Goal: Task Accomplishment & Management: Manage account settings

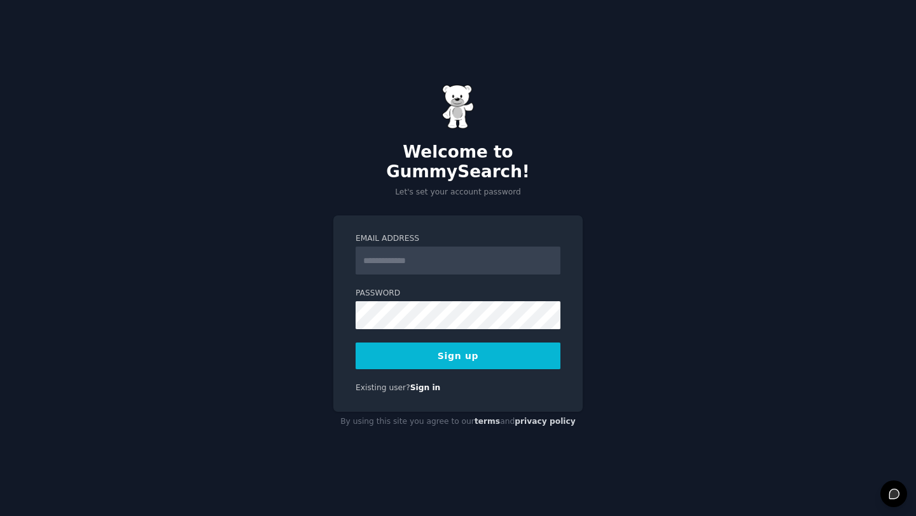
click at [433, 257] on input "Email Address" at bounding box center [457, 261] width 205 height 28
click at [0, 516] on com-1password-button at bounding box center [0, 516] width 0 height 0
click at [451, 247] on input "Email Address" at bounding box center [457, 261] width 205 height 28
click at [0, 516] on com-1password-button at bounding box center [0, 516] width 0 height 0
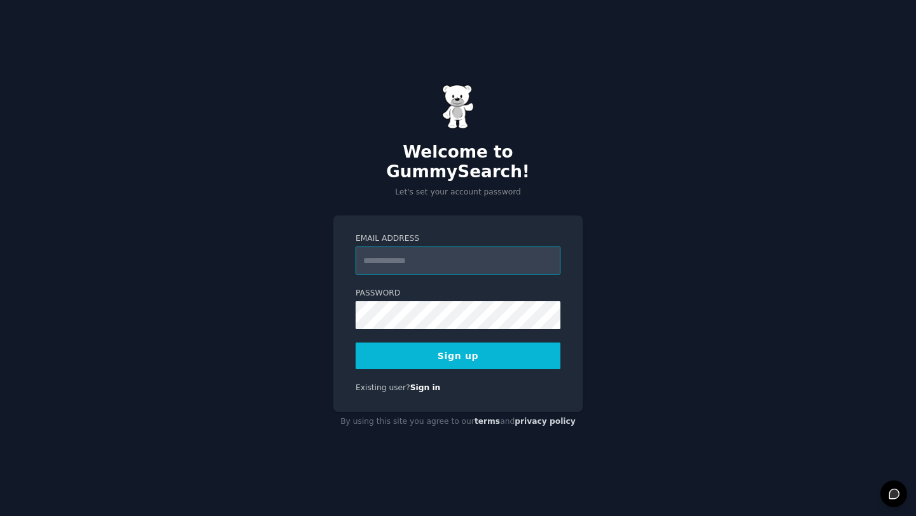
click at [0, 516] on com-1password-button at bounding box center [0, 516] width 0 height 0
click at [481, 247] on input "Email Address" at bounding box center [457, 261] width 205 height 28
type input "**********"
click at [458, 343] on button "Sign up" at bounding box center [457, 356] width 205 height 27
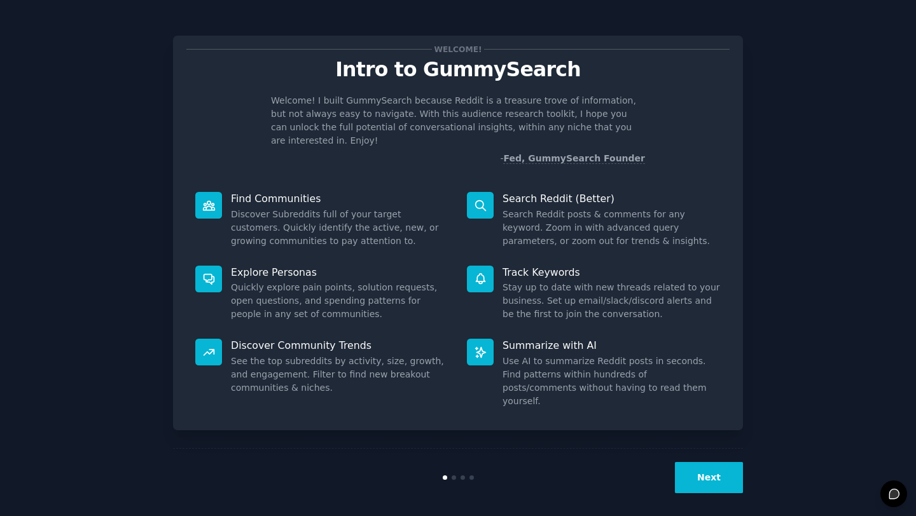
click at [696, 474] on button "Next" at bounding box center [709, 477] width 68 height 31
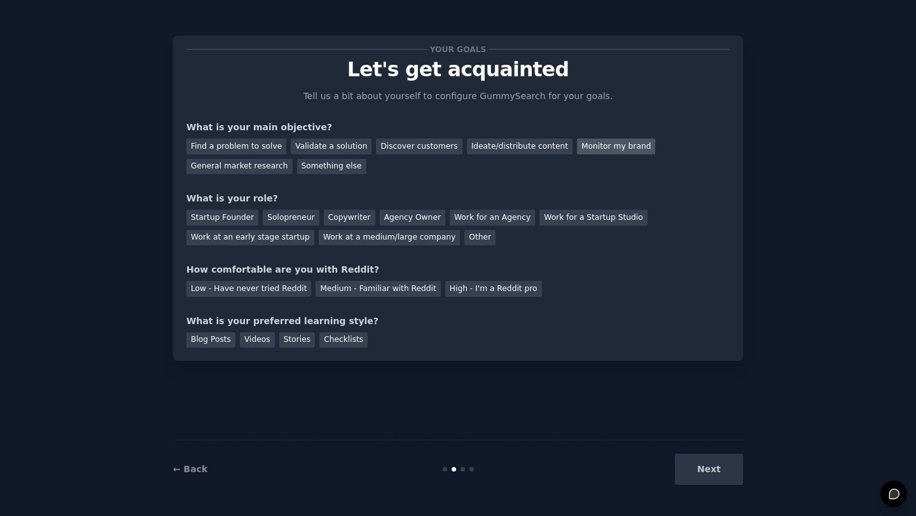
click at [602, 143] on div "Monitor my brand" at bounding box center [616, 147] width 78 height 16
click at [293, 235] on div "Work at an early stage startup" at bounding box center [250, 238] width 128 height 16
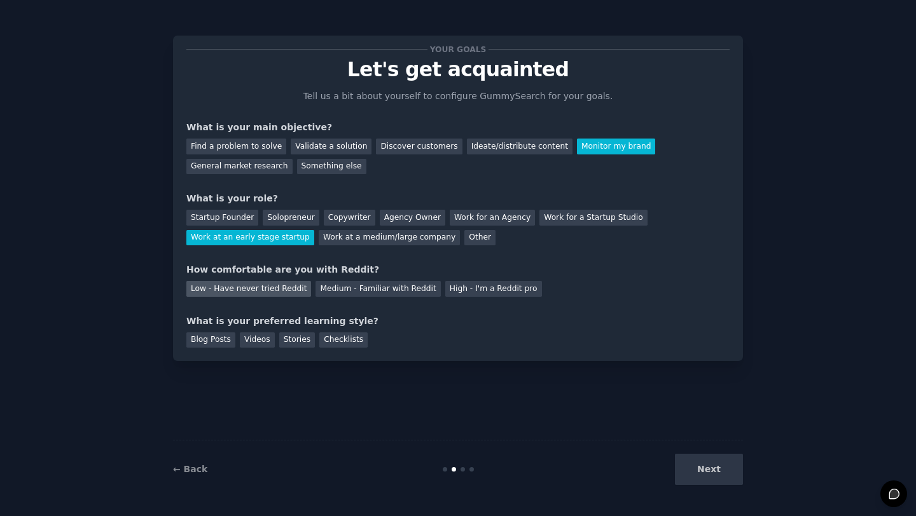
click at [277, 284] on div "Low - Have never tried Reddit" at bounding box center [248, 289] width 125 height 16
click at [356, 341] on div "Checklists" at bounding box center [343, 341] width 48 height 16
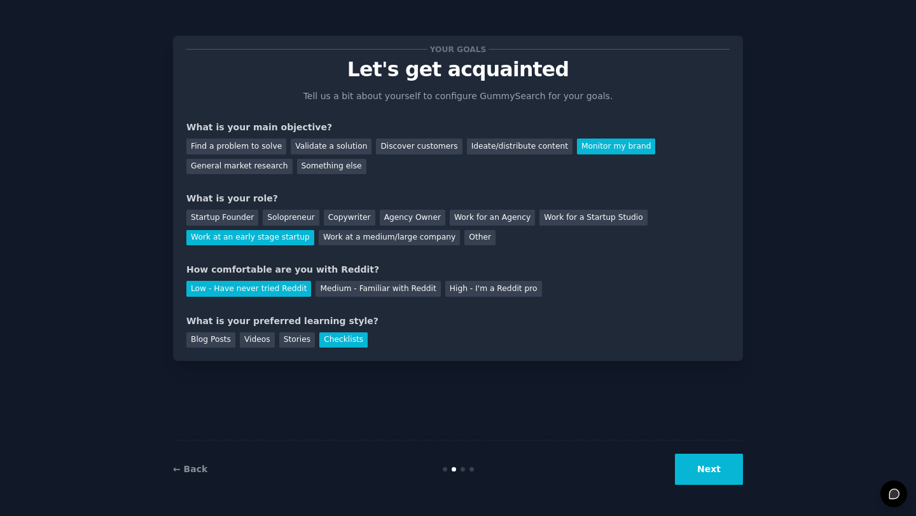
click at [723, 474] on button "Next" at bounding box center [709, 469] width 68 height 31
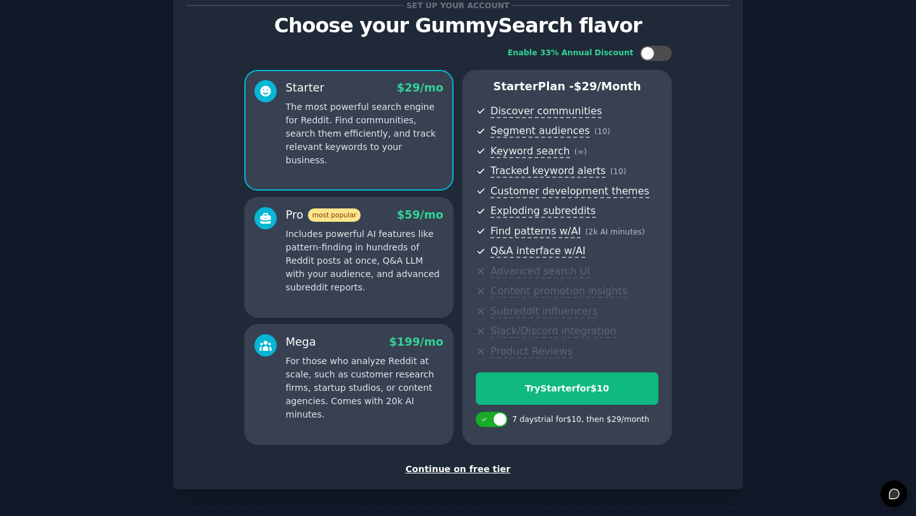
scroll to position [43, 0]
click at [472, 471] on div "Continue on free tier" at bounding box center [457, 470] width 543 height 13
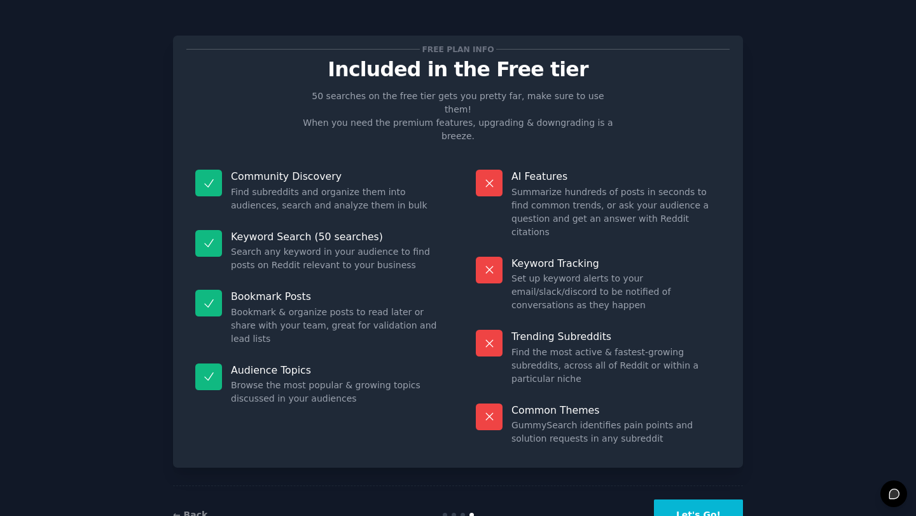
click at [701, 500] on button "Let's Go!" at bounding box center [698, 515] width 89 height 31
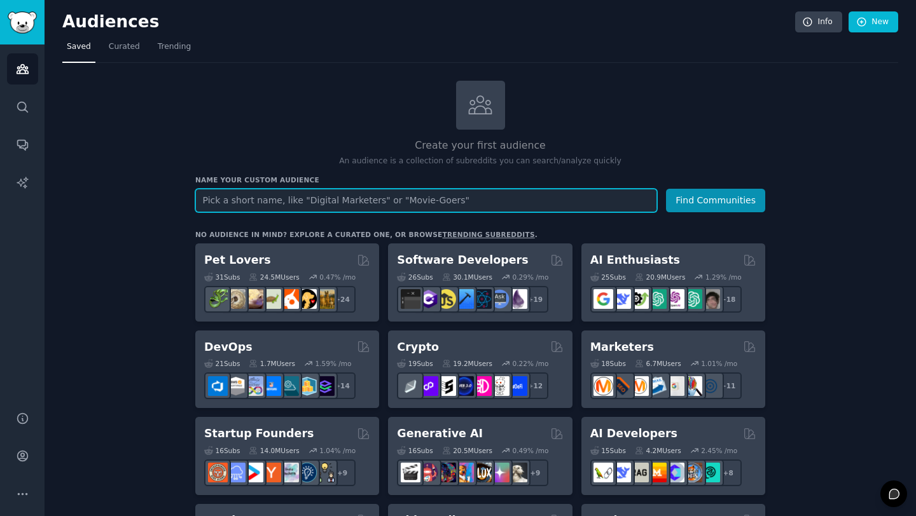
click at [521, 198] on input "text" at bounding box center [426, 201] width 462 height 24
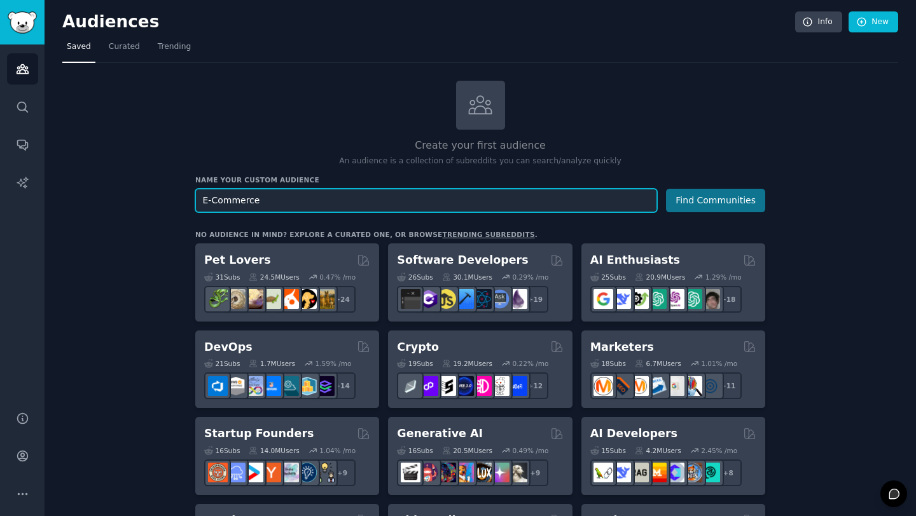
type input "E-Commerce"
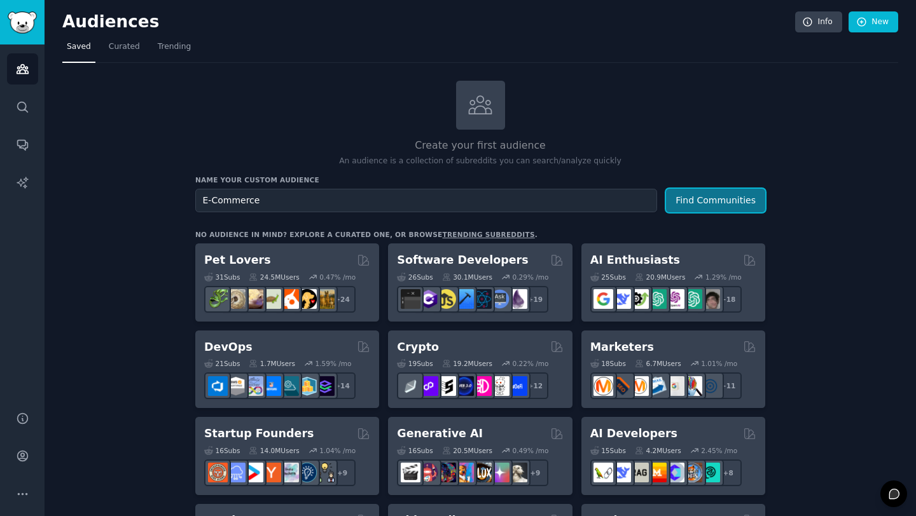
click at [704, 204] on button "Find Communities" at bounding box center [715, 201] width 99 height 24
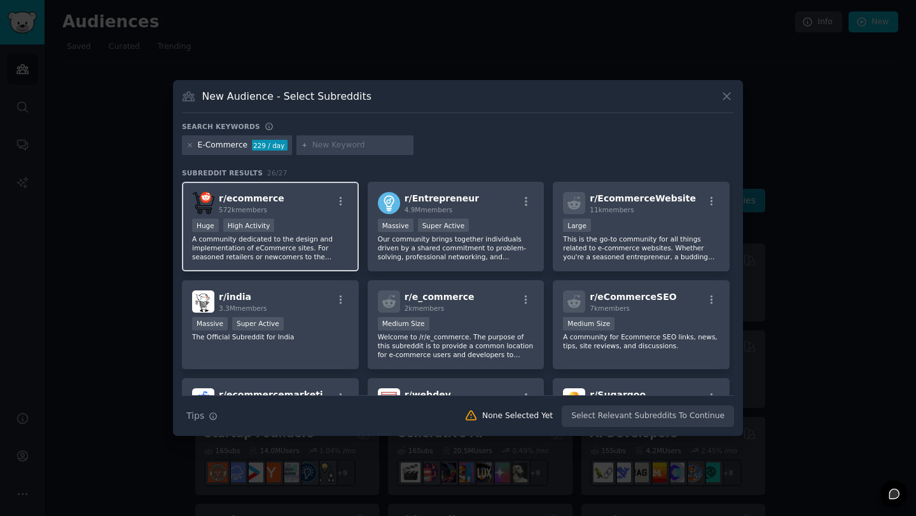
click at [311, 229] on div ">= 80th percentile for submissions / day Huge High Activity" at bounding box center [270, 227] width 156 height 16
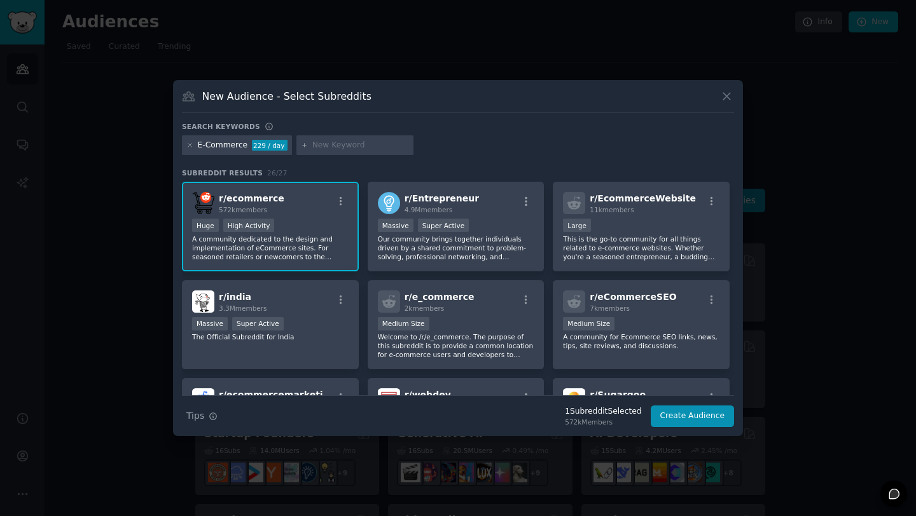
click at [546, 223] on div "r/ ecommerce 572k members >= 80th percentile for submissions / day Huge High Ac…" at bounding box center [458, 374] width 552 height 384
click at [490, 252] on p "Our community brings together individuals driven by a shared commitment to prob…" at bounding box center [456, 248] width 156 height 27
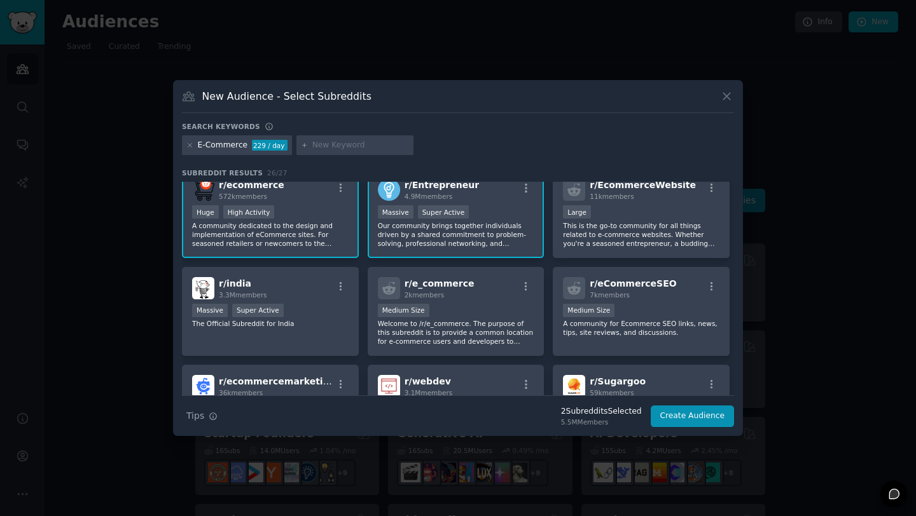
scroll to position [17, 0]
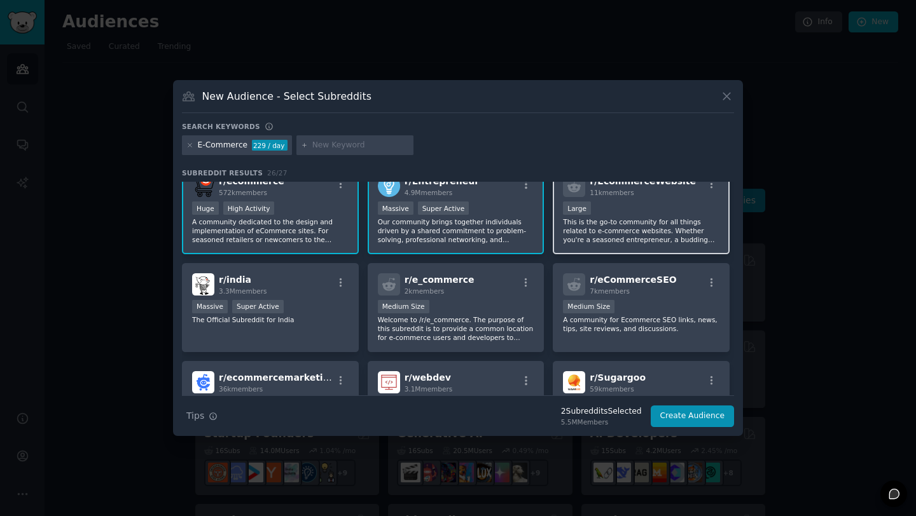
click at [609, 228] on p "This is the go-to community for all things related to e-commerce websites. Whet…" at bounding box center [641, 230] width 156 height 27
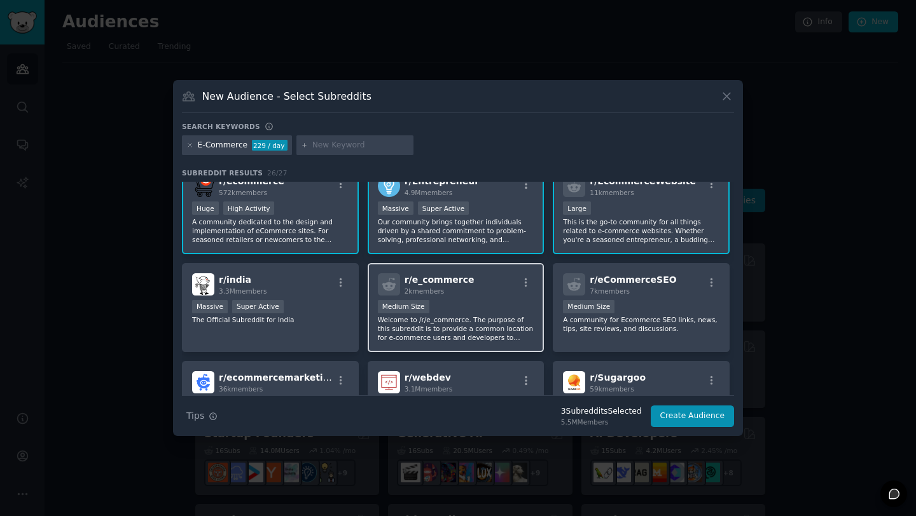
click at [460, 339] on p "Welcome to /r/e_commerce. The purpose of this subreddit is to provide a common …" at bounding box center [456, 328] width 156 height 27
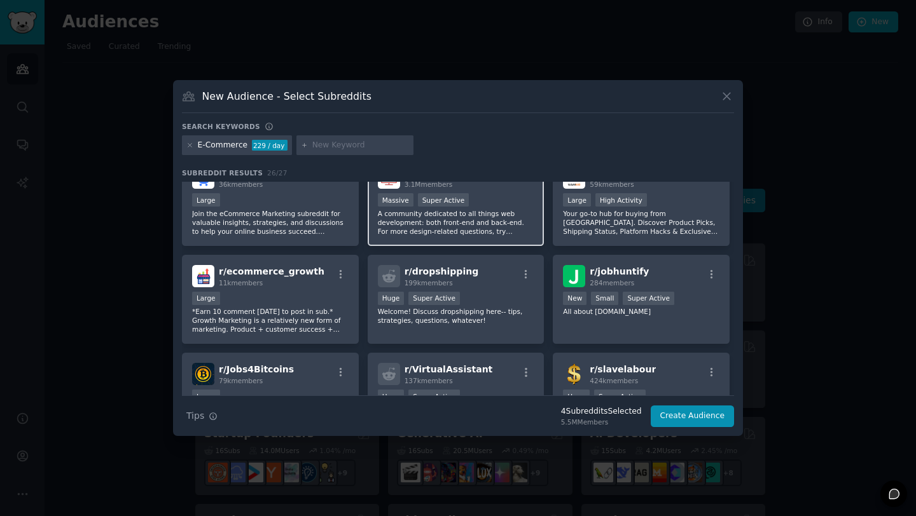
scroll to position [223, 0]
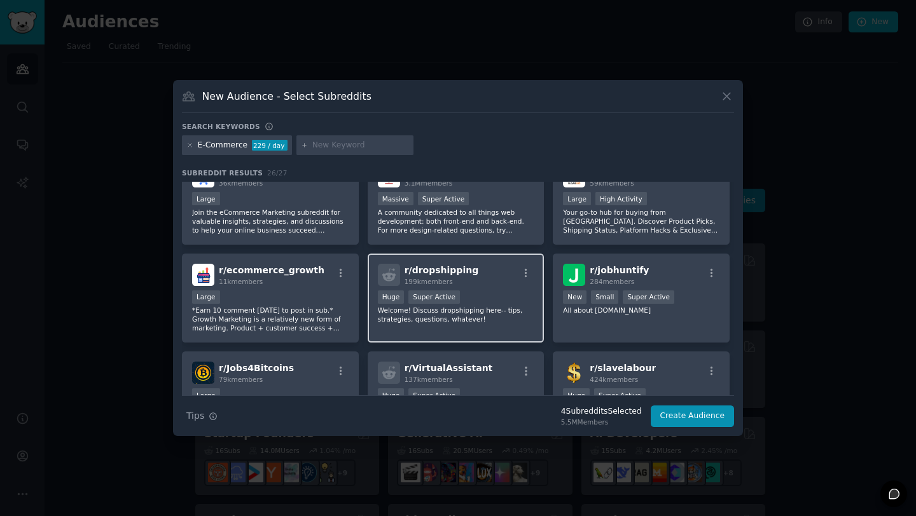
click at [455, 324] on div "r/ dropshipping 199k members Huge Super Active Welcome! Discuss dropshipping he…" at bounding box center [456, 299] width 177 height 90
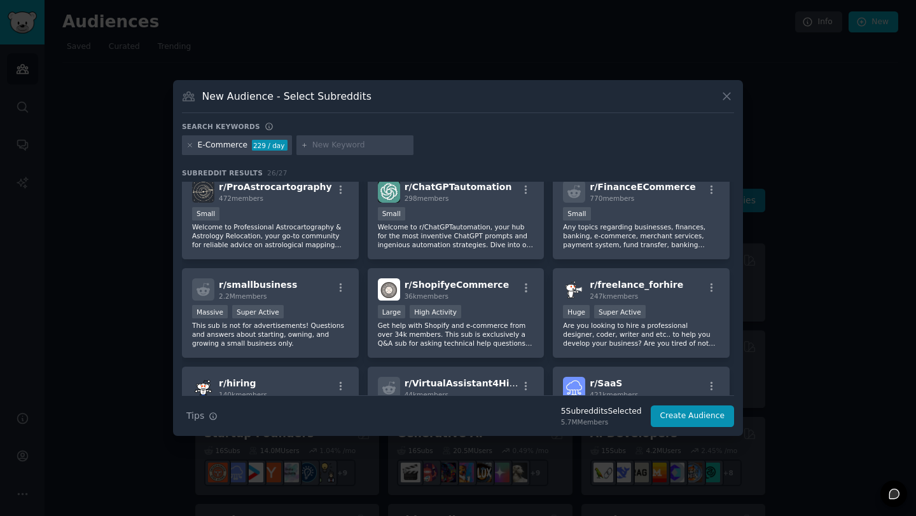
scroll to position [507, 0]
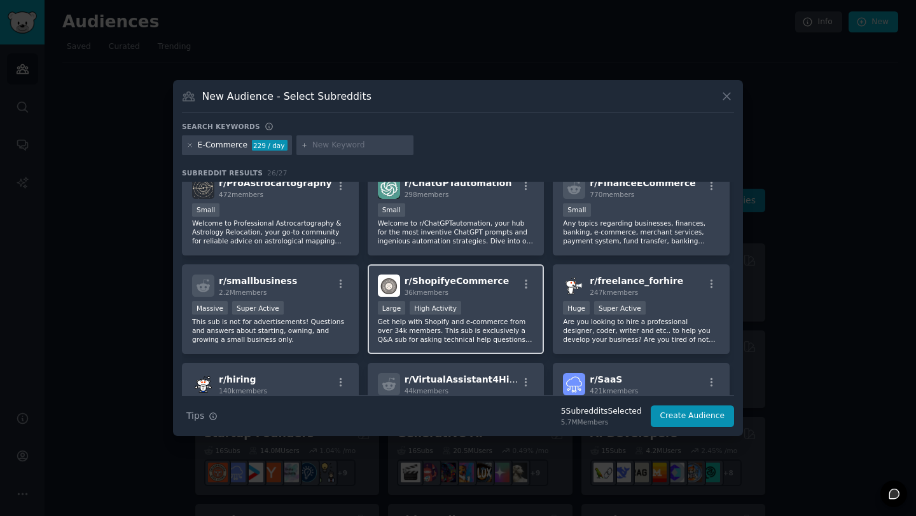
click at [483, 321] on p "Get help with Shopify and e-commerce from over 34k members. This sub is exclusi…" at bounding box center [456, 330] width 156 height 27
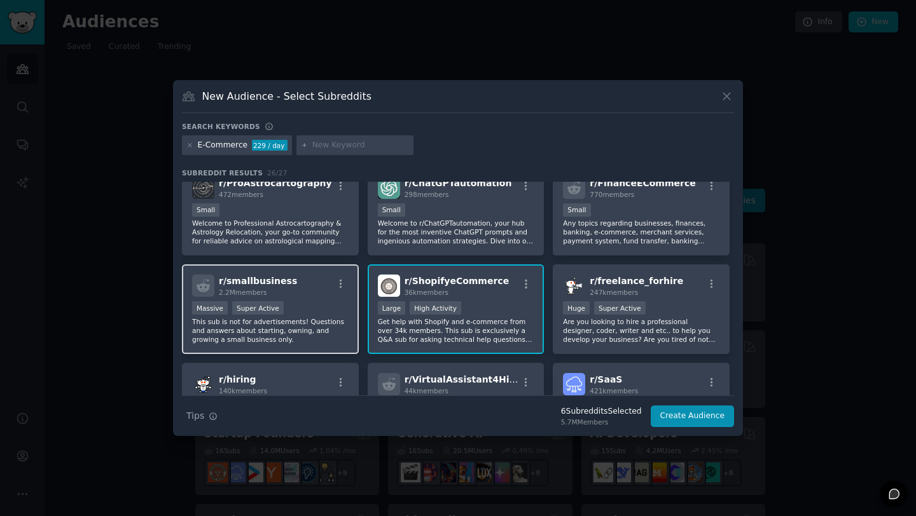
click at [312, 330] on p "This sub is not for advertisements! Questions and answers about starting, ownin…" at bounding box center [270, 330] width 156 height 27
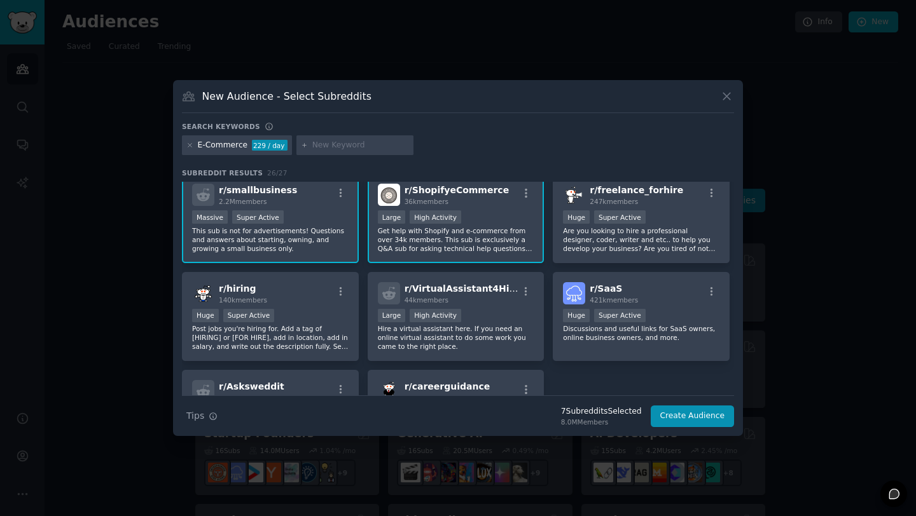
scroll to position [599, 0]
click at [642, 331] on p "Discussions and useful links for SaaS owners, online business owners, and more." at bounding box center [641, 332] width 156 height 18
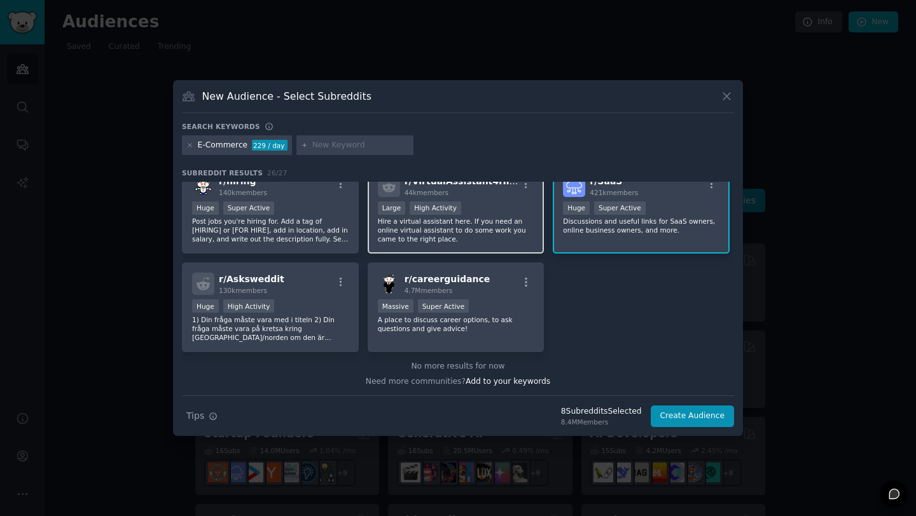
scroll to position [706, 0]
click at [698, 419] on button "Create Audience" at bounding box center [693, 417] width 84 height 22
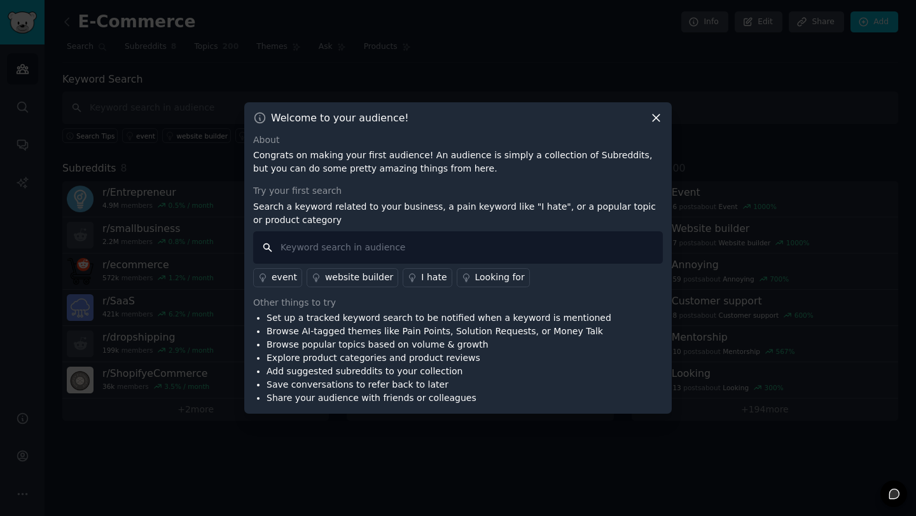
click at [354, 247] on input "text" at bounding box center [458, 247] width 410 height 32
type input "buchhaltungsbutler"
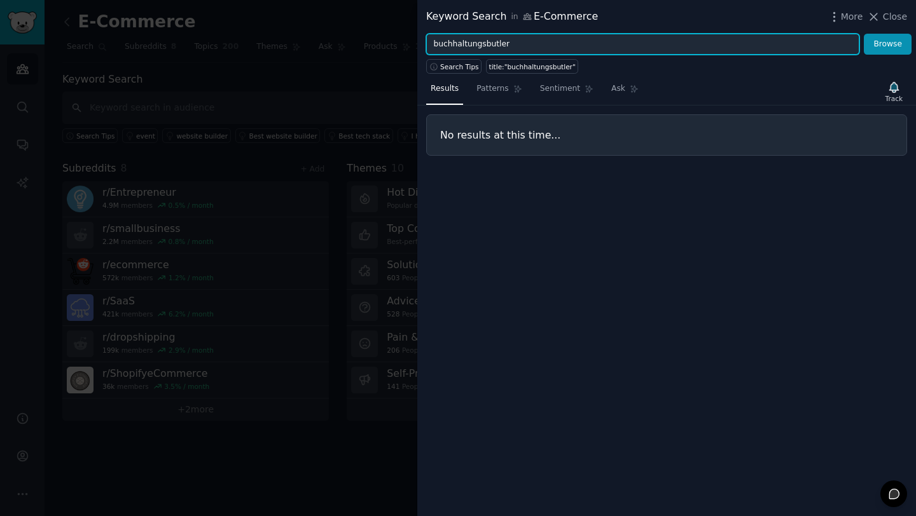
click at [505, 40] on input "buchhaltungsbutler" at bounding box center [642, 45] width 433 height 22
type input "buchhaltung"
click at [864, 34] on button "Browse" at bounding box center [888, 45] width 48 height 22
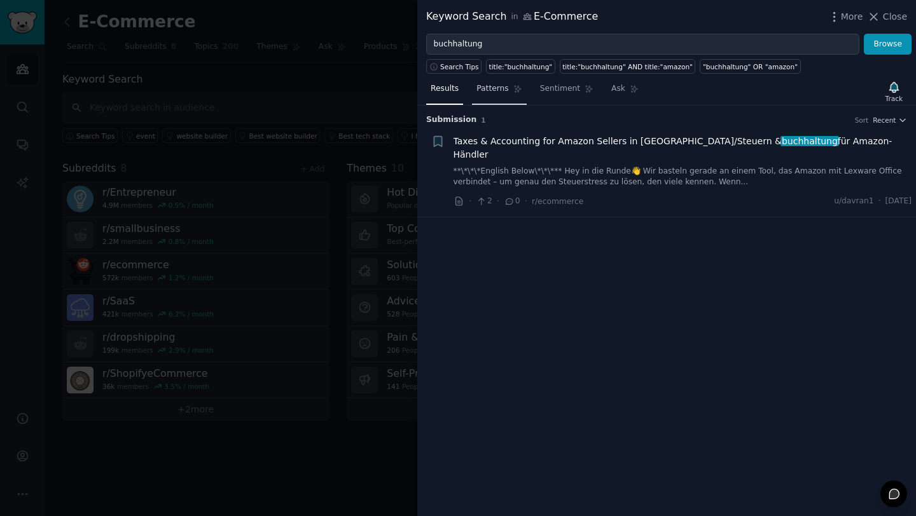
click at [495, 84] on span "Patterns" at bounding box center [492, 88] width 32 height 11
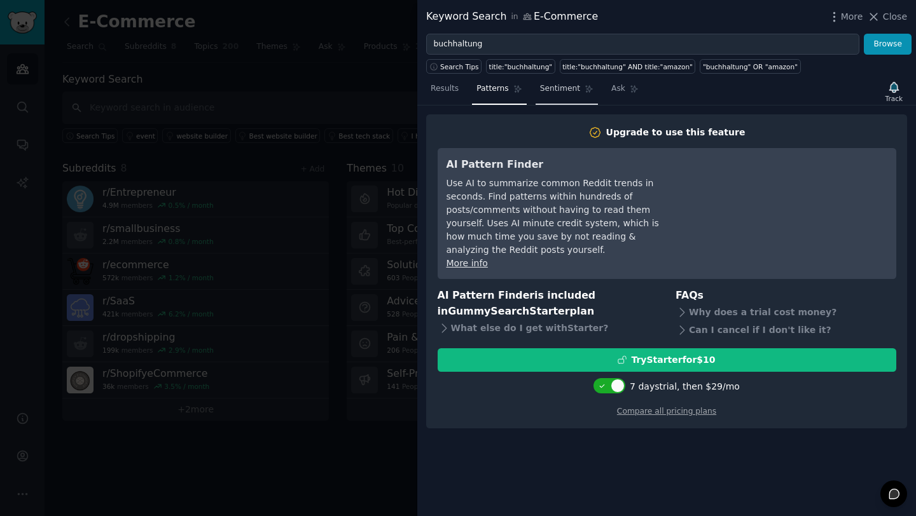
click at [564, 89] on span "Sentiment" at bounding box center [560, 88] width 40 height 11
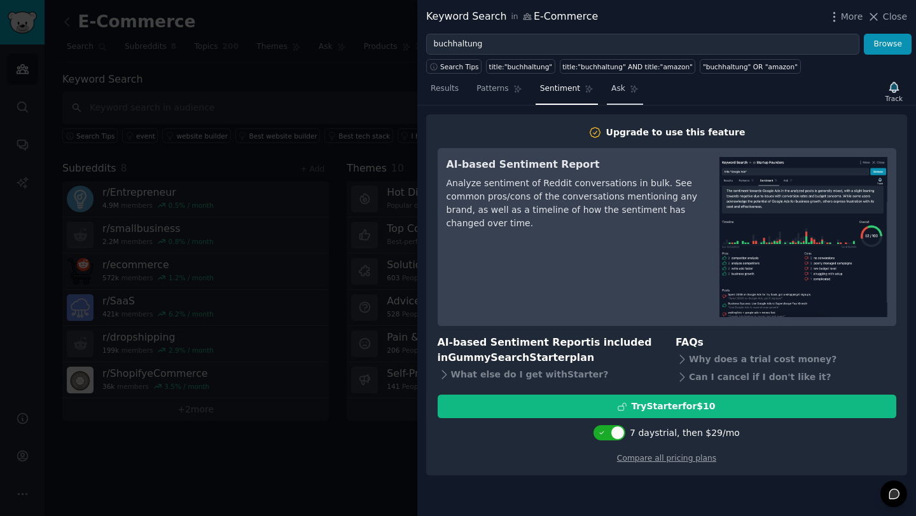
click at [619, 85] on span "Ask" at bounding box center [618, 88] width 14 height 11
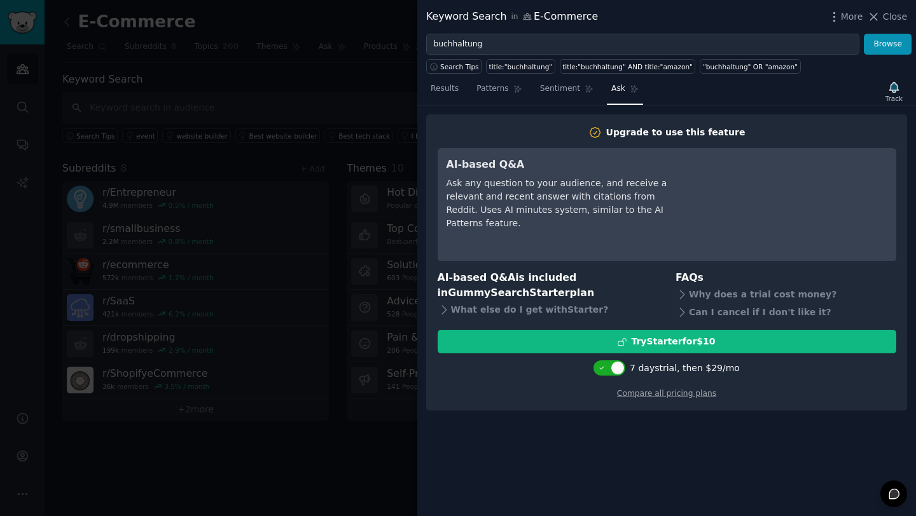
click at [425, 87] on div "Results Patterns Sentiment Ask Track" at bounding box center [666, 91] width 499 height 27
click at [444, 92] on span "Results" at bounding box center [445, 88] width 28 height 11
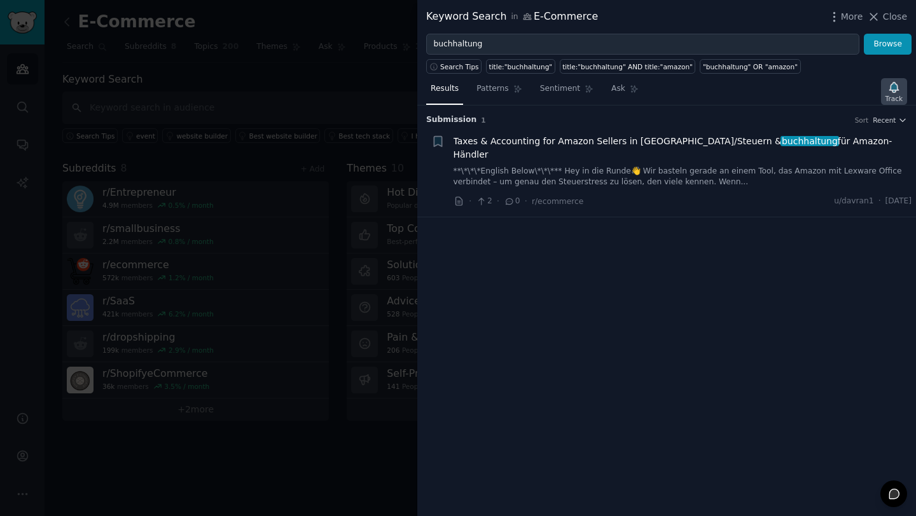
click at [893, 96] on div "Track" at bounding box center [893, 98] width 17 height 9
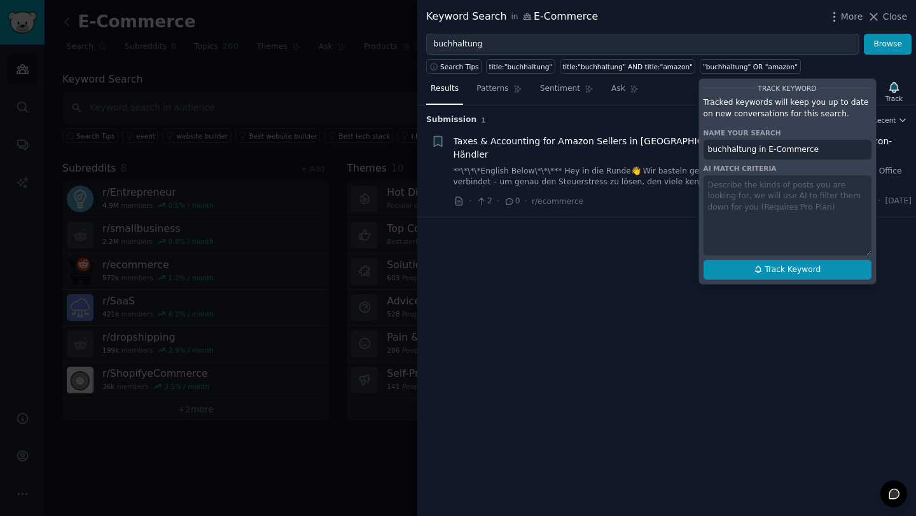
click at [793, 272] on span "Track Keyword" at bounding box center [792, 270] width 56 height 11
type input "buchhaltung in E-Commerce"
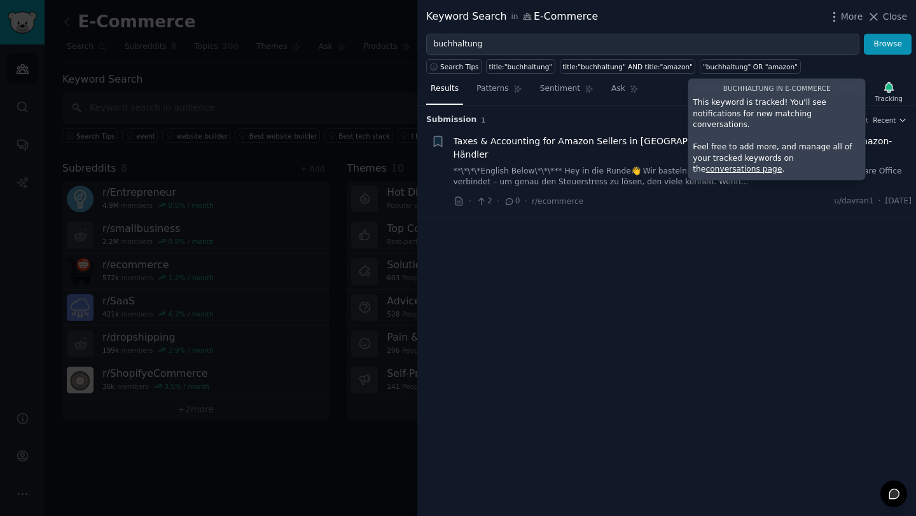
click at [608, 195] on div "· 2 · 0 · r/ecommerce u/davran1 · Sat 19.7.2025" at bounding box center [682, 201] width 458 height 13
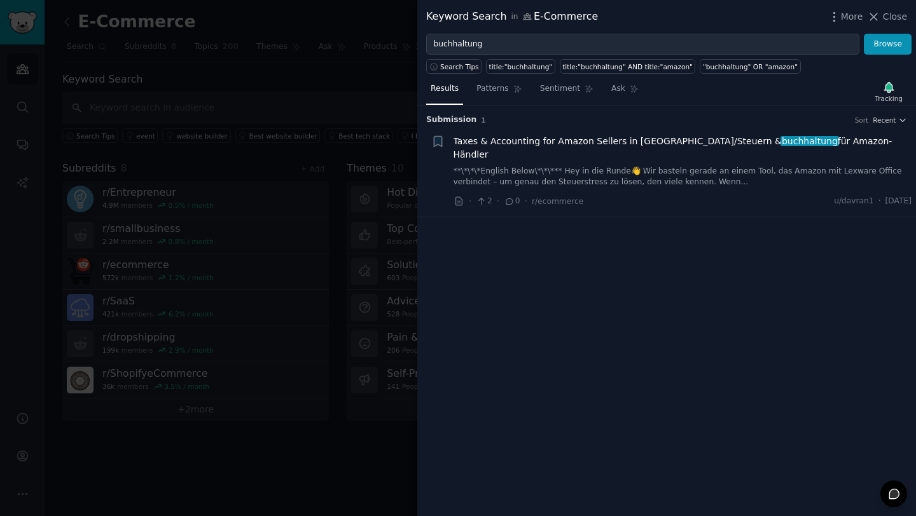
click at [636, 166] on link "**\*\*\*English Below\*\*\*** Hey in die Runde👋 Wir basteln gerade an einem Too…" at bounding box center [682, 177] width 458 height 22
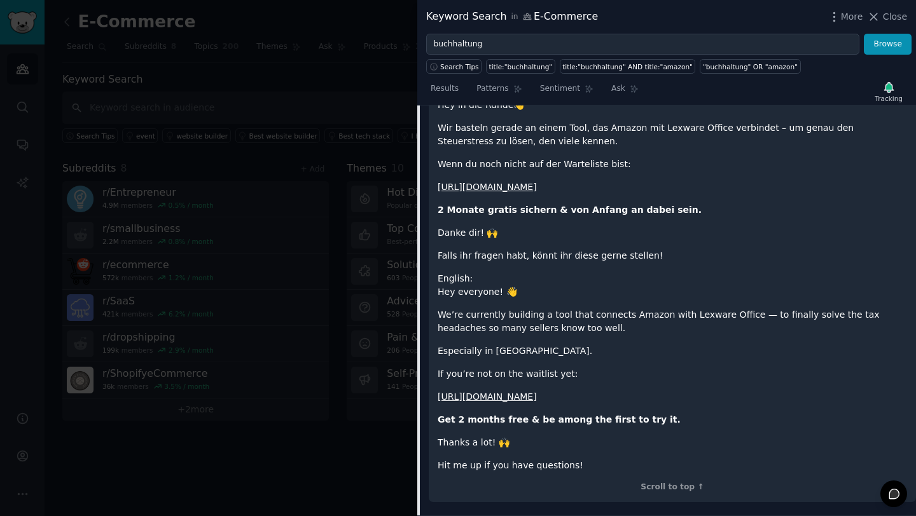
scroll to position [217, 0]
click at [537, 182] on link "https://docs.google.com/forms/d/e/1FAIpQLSep9nwG2SWxhVk6310l_hzUluo8POLiyUuPUkS…" at bounding box center [487, 187] width 99 height 10
click at [658, 250] on div "***English Below**\ * Hey in die Runde👋 Wir basteln gerade an einem Tool, das A…" at bounding box center [672, 274] width 469 height 397
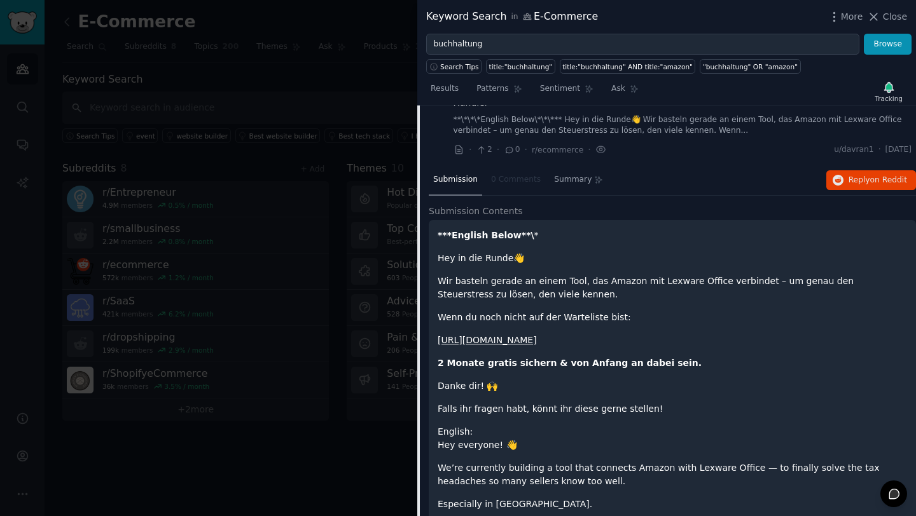
scroll to position [0, 0]
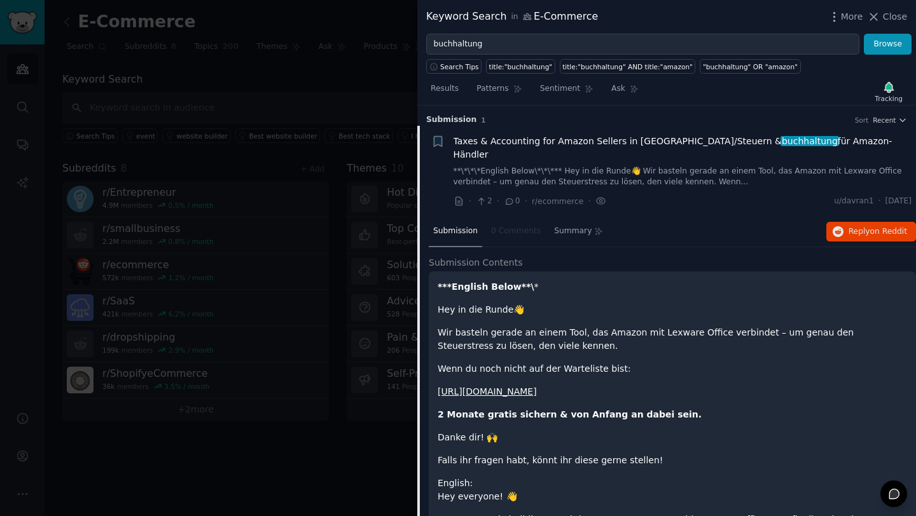
click at [478, 282] on div "***English Below**\ * Hey in die Runde👋 Wir basteln gerade an einem Tool, das A…" at bounding box center [672, 478] width 469 height 397
click at [596, 195] on icon at bounding box center [600, 201] width 11 height 13
click at [615, 166] on link "**\*\*\*English Below\*\*\*** Hey in die Runde👋 Wir basteln gerade an einem Too…" at bounding box center [682, 177] width 458 height 22
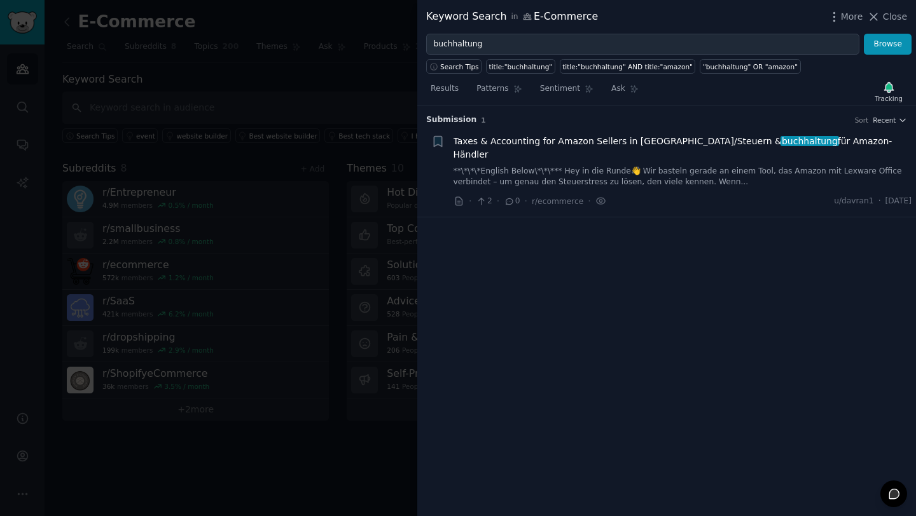
click at [615, 166] on link "**\*\*\*English Below\*\*\*** Hey in die Runde👋 Wir basteln gerade an einem Too…" at bounding box center [682, 177] width 458 height 22
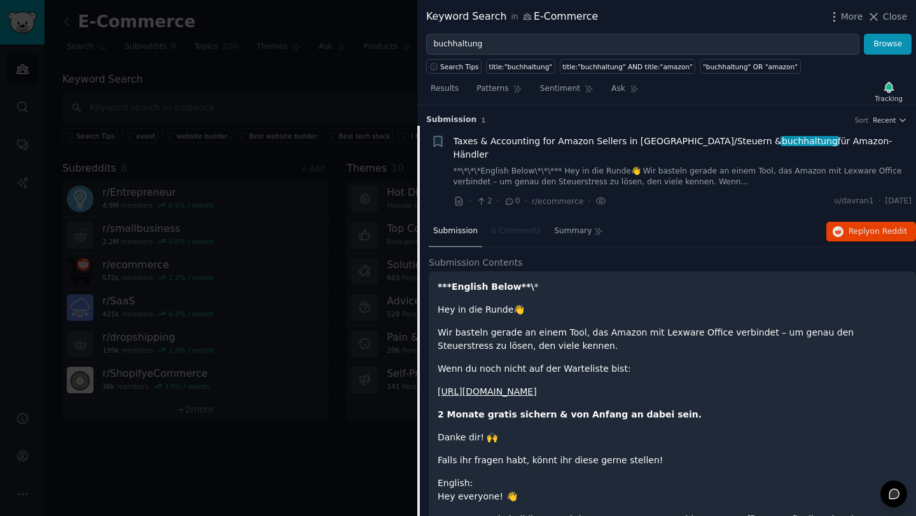
scroll to position [20, 0]
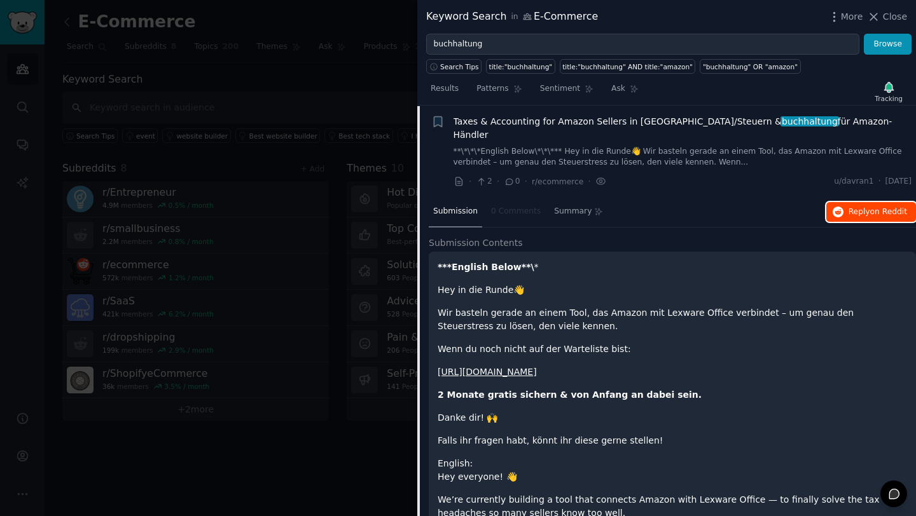
click at [867, 205] on button "Reply on Reddit" at bounding box center [871, 212] width 90 height 20
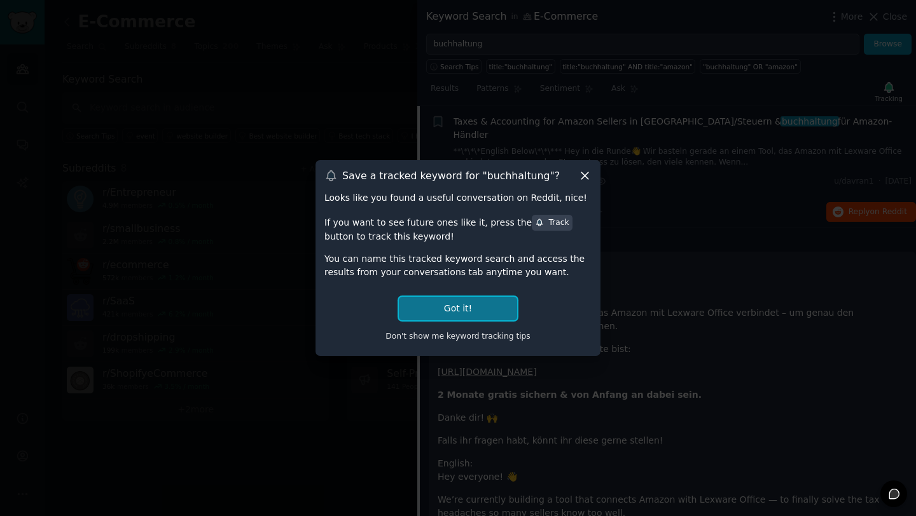
click at [496, 302] on button "Got it!" at bounding box center [458, 309] width 118 height 24
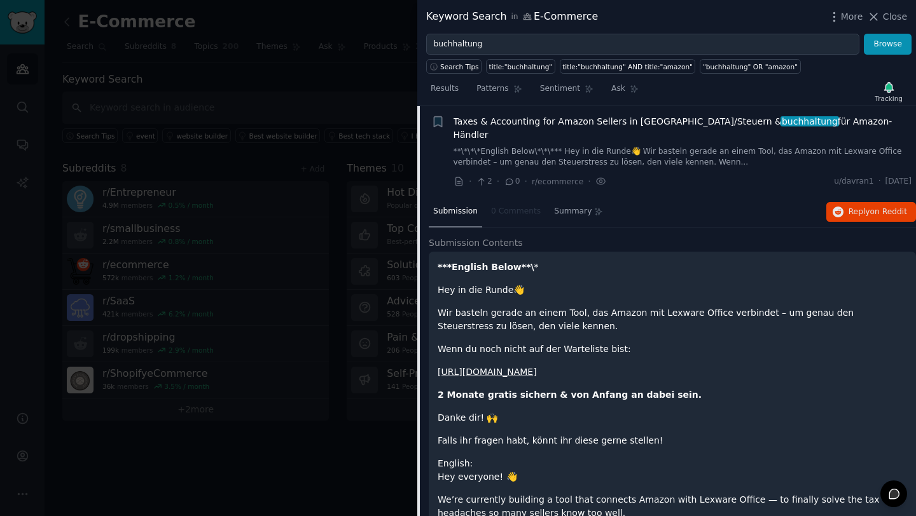
click at [293, 304] on div at bounding box center [458, 258] width 916 height 516
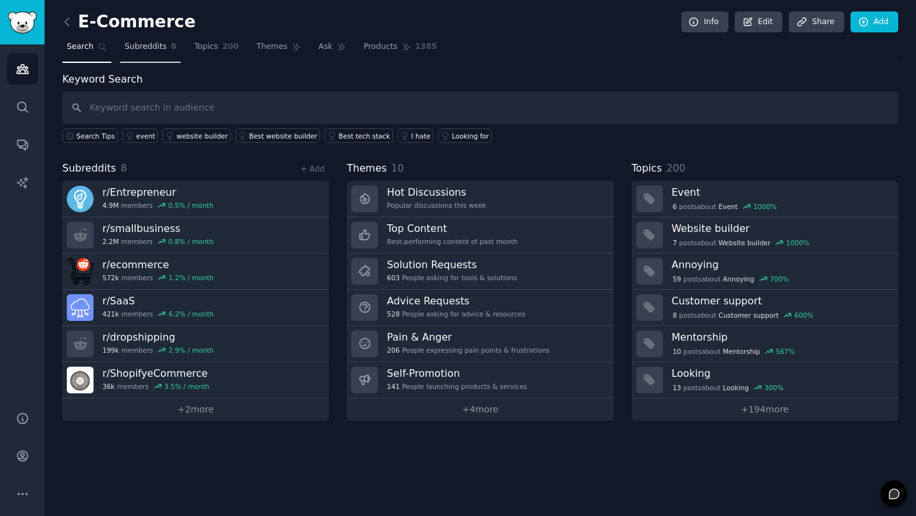
click at [167, 53] on link "Subreddits 8" at bounding box center [150, 50] width 60 height 26
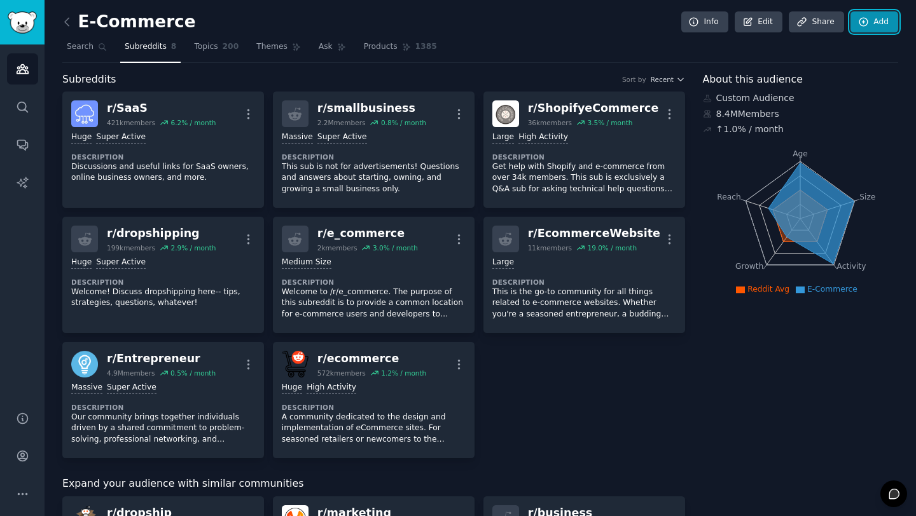
click at [884, 24] on link "Add" at bounding box center [874, 22] width 48 height 22
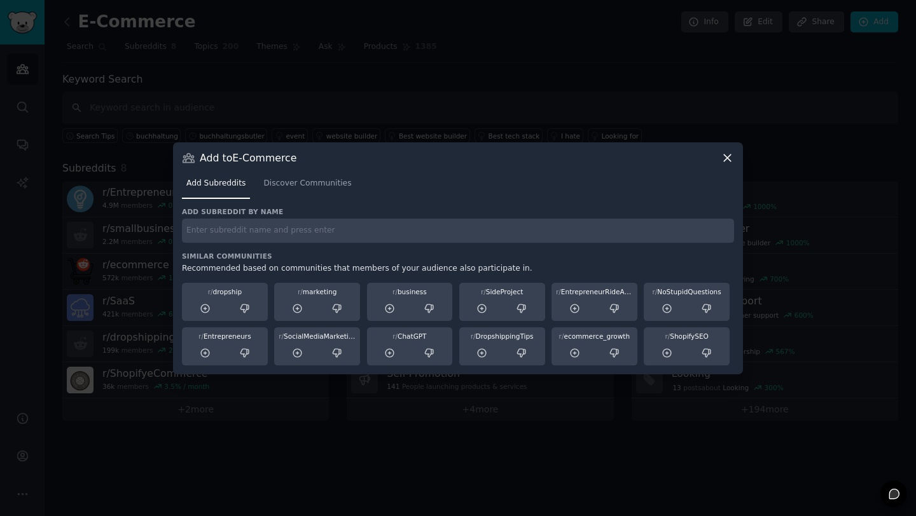
click at [465, 233] on input "text" at bounding box center [458, 231] width 552 height 25
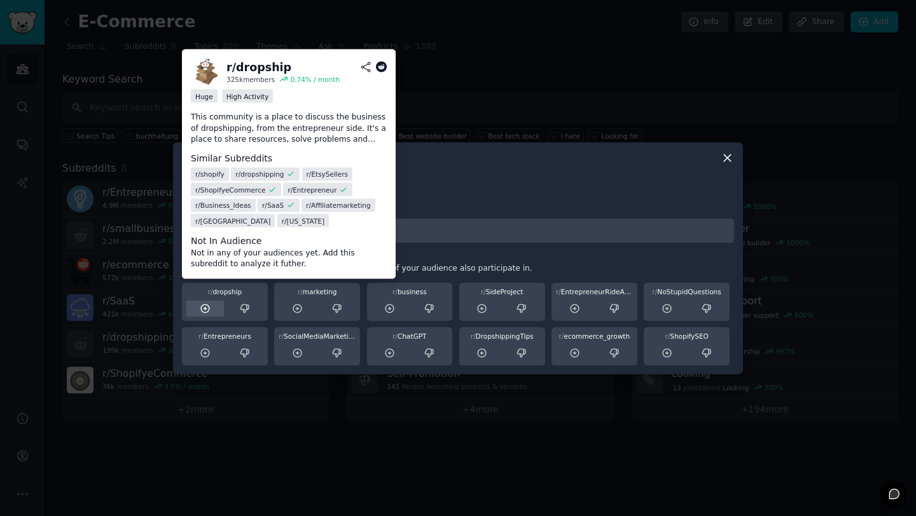
click at [205, 312] on icon at bounding box center [205, 308] width 11 height 11
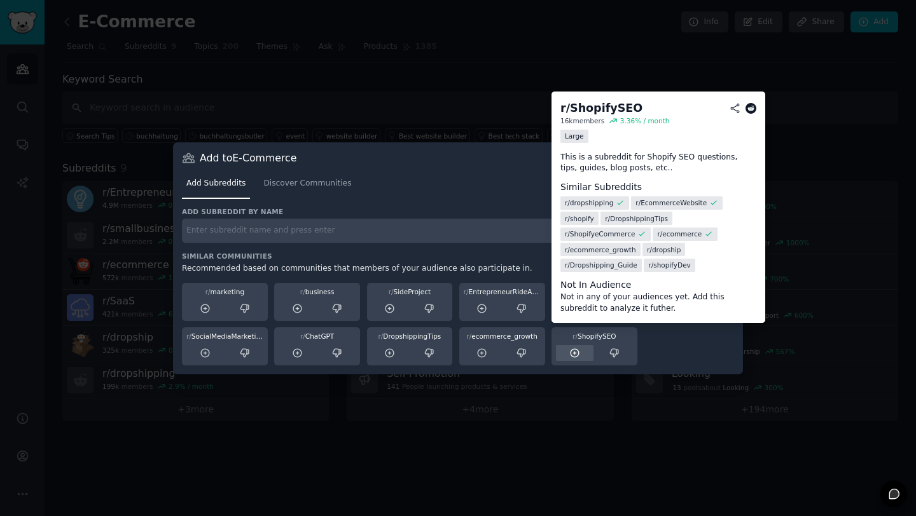
click at [572, 353] on icon at bounding box center [574, 353] width 8 height 8
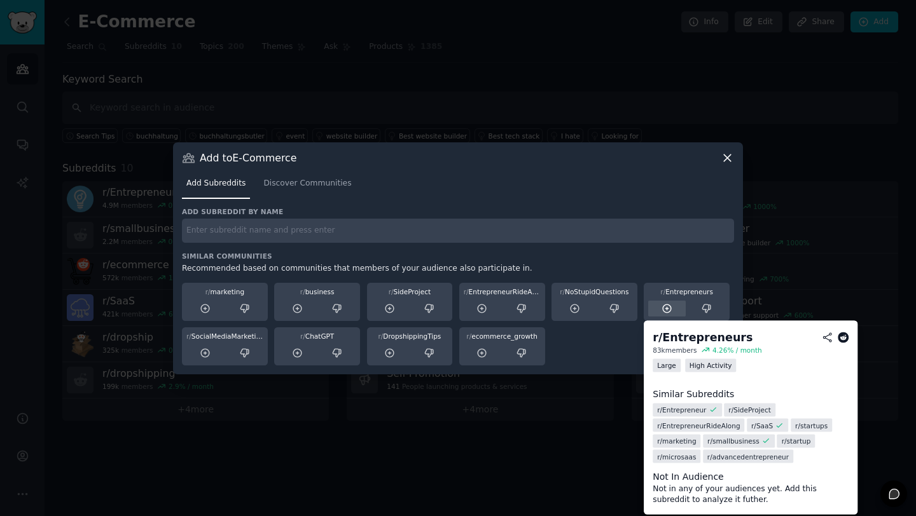
click at [673, 310] on div at bounding box center [667, 309] width 38 height 16
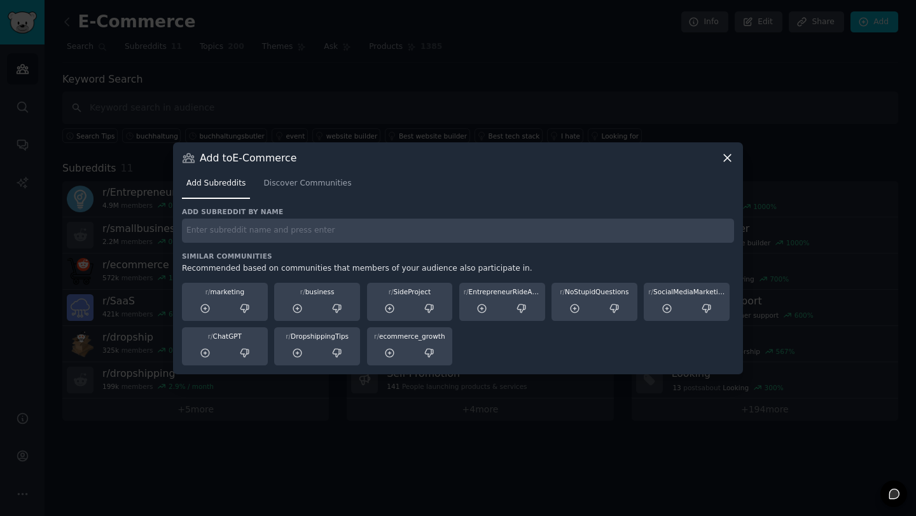
click at [444, 230] on input "text" at bounding box center [458, 231] width 552 height 25
type input "startup"
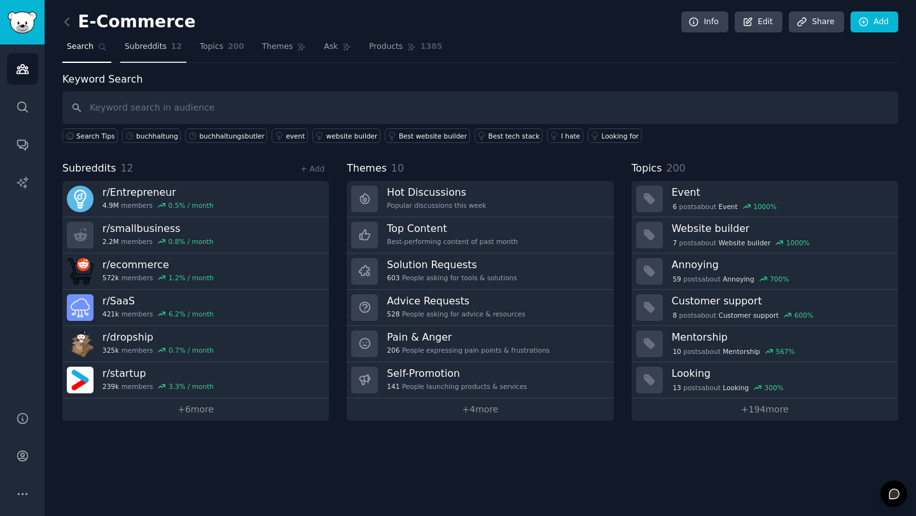
click at [155, 50] on span "Subreddits" at bounding box center [146, 46] width 42 height 11
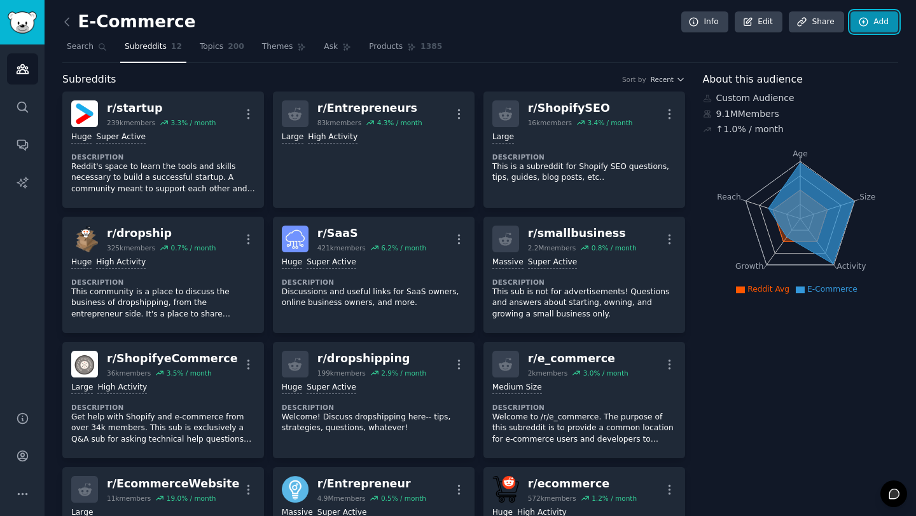
click at [871, 16] on link "Add" at bounding box center [874, 22] width 48 height 22
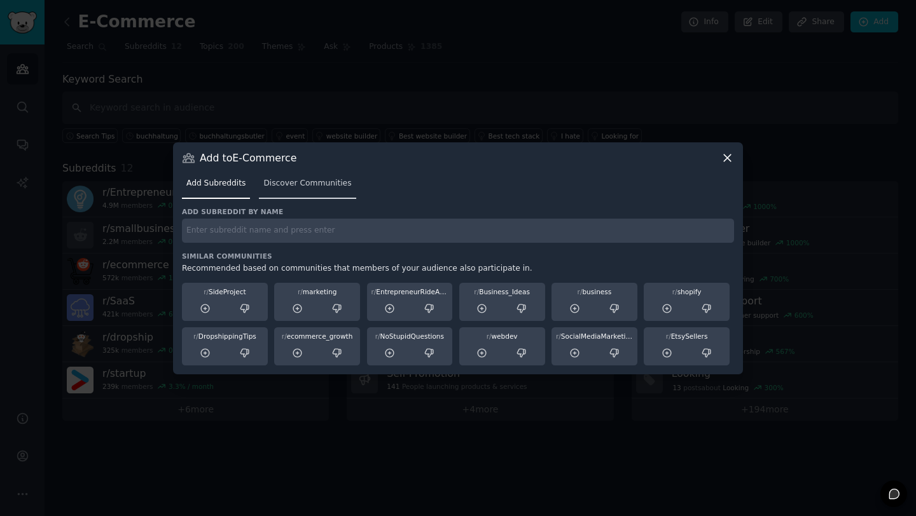
click at [289, 184] on span "Discover Communities" at bounding box center [307, 183] width 88 height 11
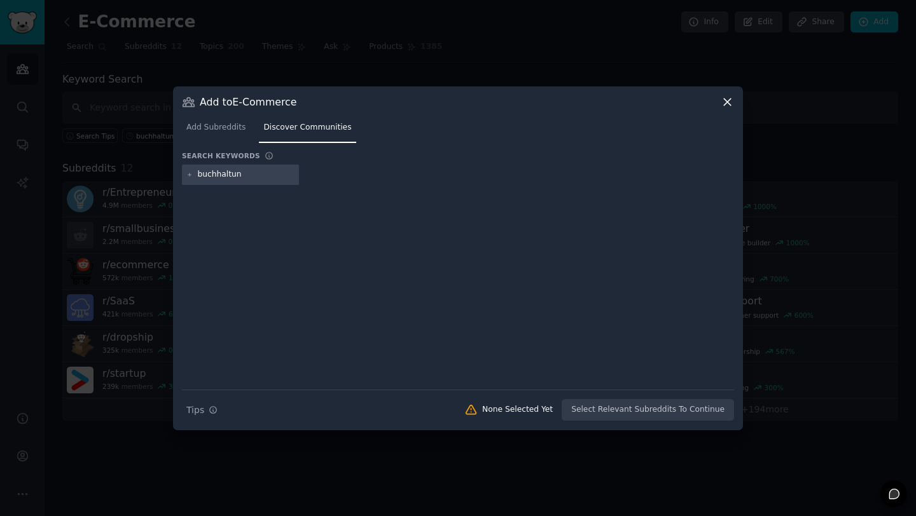
type input "buchhaltung"
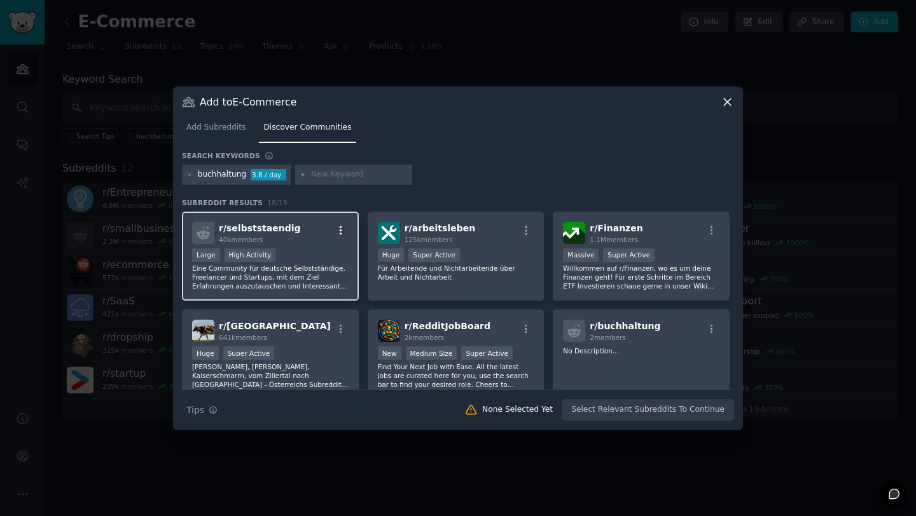
click at [342, 228] on icon "button" at bounding box center [340, 230] width 11 height 11
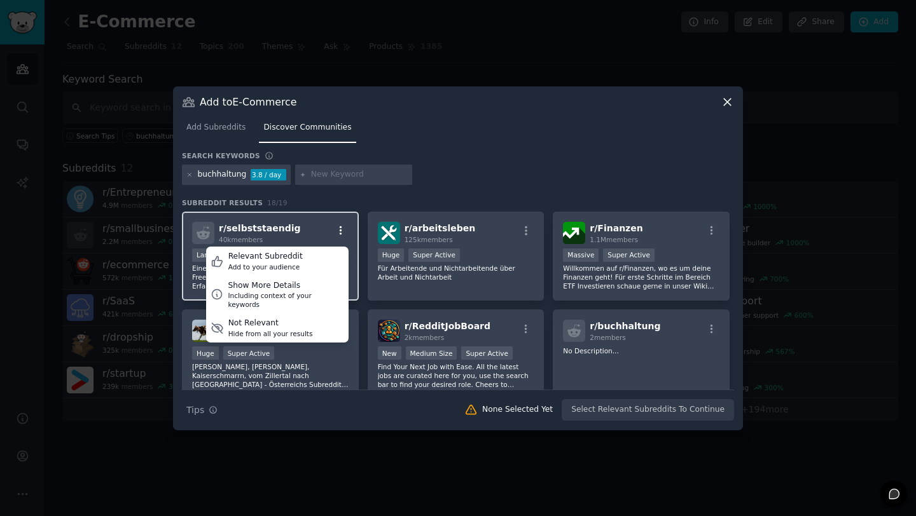
click at [342, 228] on icon "button" at bounding box center [340, 230] width 11 height 11
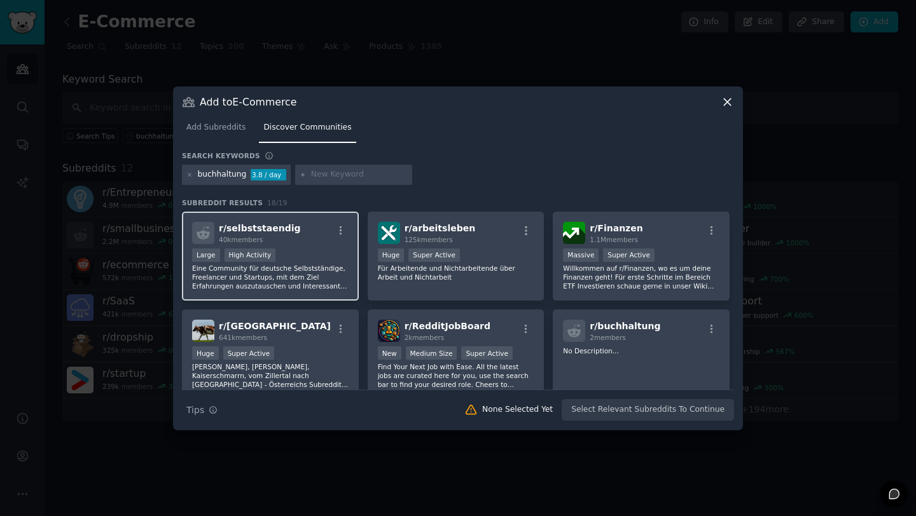
click at [310, 228] on div "r/ selbststaendig 40k members" at bounding box center [270, 233] width 156 height 22
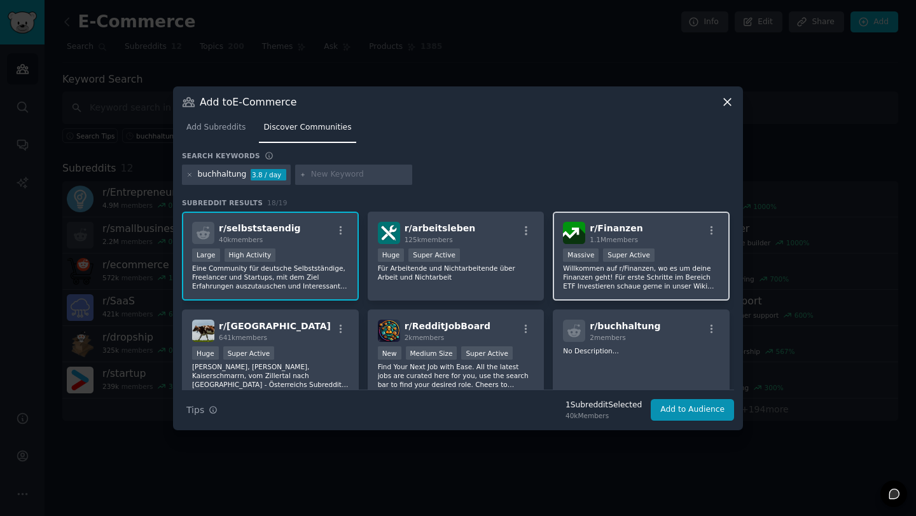
click at [624, 270] on p "Willkommen auf r/Finanzen, wo es um deine Finanzen geht! Für erste Schritte im …" at bounding box center [641, 277] width 156 height 27
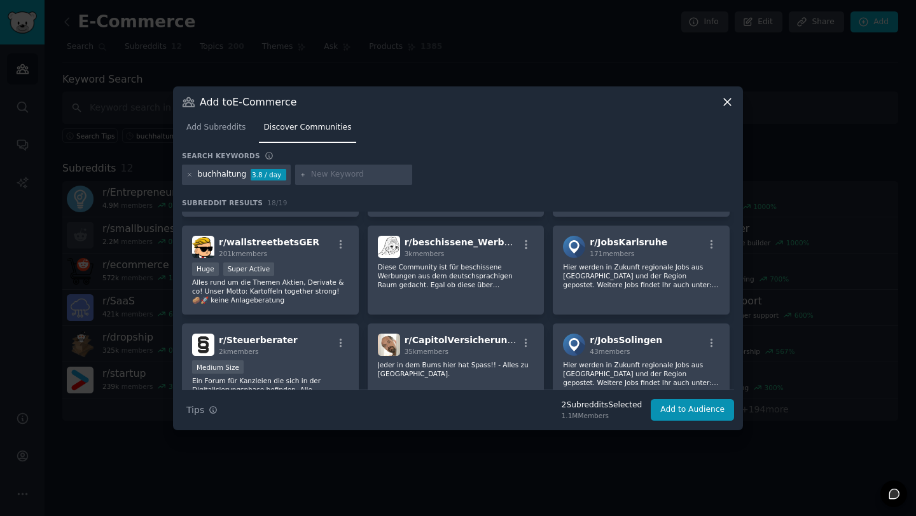
scroll to position [447, 0]
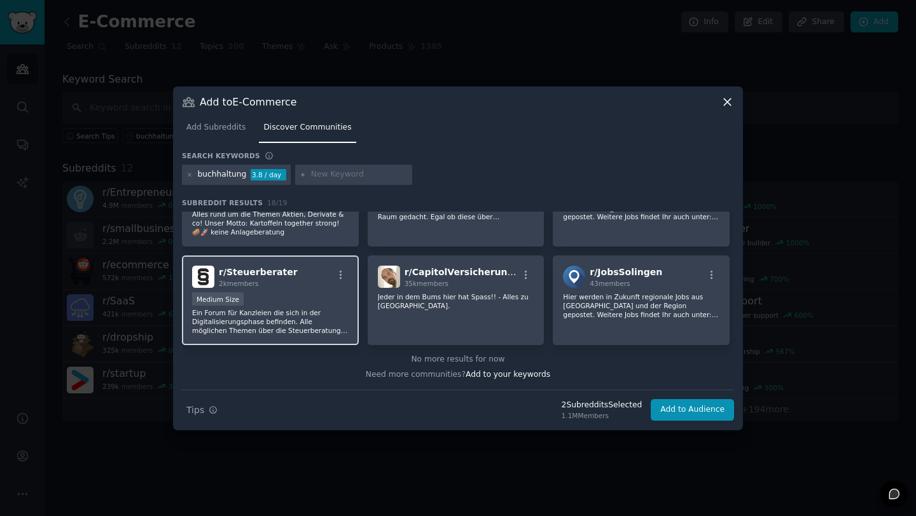
click at [279, 309] on p "Ein Forum für Kanzleien die sich in der Digitalisierungsphase befinden. Alle mö…" at bounding box center [270, 321] width 156 height 27
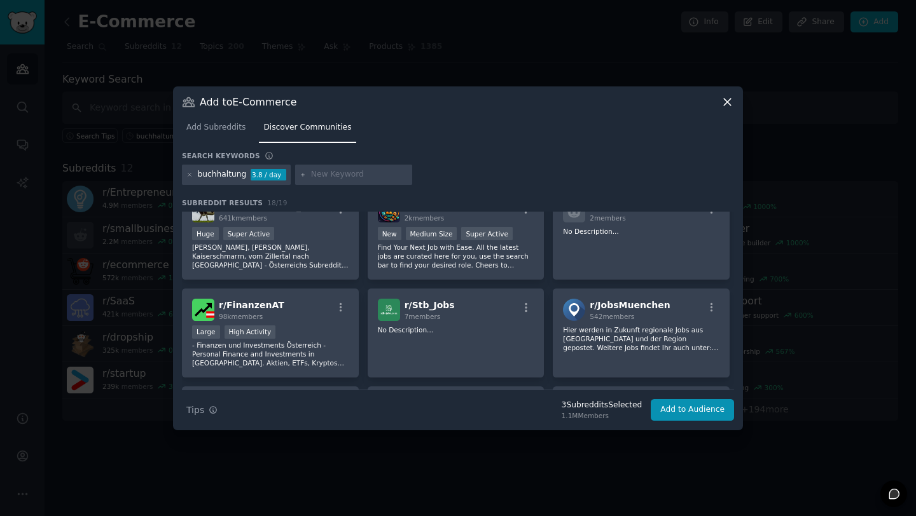
scroll to position [0, 0]
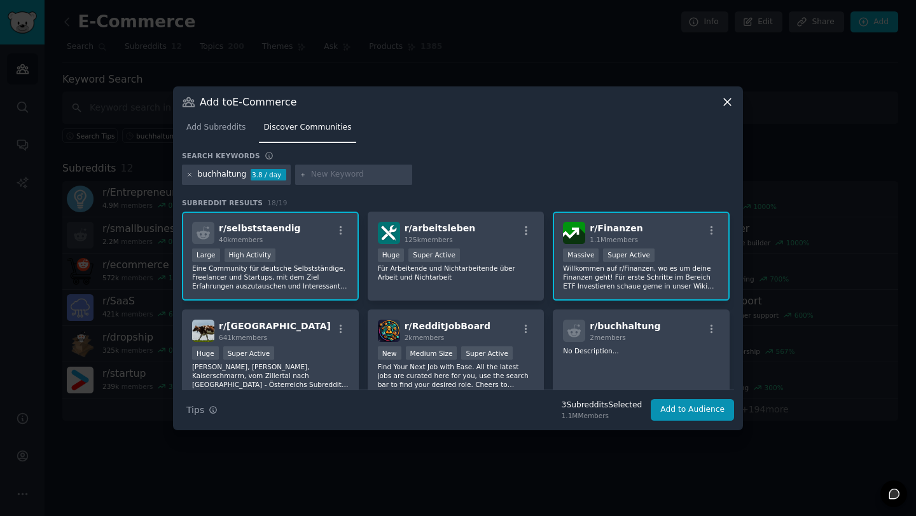
click at [190, 173] on icon at bounding box center [189, 175] width 7 height 7
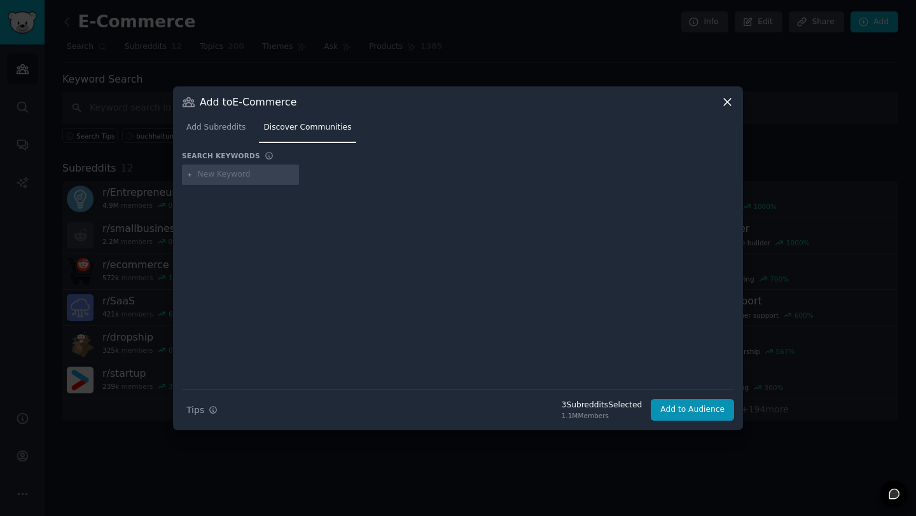
click at [224, 173] on input "text" at bounding box center [246, 174] width 97 height 11
type input "steuern"
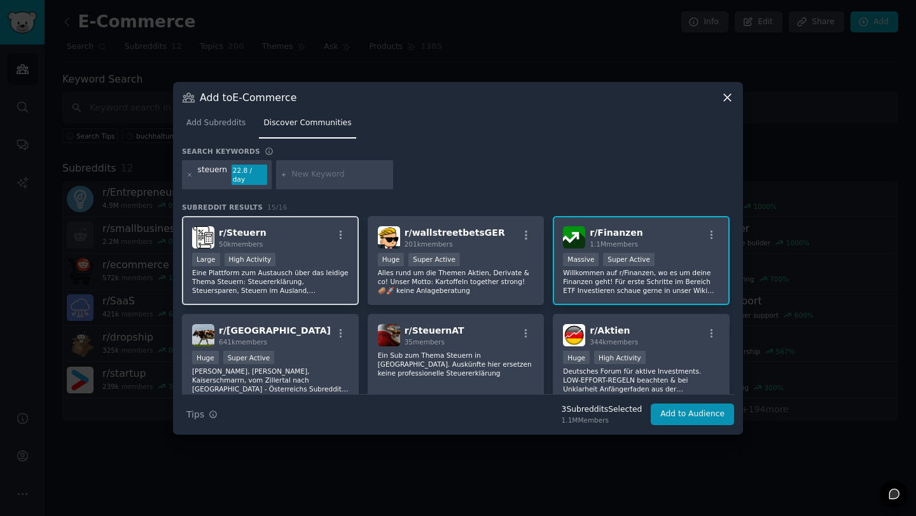
click at [317, 280] on p "Eine Plattform zum Austausch über das leidige Thema Steuern: Steuererklärung, S…" at bounding box center [270, 281] width 156 height 27
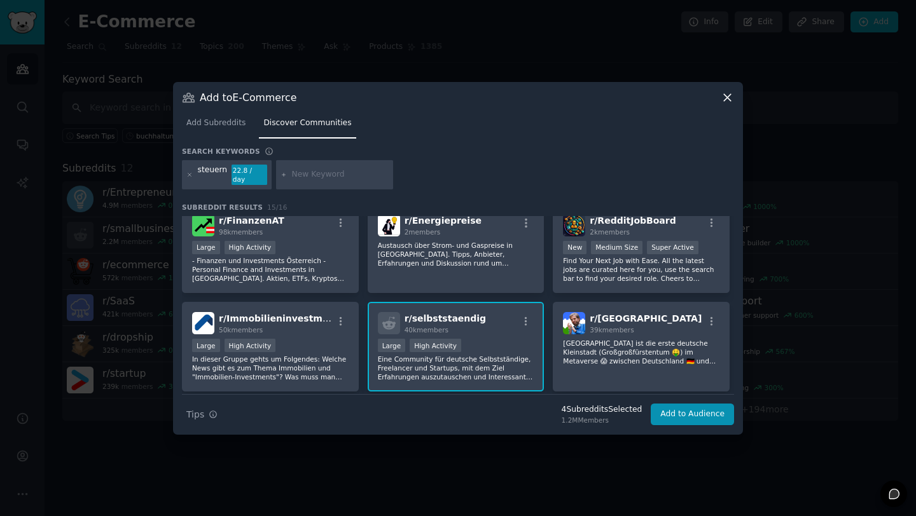
scroll to position [296, 0]
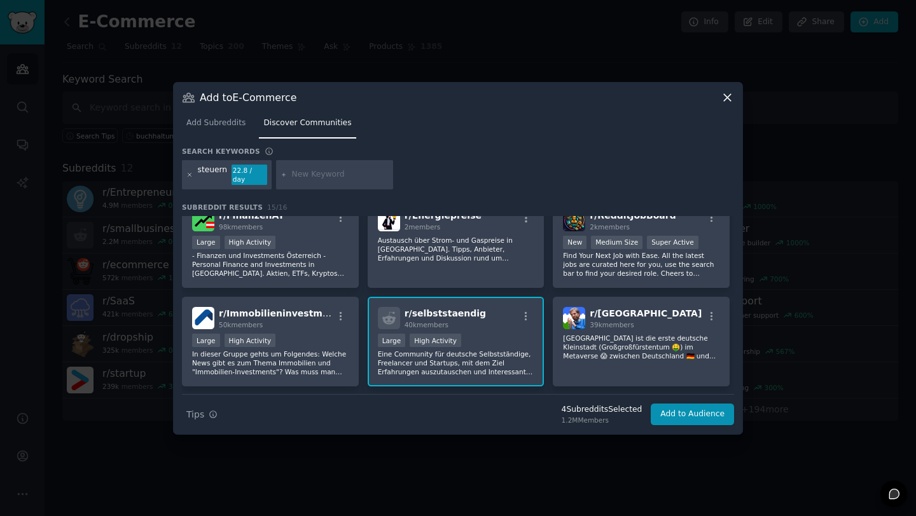
click at [191, 175] on icon at bounding box center [189, 175] width 7 height 7
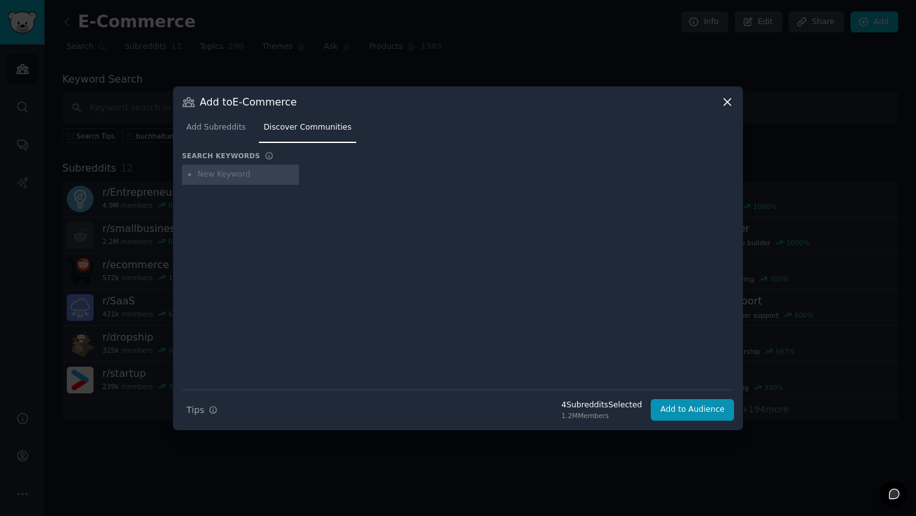
click at [227, 176] on input "text" at bounding box center [246, 174] width 97 height 11
type input "startup"
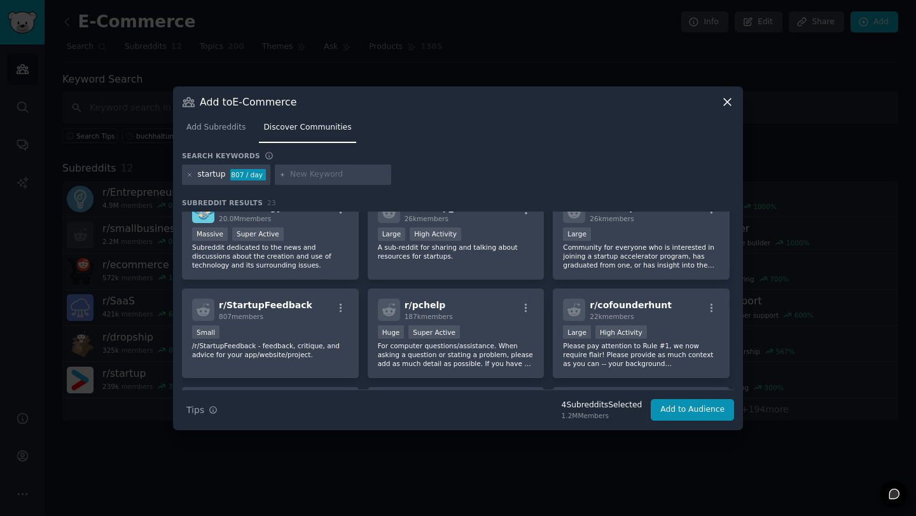
scroll to position [230, 0]
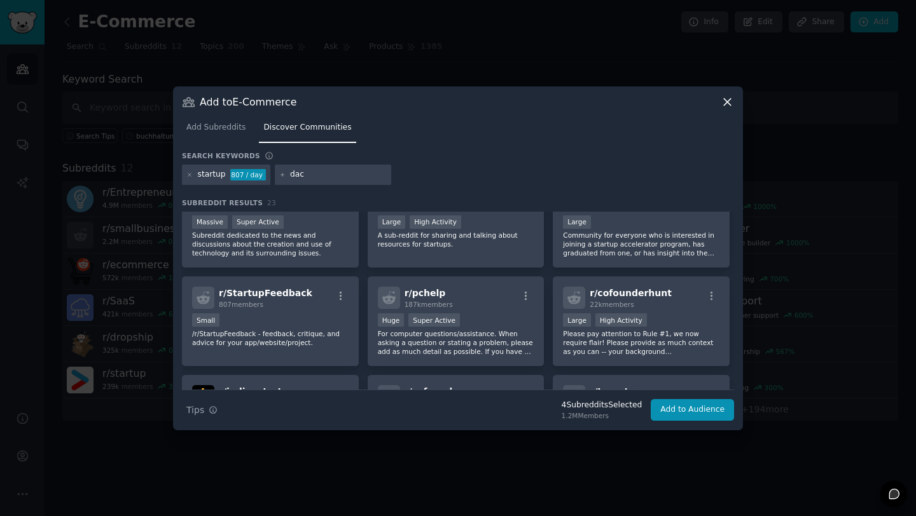
type input "dach"
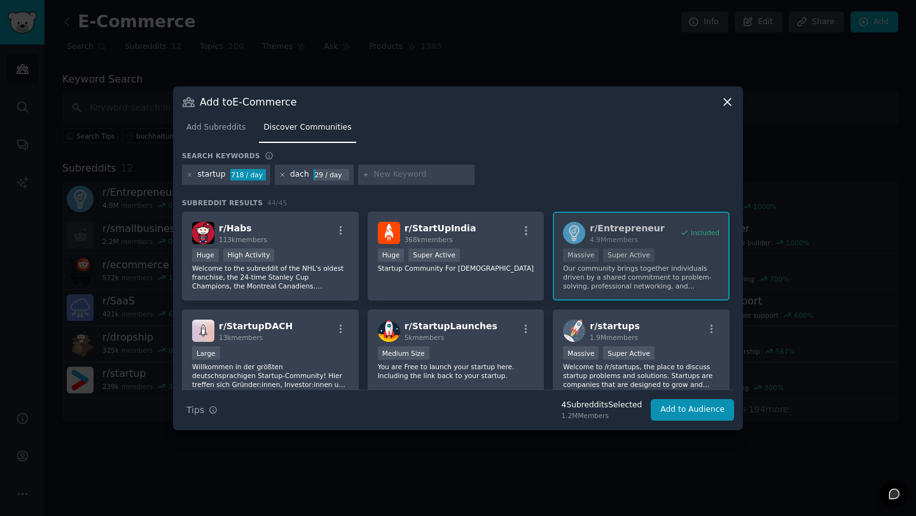
click at [280, 176] on icon at bounding box center [281, 174] width 3 height 3
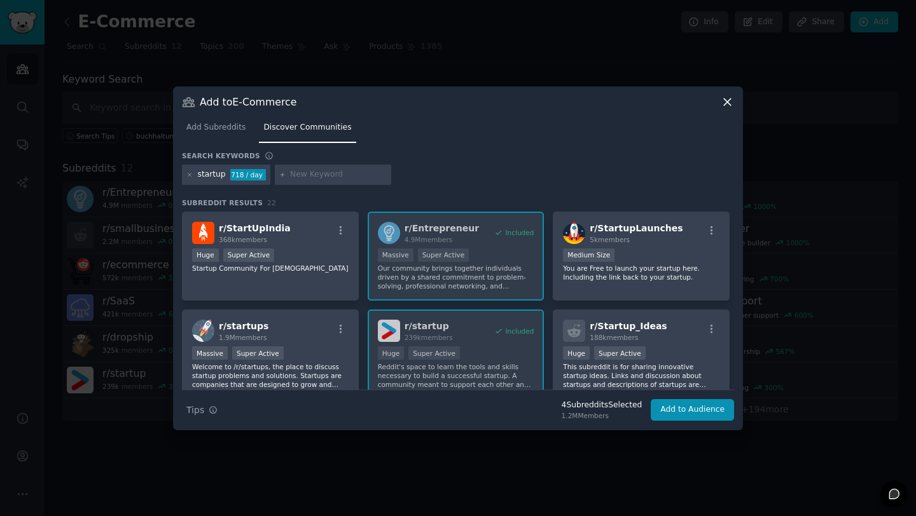
click at [307, 181] on div at bounding box center [333, 175] width 117 height 20
click at [307, 179] on input "text" at bounding box center [338, 174] width 97 height 11
type input "germany"
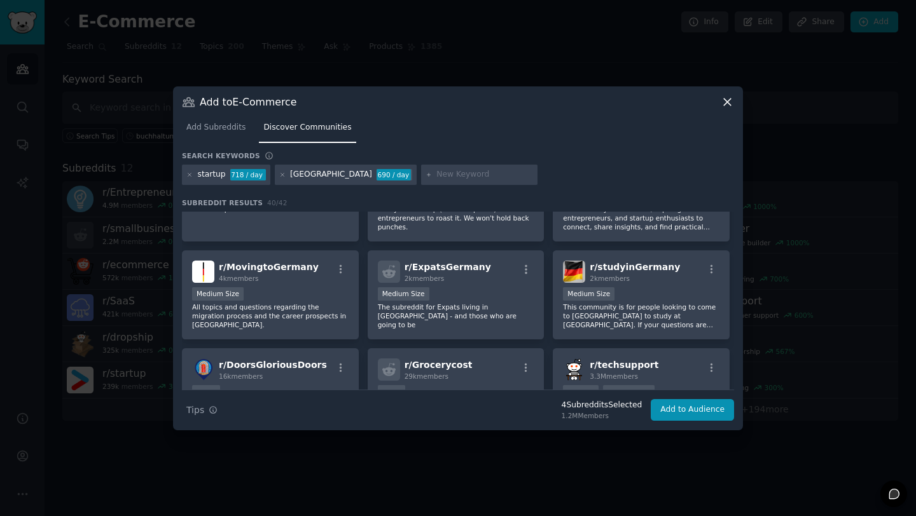
scroll to position [946, 0]
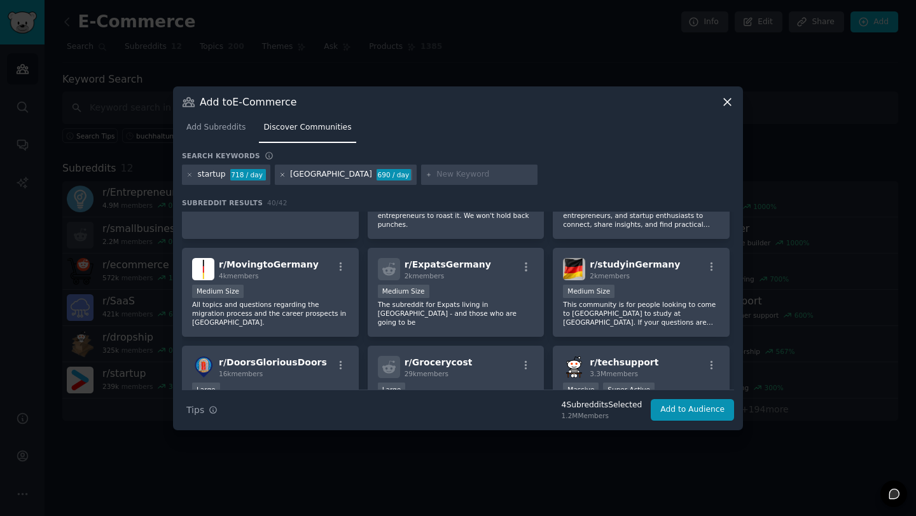
click at [280, 174] on icon at bounding box center [282, 175] width 7 height 7
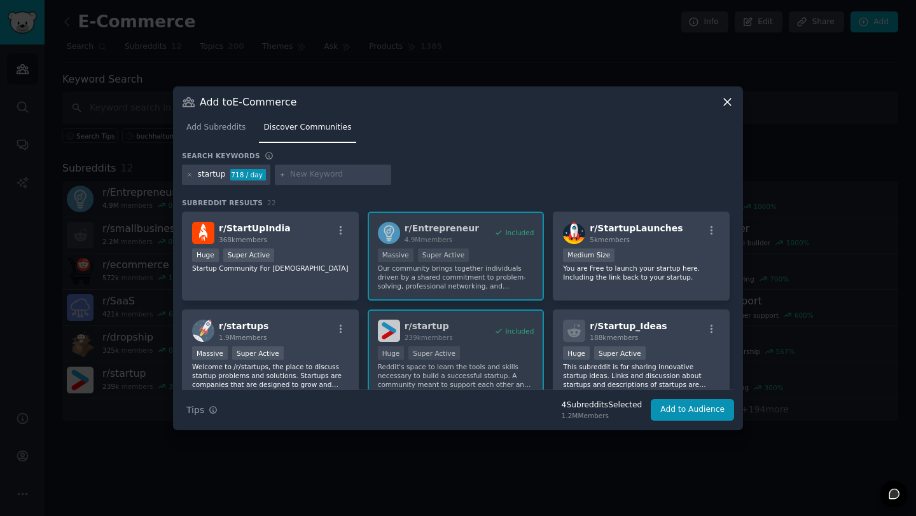
click at [305, 174] on input "text" at bounding box center [338, 174] width 97 height 11
type input "deutschland"
click at [580, 188] on div "startup 718 / day deutschland 133 / day" at bounding box center [458, 177] width 552 height 25
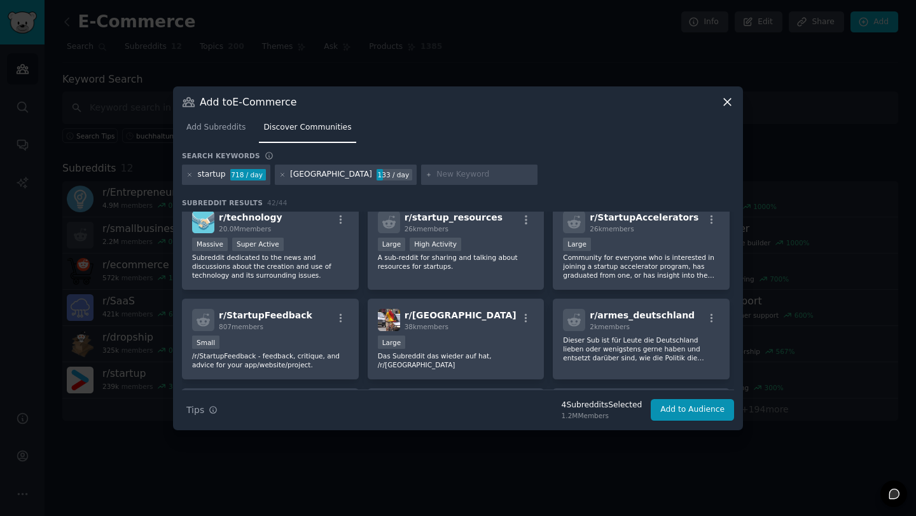
scroll to position [209, 0]
click at [284, 177] on div "deutschland 133 / day" at bounding box center [346, 175] width 142 height 20
click at [280, 176] on icon at bounding box center [282, 175] width 7 height 7
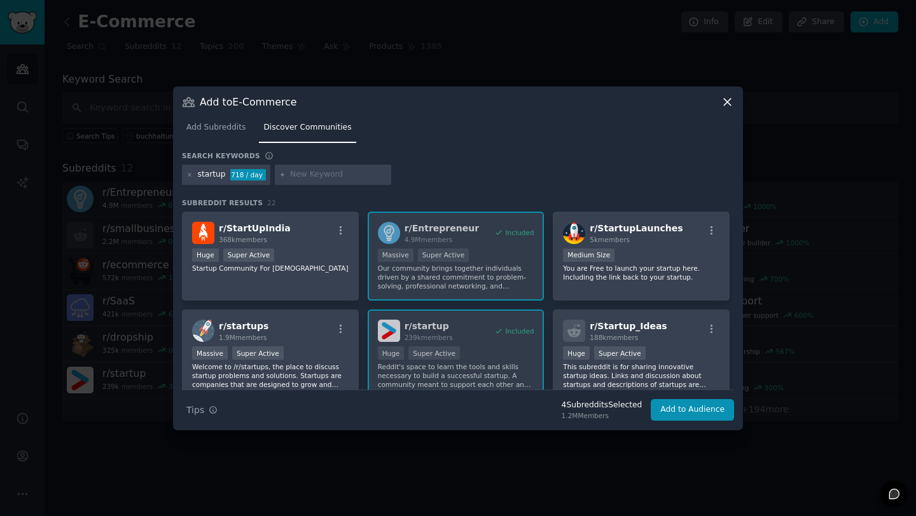
click at [300, 175] on input "text" at bounding box center [338, 174] width 97 height 11
type input "dach"
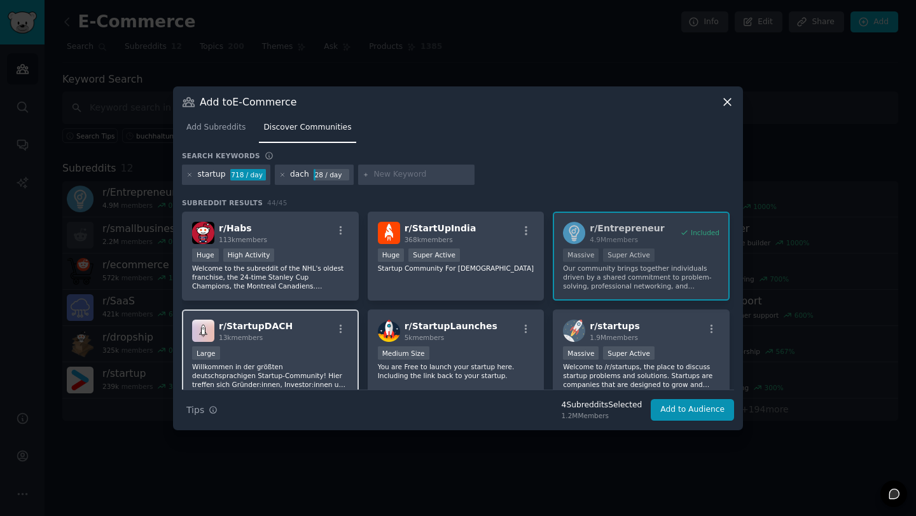
click at [250, 371] on p "Willkommen in der größten deutschsprachigen Startup-Community! Hier treffen sic…" at bounding box center [270, 375] width 156 height 27
click at [284, 177] on div "dach 28 / day" at bounding box center [314, 175] width 79 height 20
click at [280, 175] on icon at bounding box center [282, 175] width 7 height 7
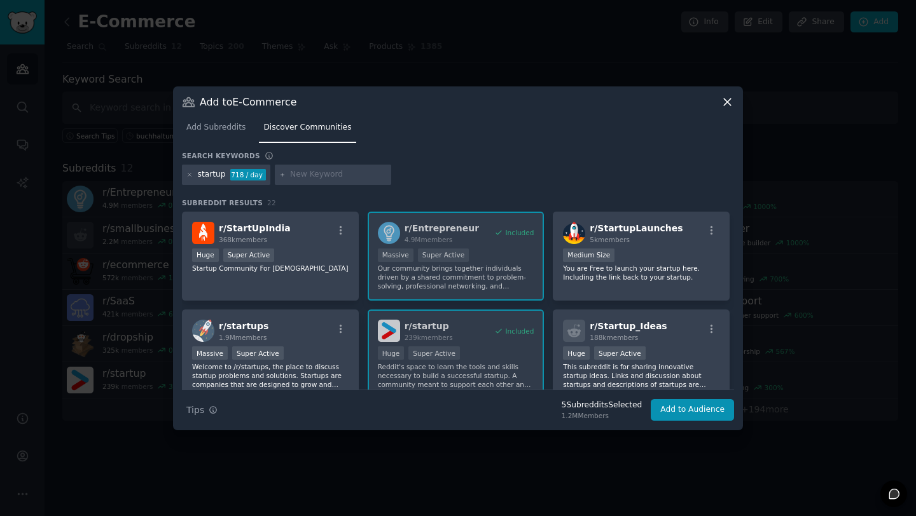
click at [280, 175] on icon at bounding box center [281, 174] width 3 height 3
click at [296, 174] on input "text" at bounding box center [338, 174] width 97 height 11
type input "de"
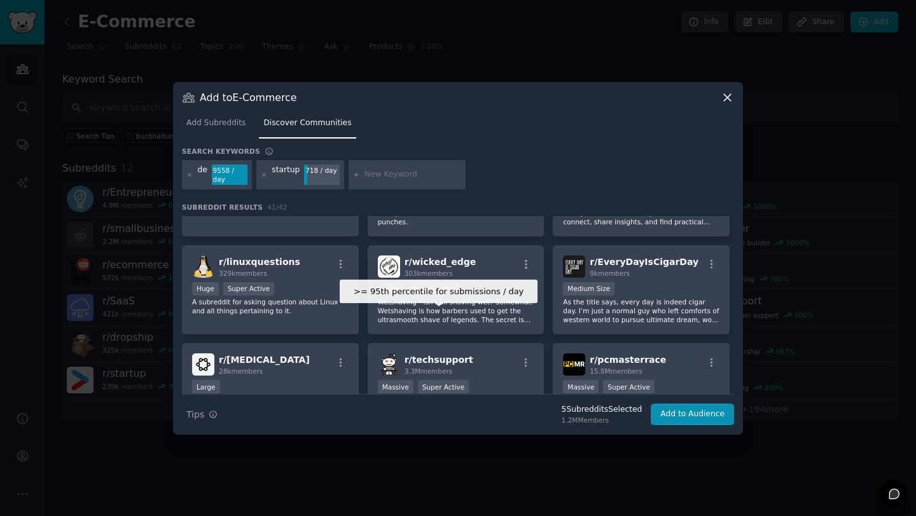
scroll to position [958, 0]
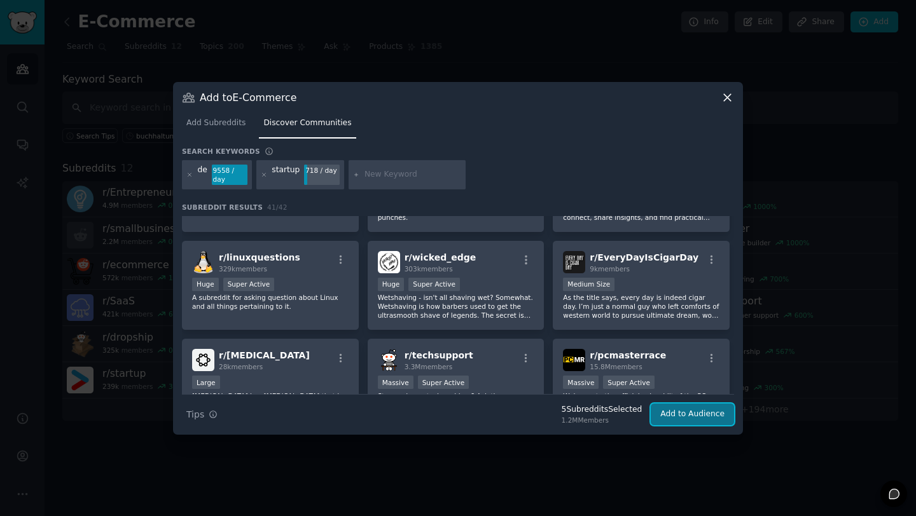
click at [680, 419] on button "Add to Audience" at bounding box center [692, 415] width 83 height 22
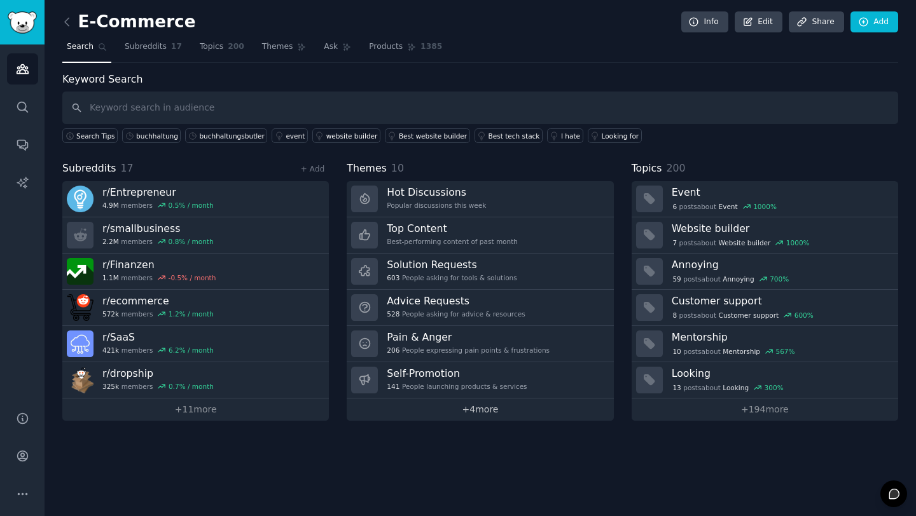
click at [499, 409] on link "+ 4 more" at bounding box center [480, 410] width 266 height 22
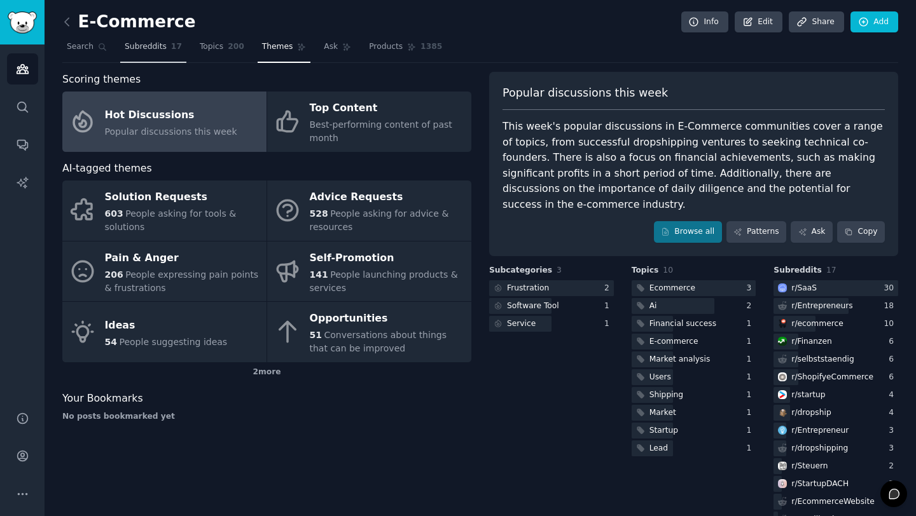
click at [141, 48] on span "Subreddits" at bounding box center [146, 46] width 42 height 11
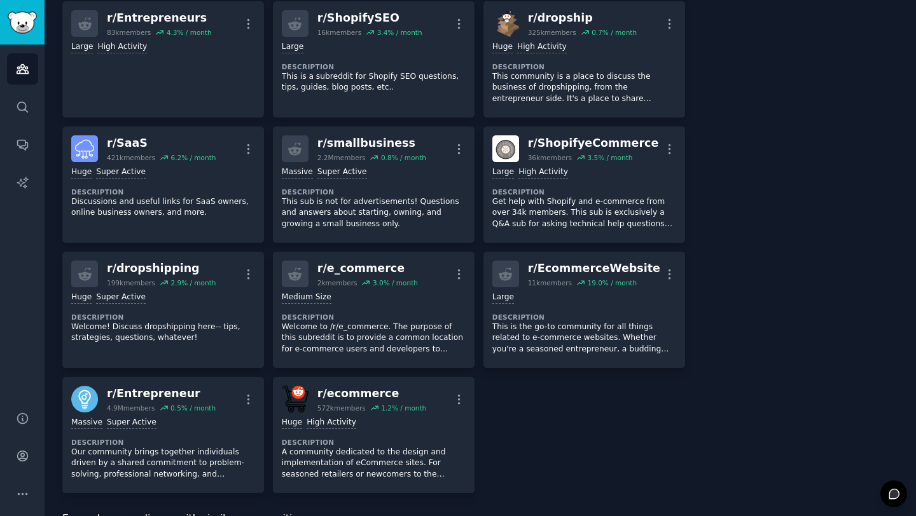
scroll to position [406, 0]
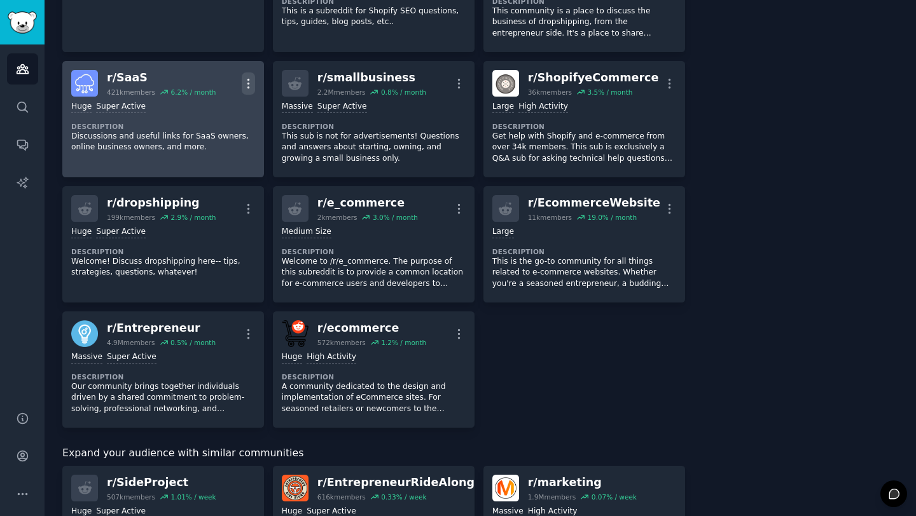
click at [250, 84] on icon "button" at bounding box center [248, 83] width 13 height 13
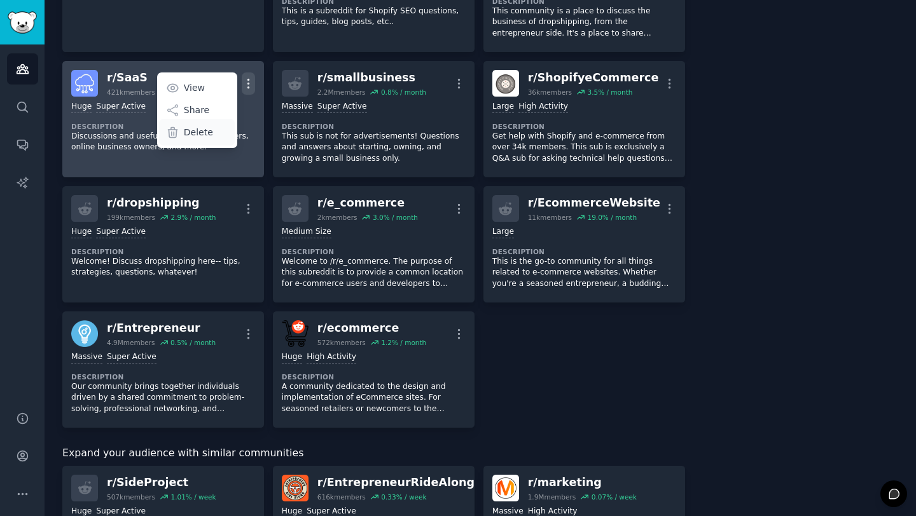
click at [190, 132] on p "Delete" at bounding box center [198, 132] width 29 height 13
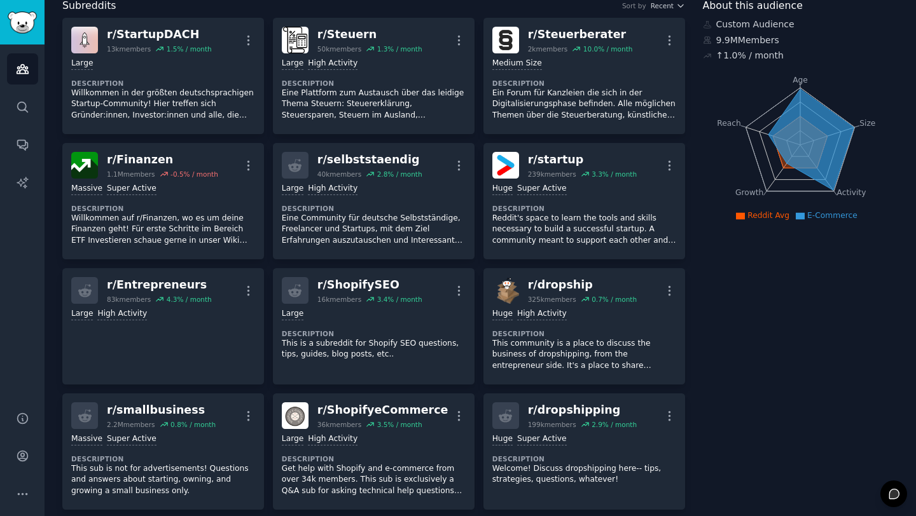
scroll to position [69, 0]
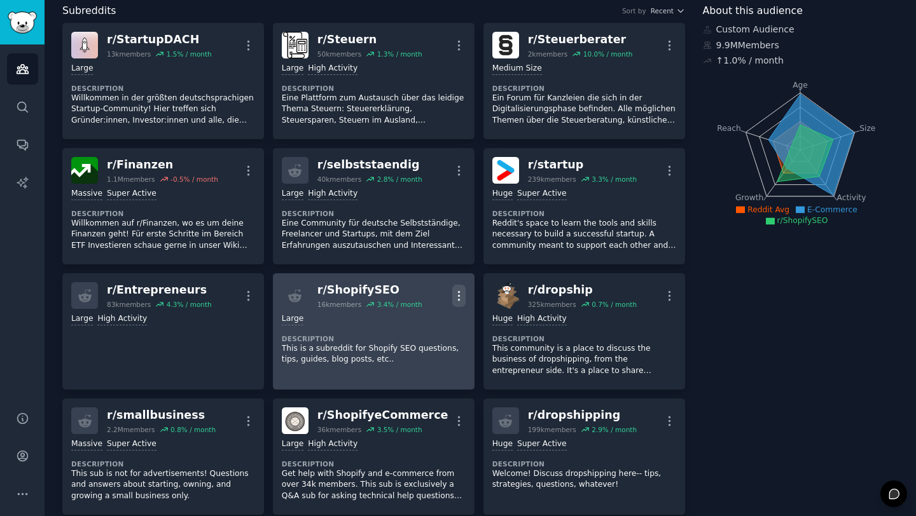
click at [452, 299] on icon "button" at bounding box center [458, 295] width 13 height 13
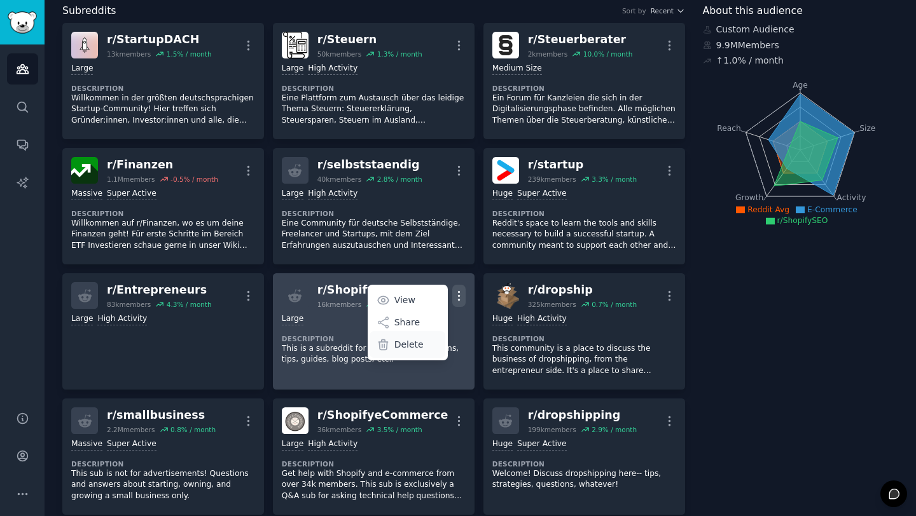
click at [418, 344] on p "Delete" at bounding box center [408, 344] width 29 height 13
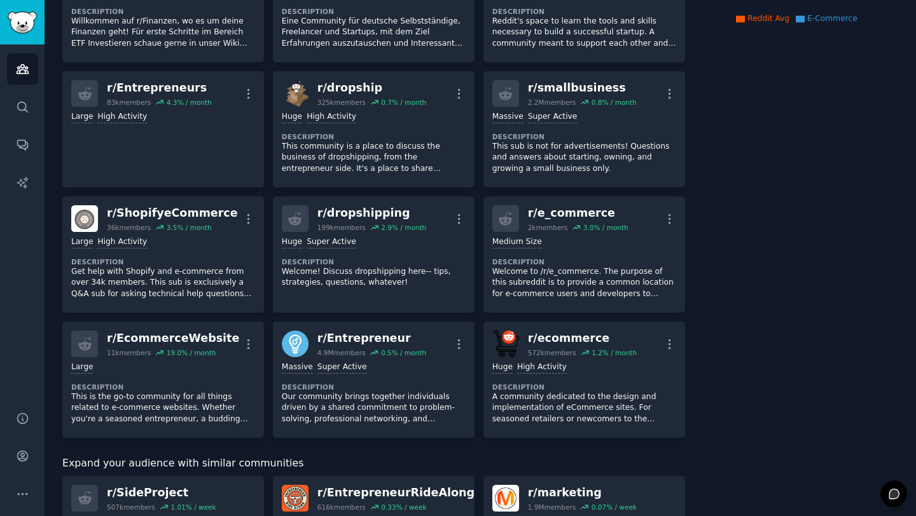
scroll to position [0, 0]
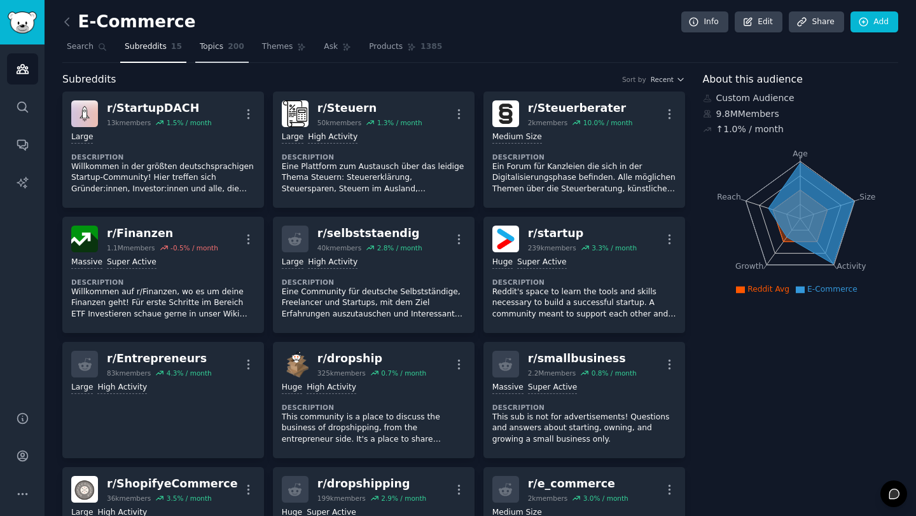
click at [214, 55] on link "Topics 200" at bounding box center [221, 50] width 53 height 26
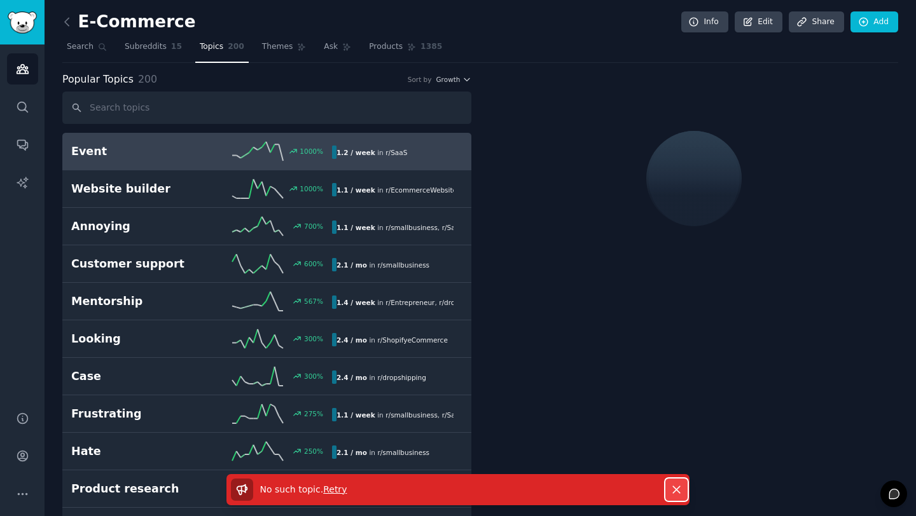
click at [680, 492] on icon "button" at bounding box center [676, 489] width 13 height 13
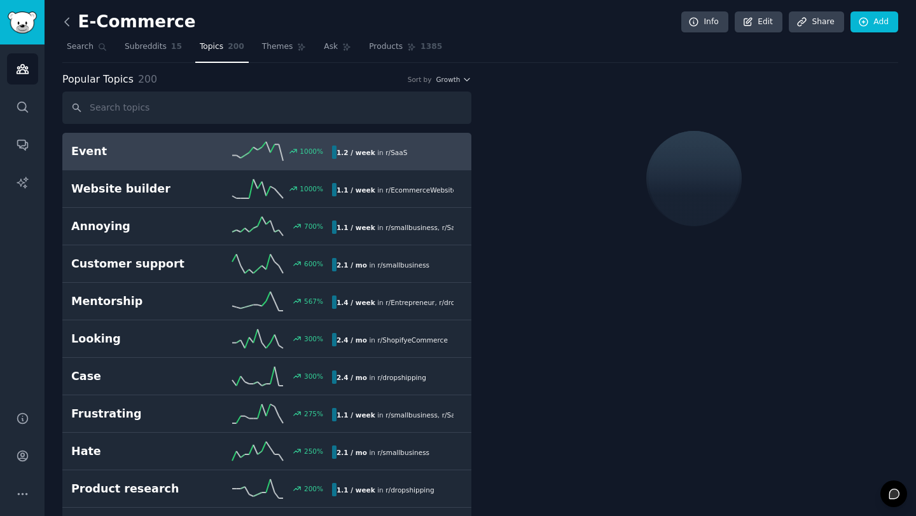
click at [69, 20] on icon at bounding box center [66, 21] width 13 height 13
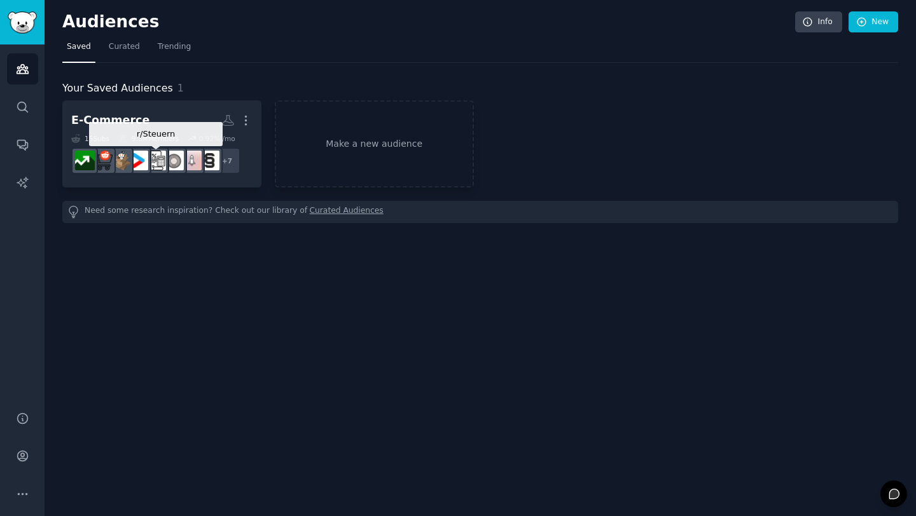
click at [169, 156] on div at bounding box center [155, 161] width 27 height 27
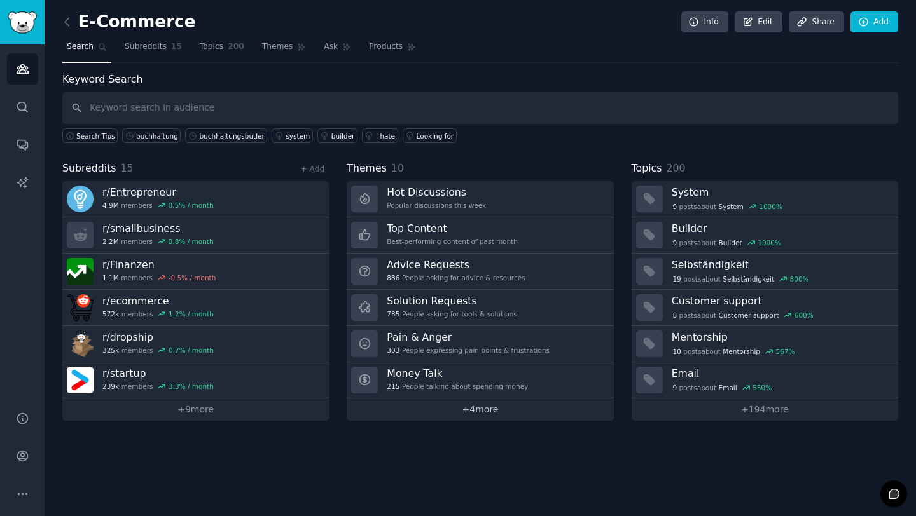
click at [506, 412] on link "+ 4 more" at bounding box center [480, 410] width 266 height 22
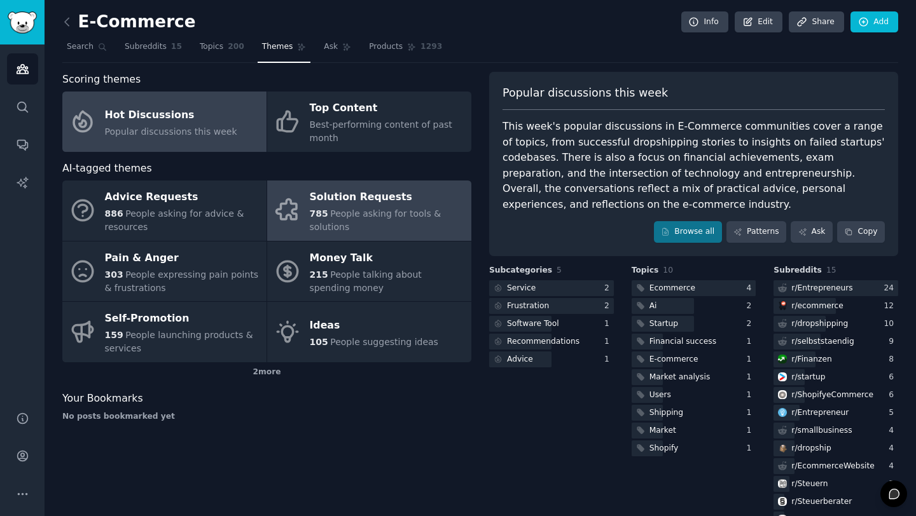
click at [356, 221] on div "785 People asking for tools & solutions" at bounding box center [387, 220] width 155 height 27
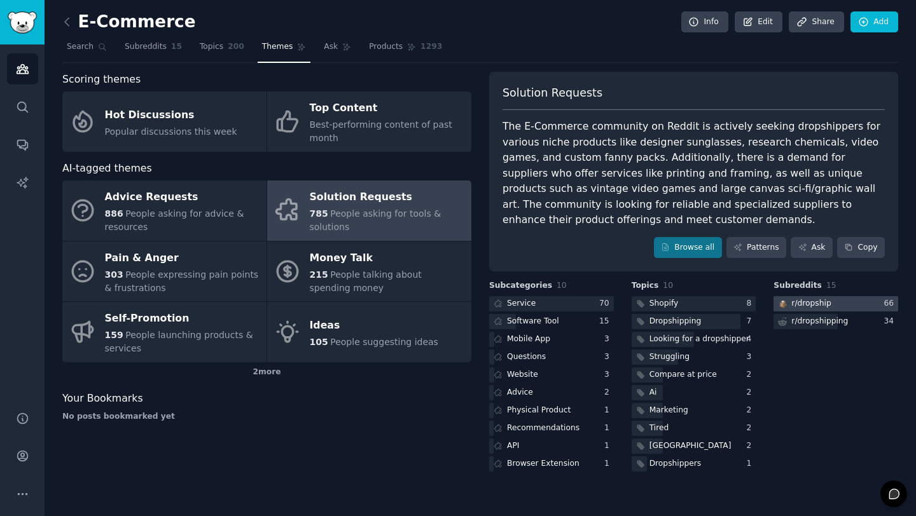
click at [854, 304] on div at bounding box center [835, 304] width 125 height 16
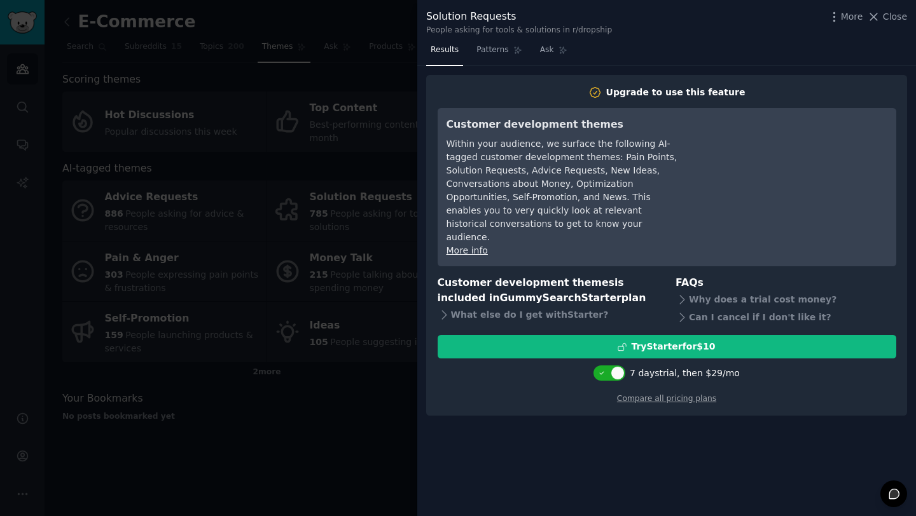
click at [263, 438] on div at bounding box center [458, 258] width 916 height 516
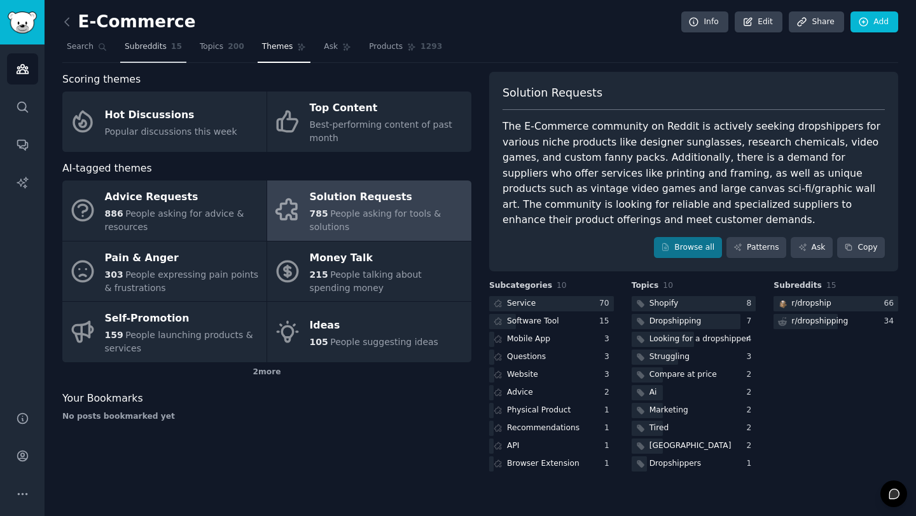
click at [139, 52] on span "Subreddits" at bounding box center [146, 46] width 42 height 11
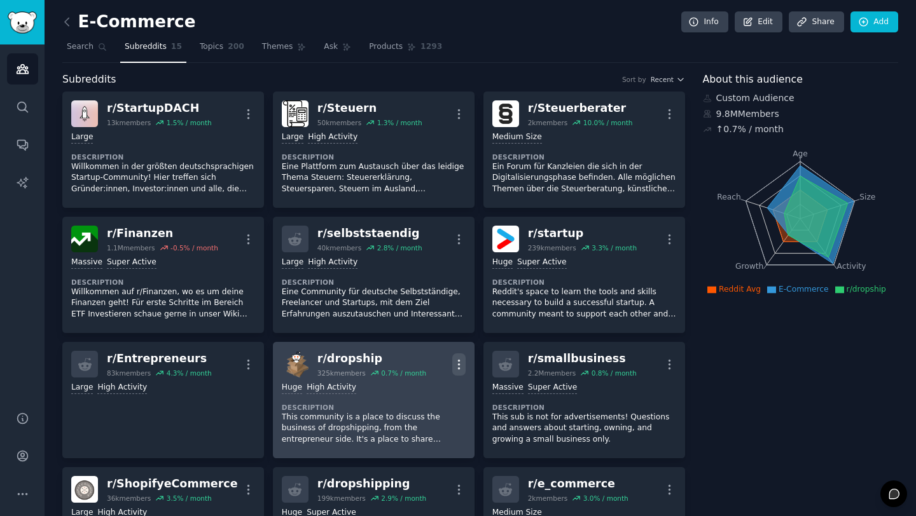
click at [458, 367] on icon "button" at bounding box center [458, 364] width 1 height 9
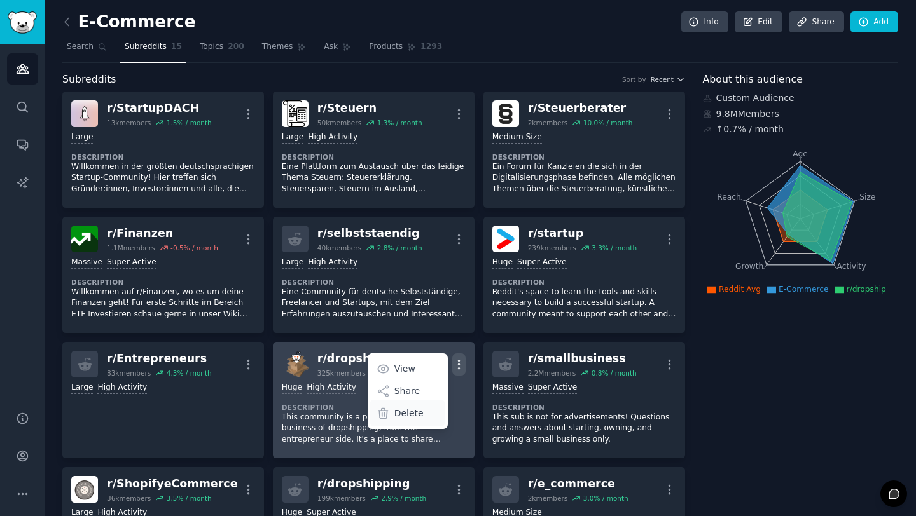
click at [411, 413] on p "Delete" at bounding box center [408, 413] width 29 height 13
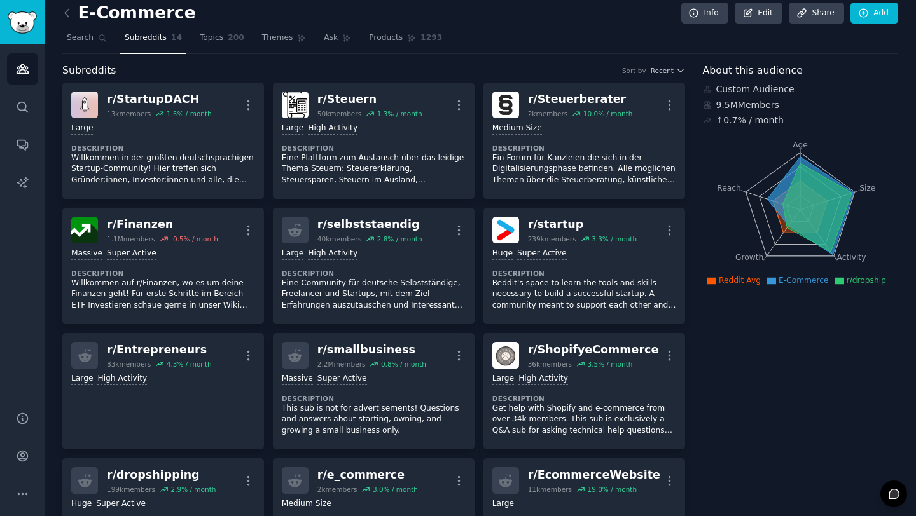
scroll to position [11, 0]
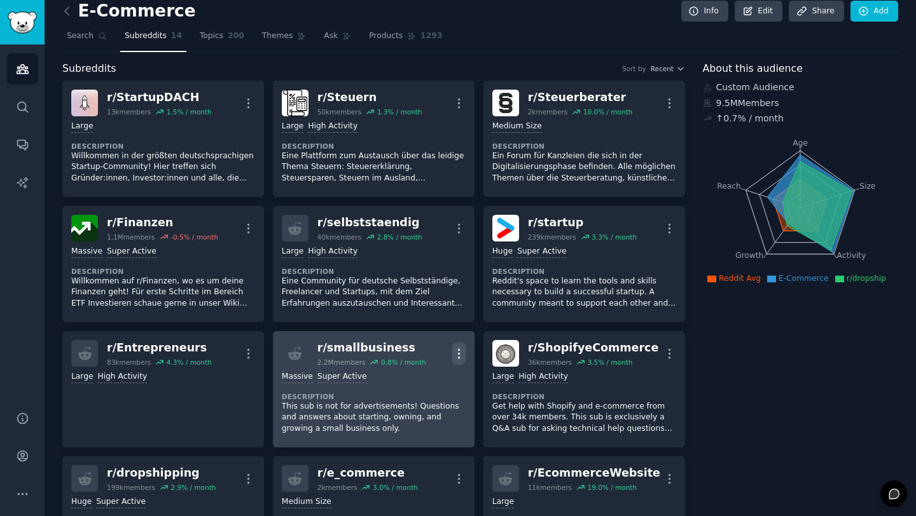
click at [452, 352] on icon "button" at bounding box center [458, 353] width 13 height 13
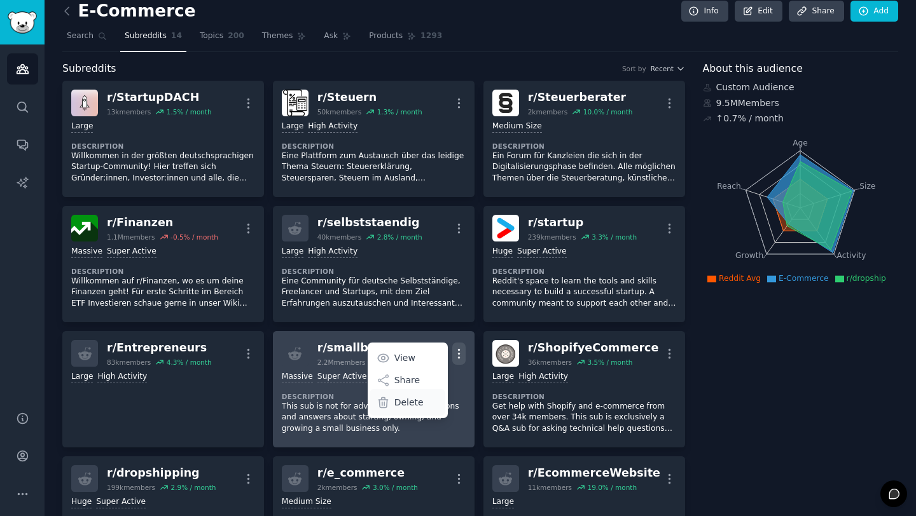
click at [407, 401] on p "Delete" at bounding box center [408, 402] width 29 height 13
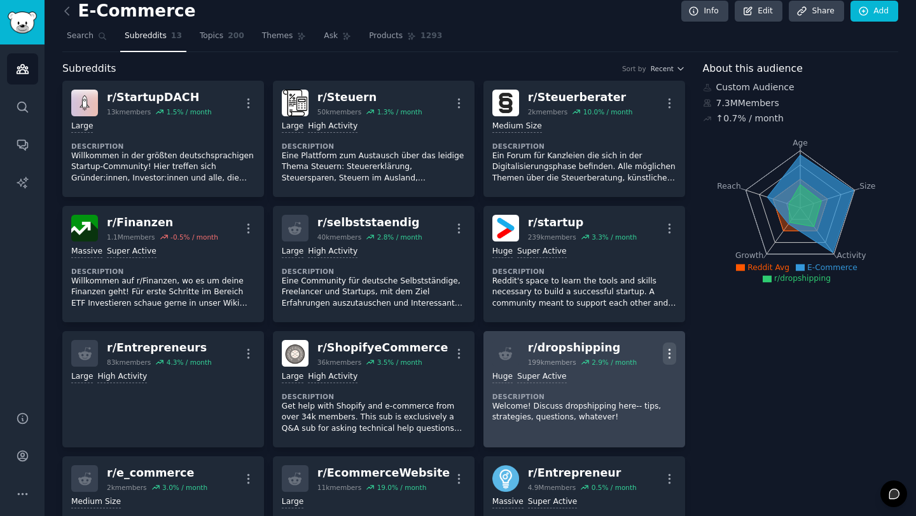
click at [663, 355] on icon "button" at bounding box center [669, 353] width 13 height 13
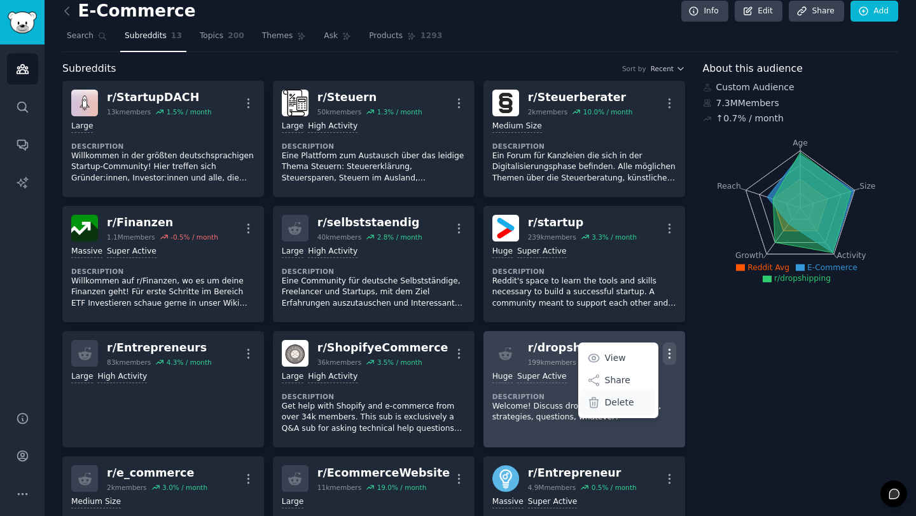
click at [614, 405] on p "Delete" at bounding box center [619, 402] width 29 height 13
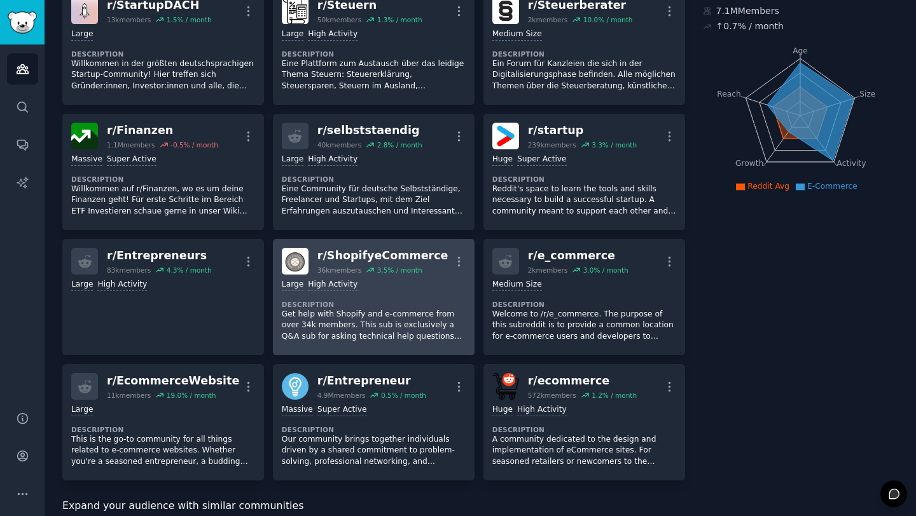
scroll to position [114, 0]
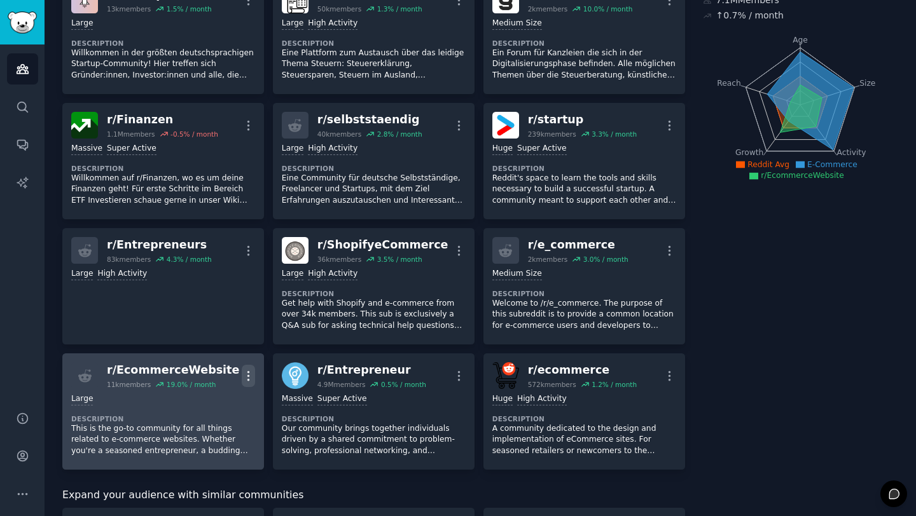
click at [247, 375] on icon "button" at bounding box center [247, 375] width 1 height 9
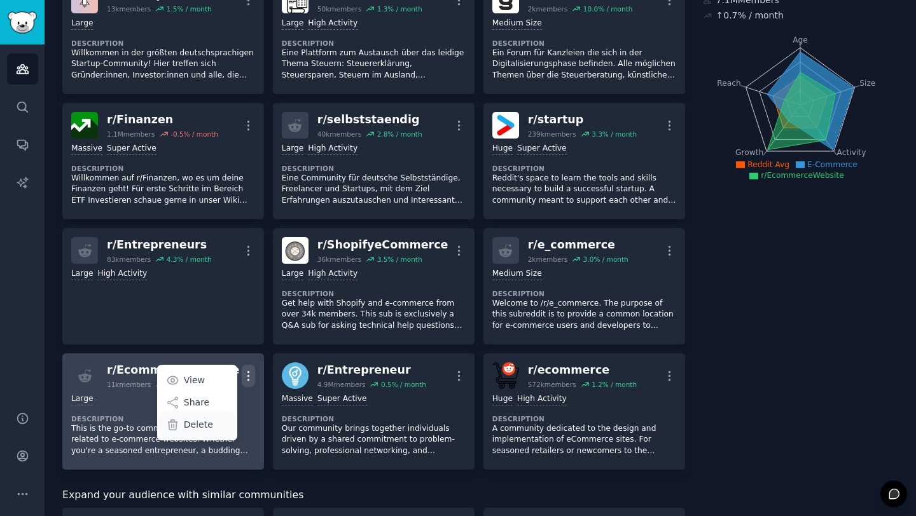
click at [195, 424] on p "Delete" at bounding box center [198, 424] width 29 height 13
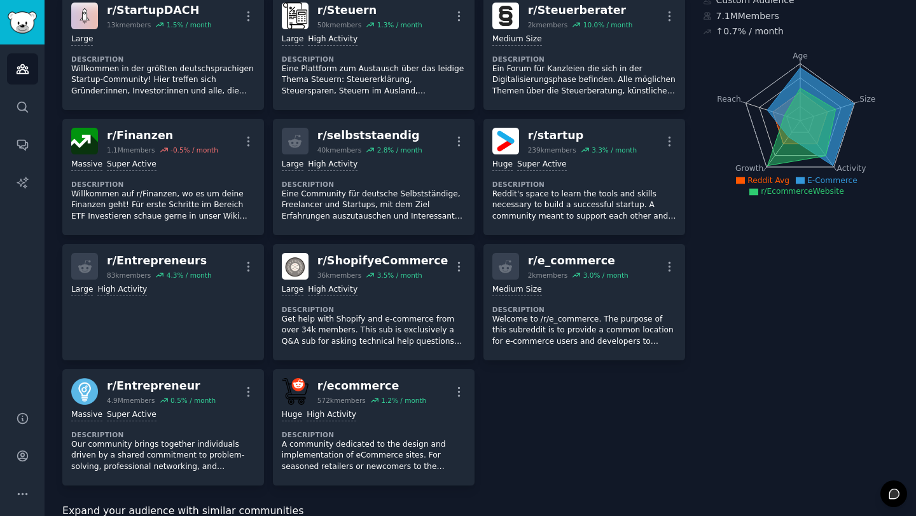
scroll to position [97, 0]
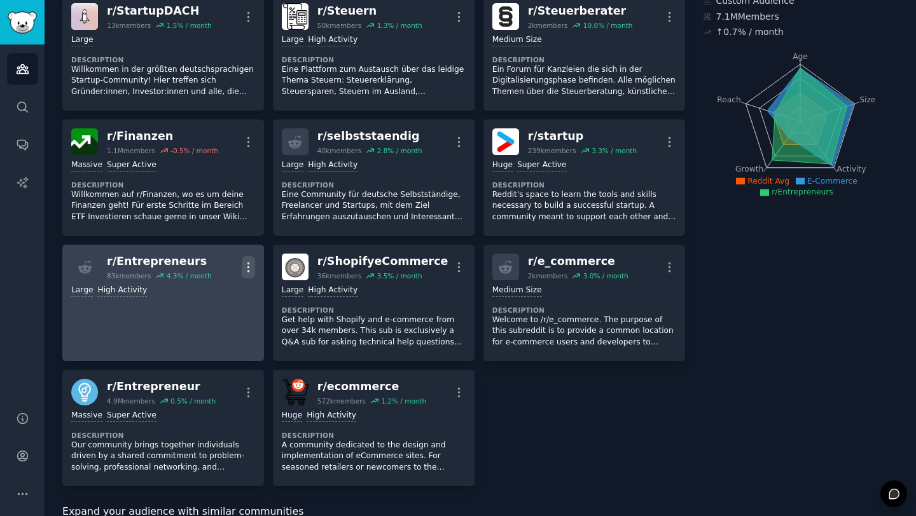
click at [250, 270] on icon "button" at bounding box center [248, 267] width 13 height 13
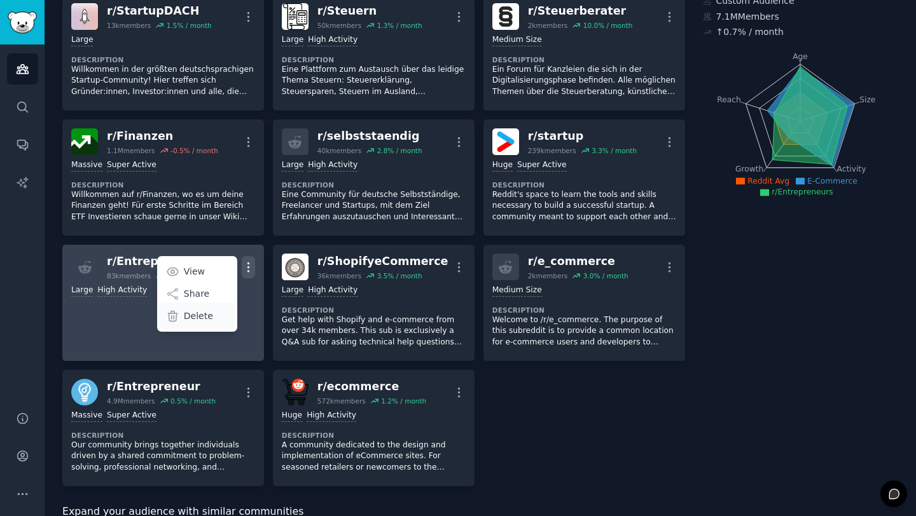
click at [202, 321] on p "Delete" at bounding box center [198, 316] width 29 height 13
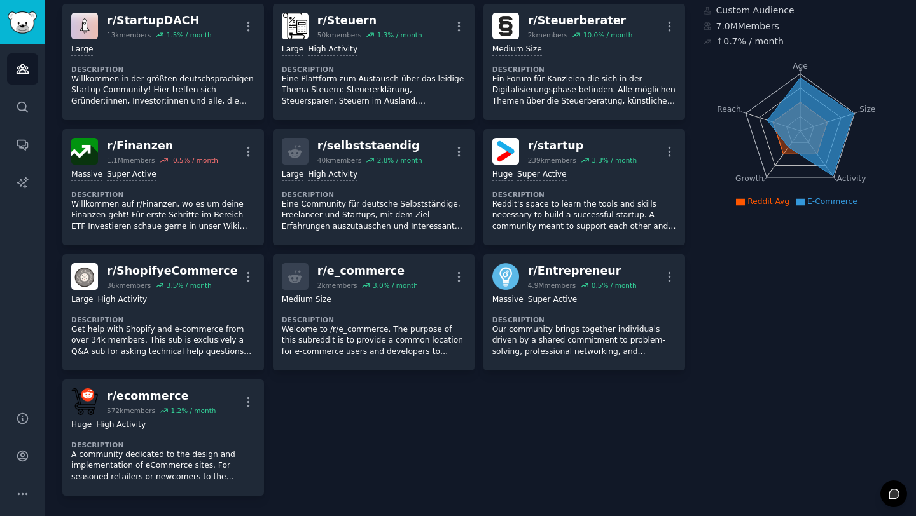
scroll to position [87, 0]
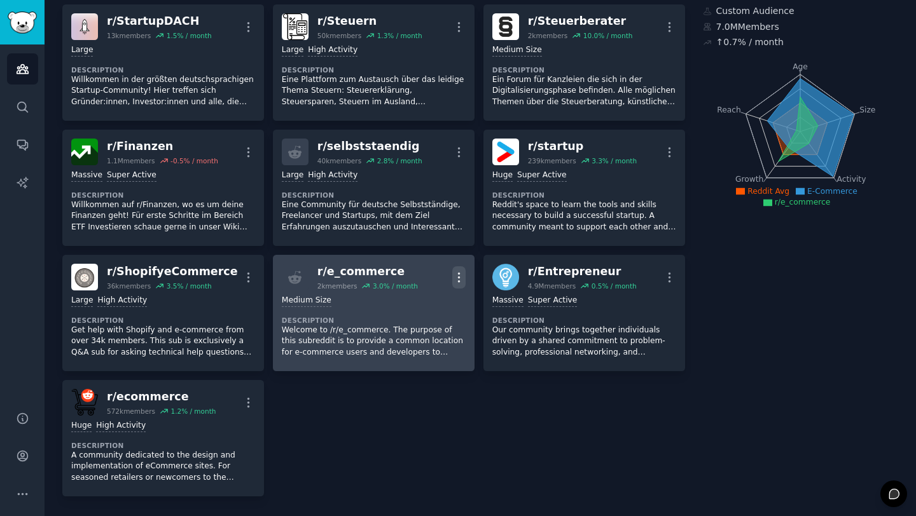
click at [459, 280] on icon "button" at bounding box center [458, 277] width 13 height 13
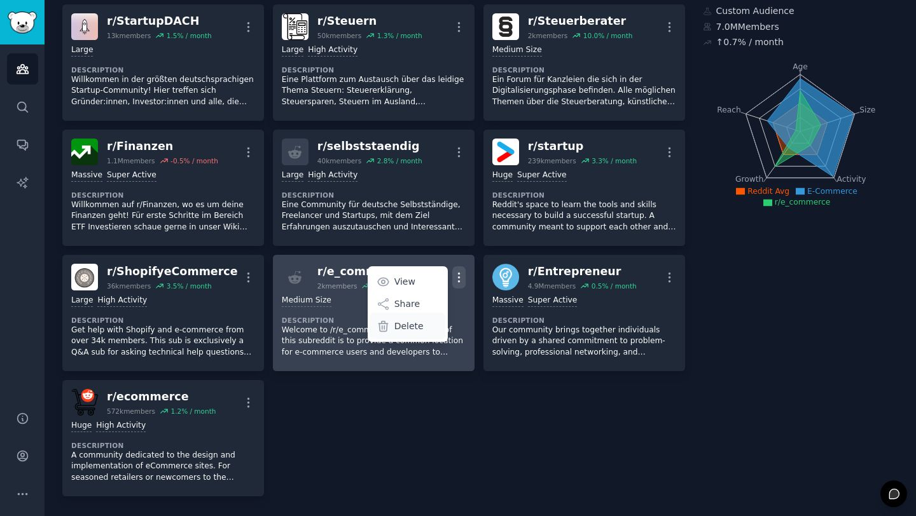
click at [415, 324] on p "Delete" at bounding box center [408, 326] width 29 height 13
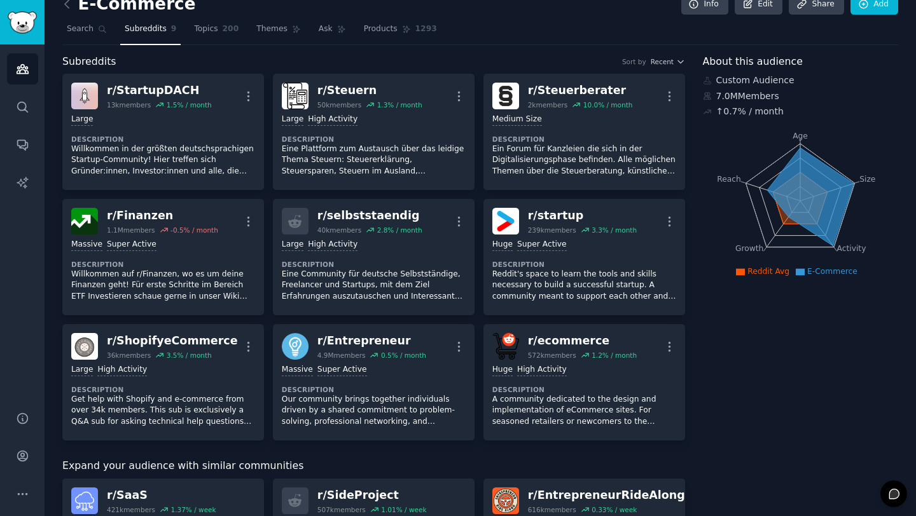
scroll to position [0, 0]
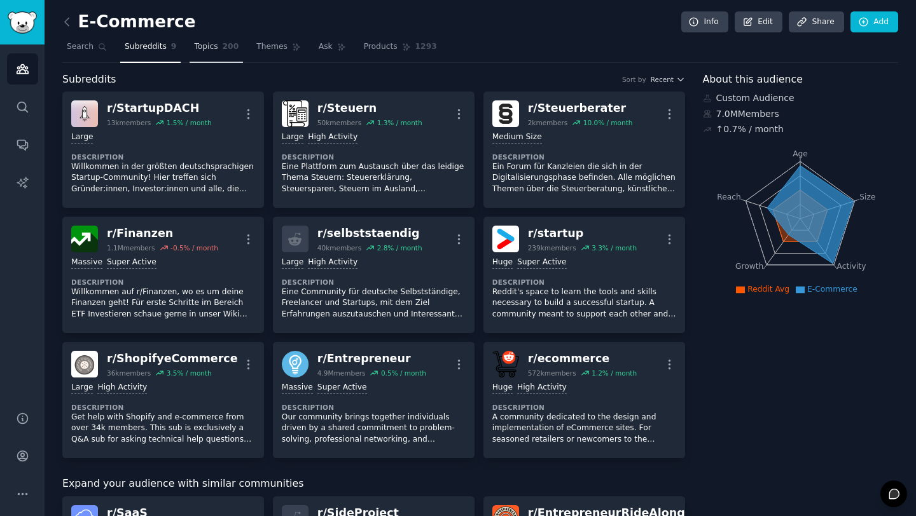
click at [198, 53] on link "Topics 200" at bounding box center [215, 50] width 53 height 26
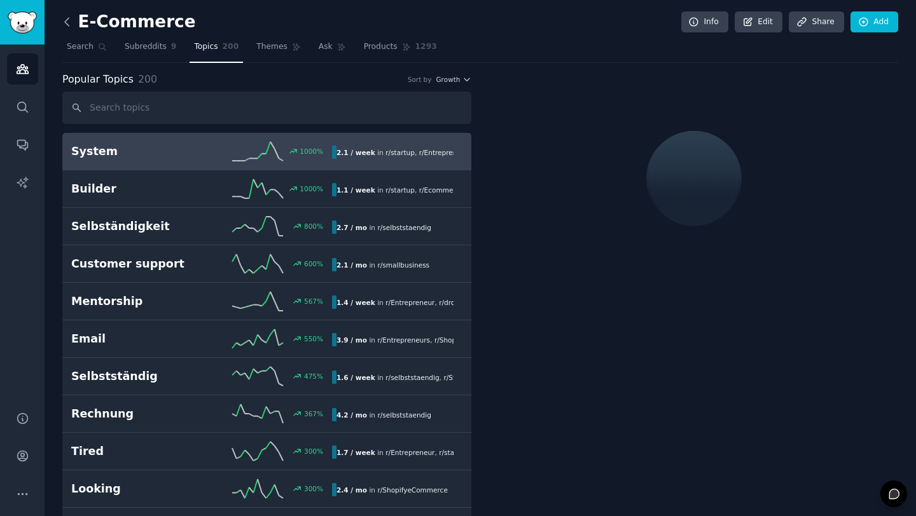
click at [65, 21] on icon at bounding box center [66, 21] width 13 height 13
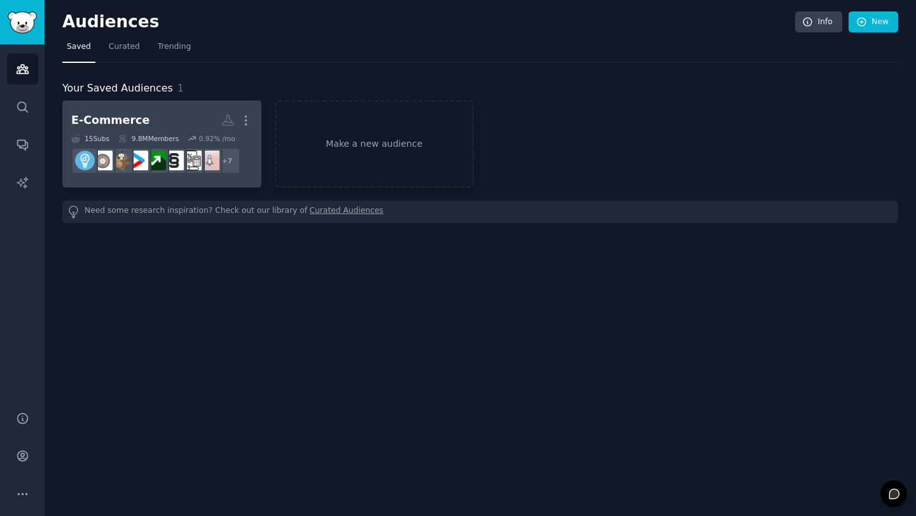
click at [171, 121] on h2 "E-Commerce More" at bounding box center [161, 120] width 181 height 22
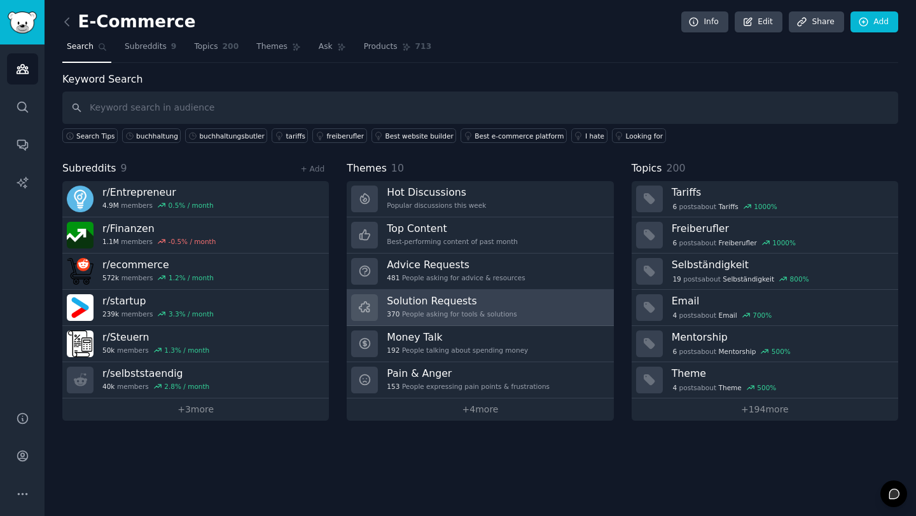
click at [479, 309] on div "Solution Requests 370 People asking for tools & solutions" at bounding box center [452, 307] width 130 height 27
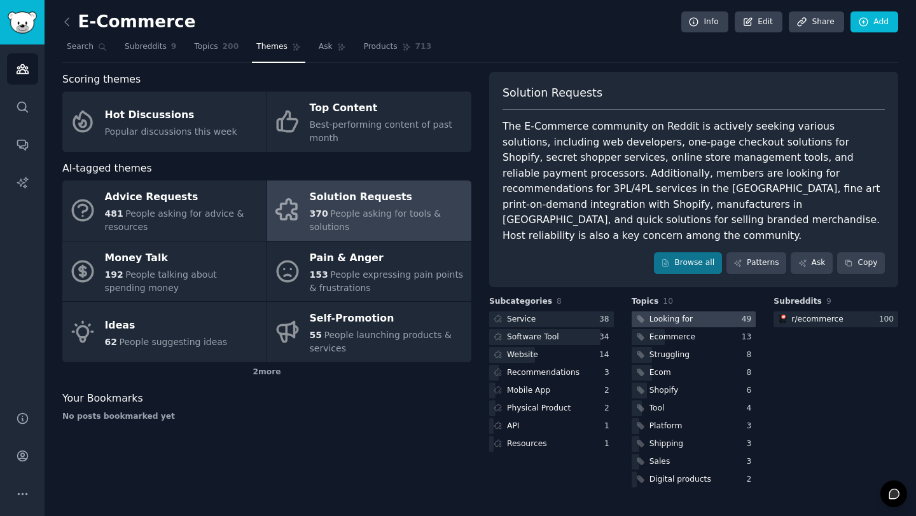
click at [701, 312] on div at bounding box center [693, 320] width 125 height 16
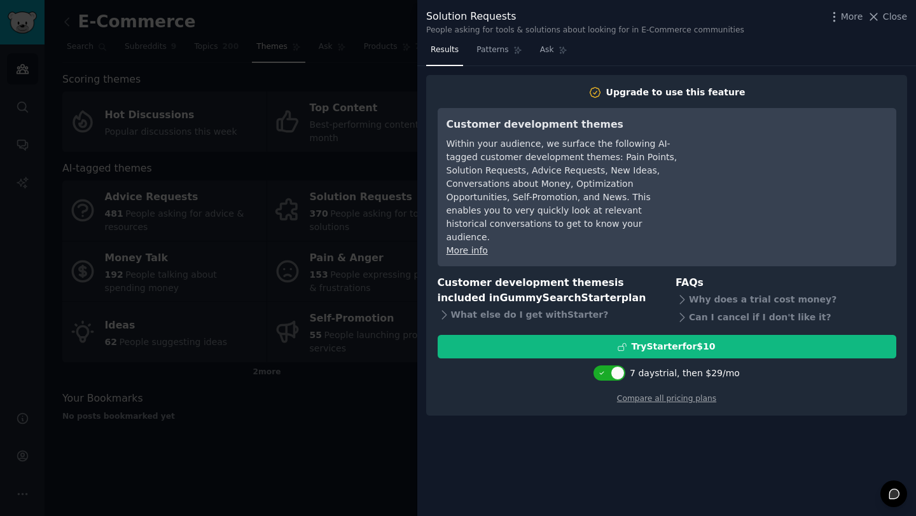
click at [268, 509] on div at bounding box center [458, 258] width 916 height 516
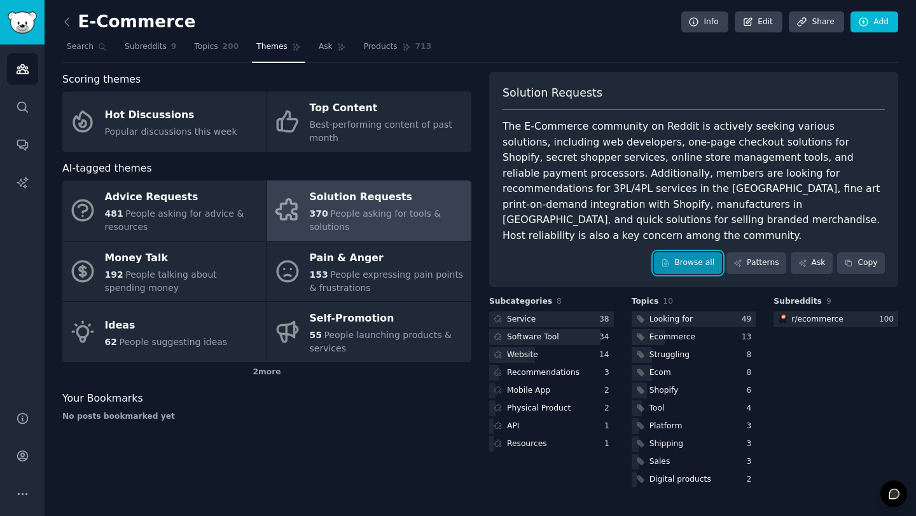
click at [702, 252] on link "Browse all" at bounding box center [688, 263] width 68 height 22
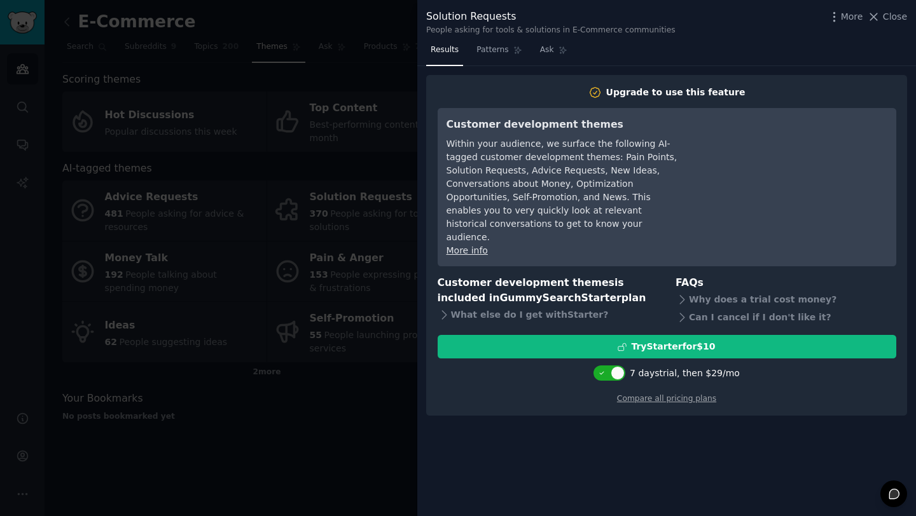
click at [355, 401] on div at bounding box center [458, 258] width 916 height 516
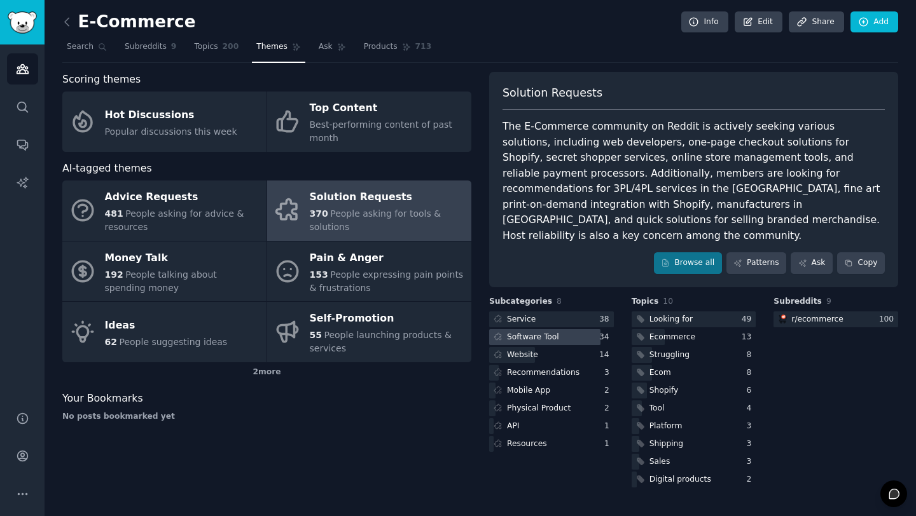
click at [548, 332] on div "Software Tool" at bounding box center [533, 337] width 52 height 11
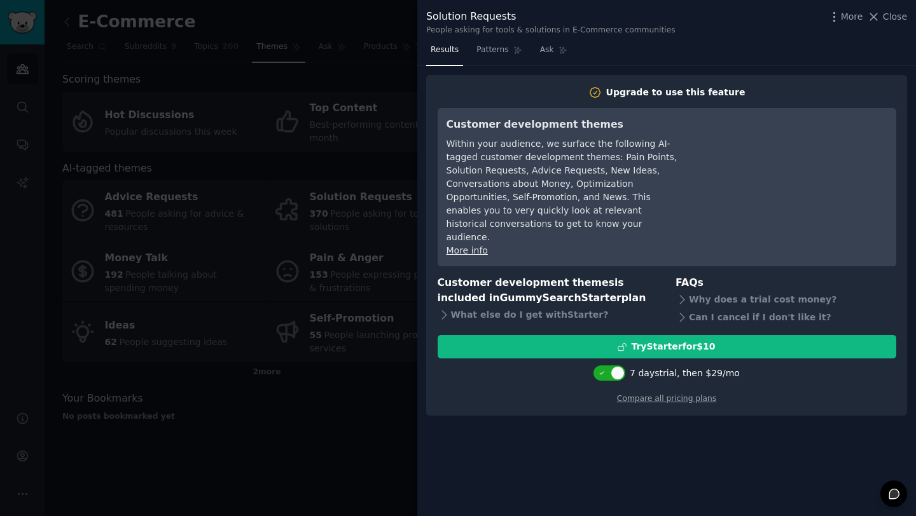
click at [291, 429] on div at bounding box center [458, 258] width 916 height 516
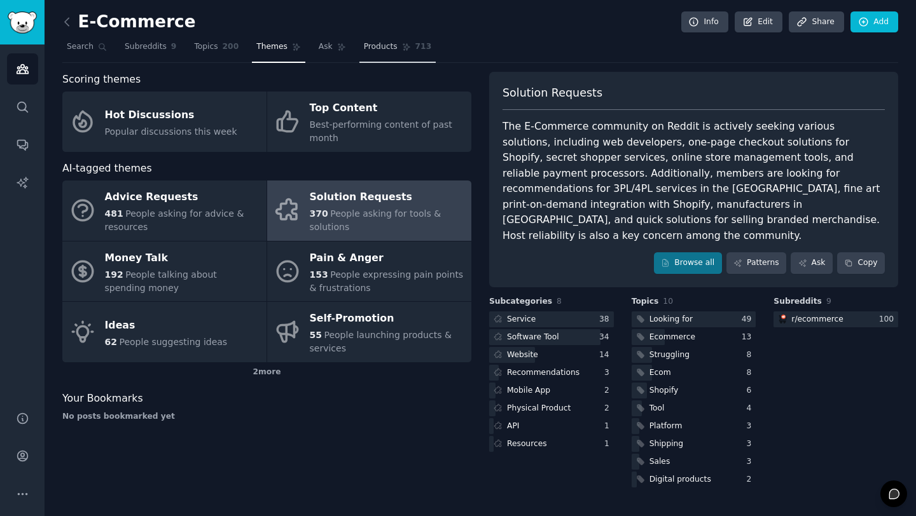
click at [382, 53] on link "Products 713" at bounding box center [397, 50] width 76 height 26
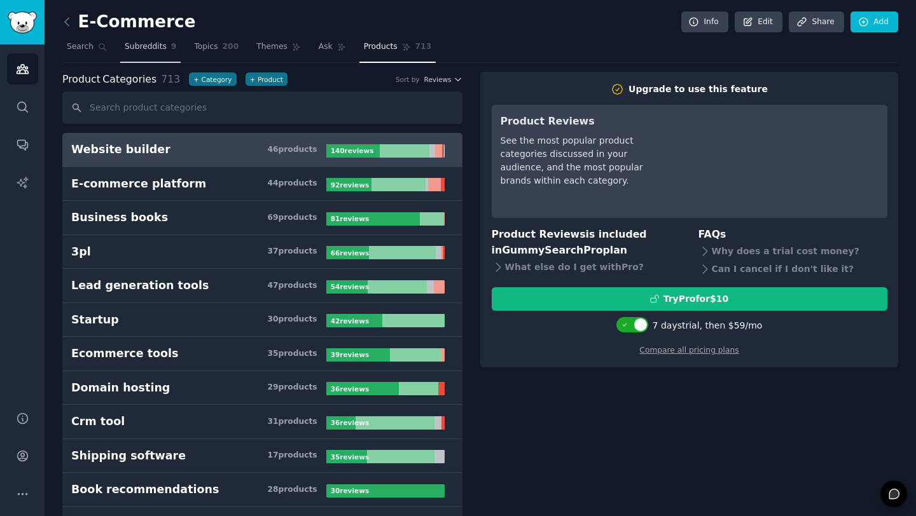
click at [144, 50] on span "Subreddits" at bounding box center [146, 46] width 42 height 11
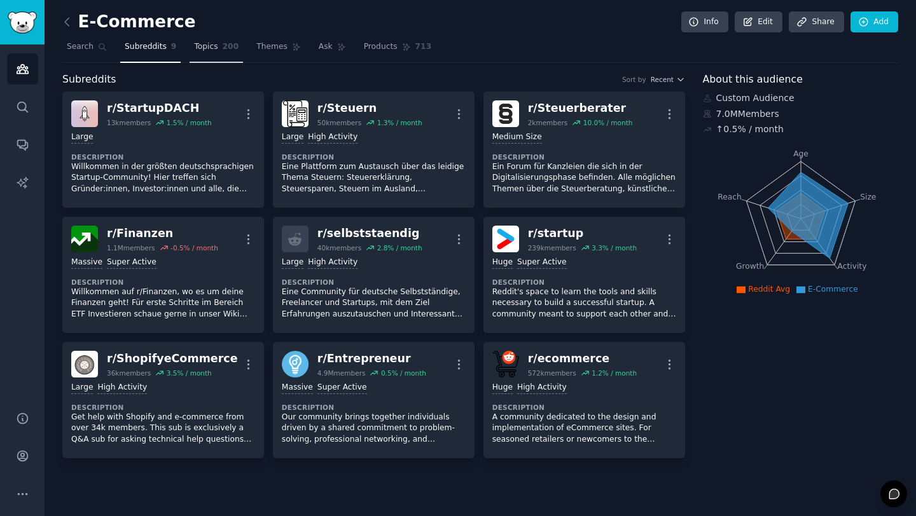
click at [207, 53] on link "Topics 200" at bounding box center [215, 50] width 53 height 26
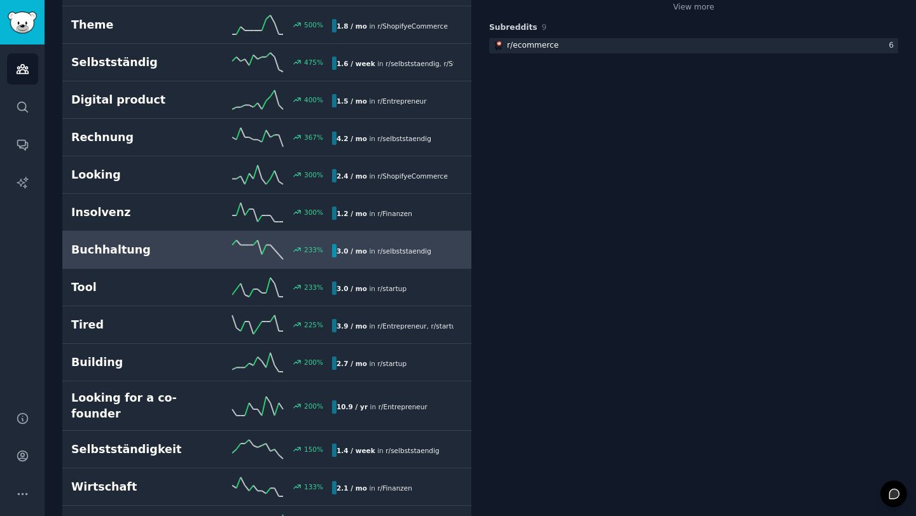
click at [147, 246] on h2 "Buchhaltung" at bounding box center [136, 250] width 130 height 16
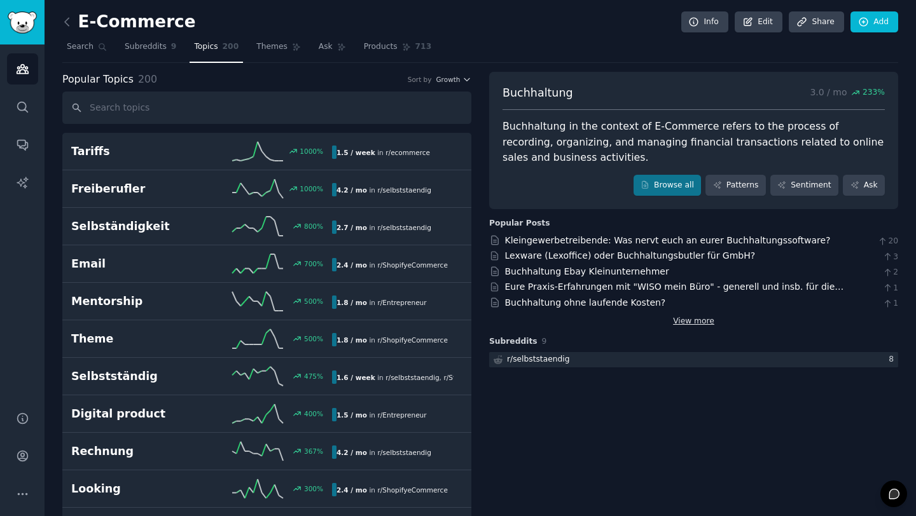
click at [698, 319] on link "View more" at bounding box center [693, 321] width 41 height 11
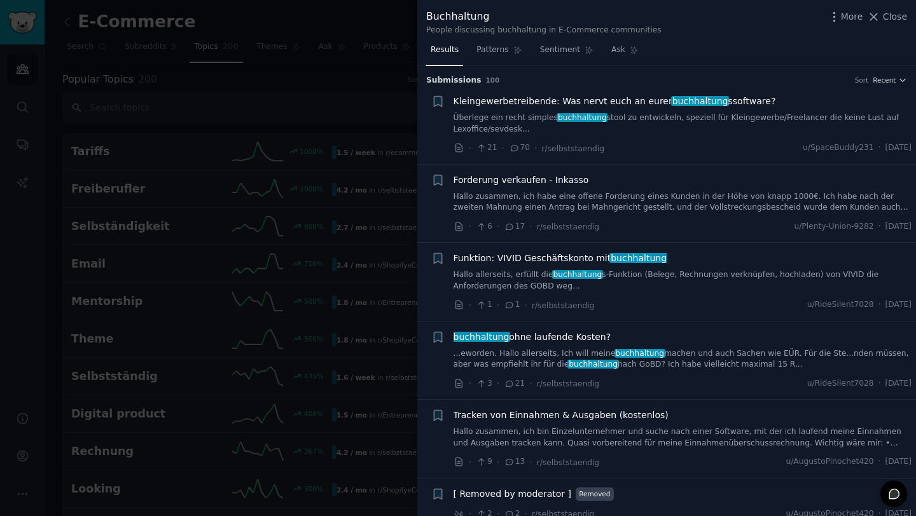
click at [638, 121] on link "Überlege ein recht simples buchhaltung stool zu entwickeln, speziell für Kleing…" at bounding box center [682, 124] width 458 height 22
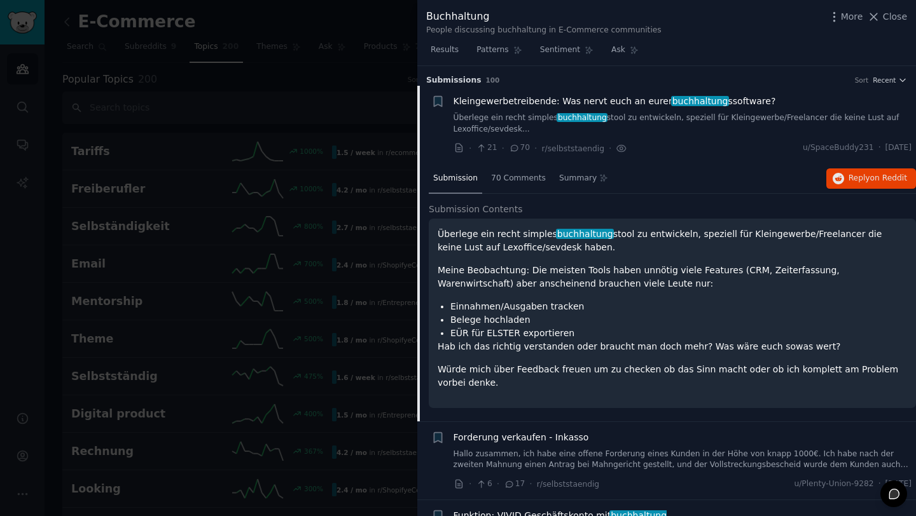
scroll to position [20, 0]
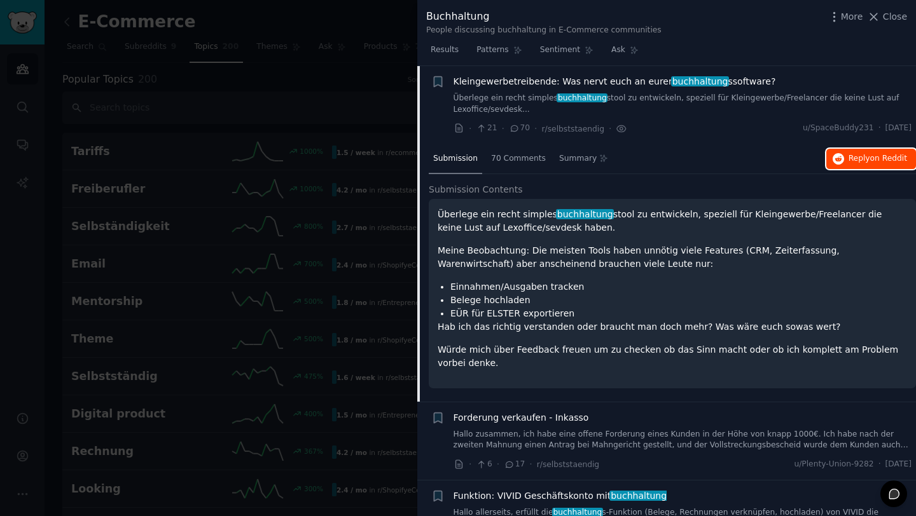
click at [867, 155] on span "Reply on Reddit" at bounding box center [877, 158] width 59 height 11
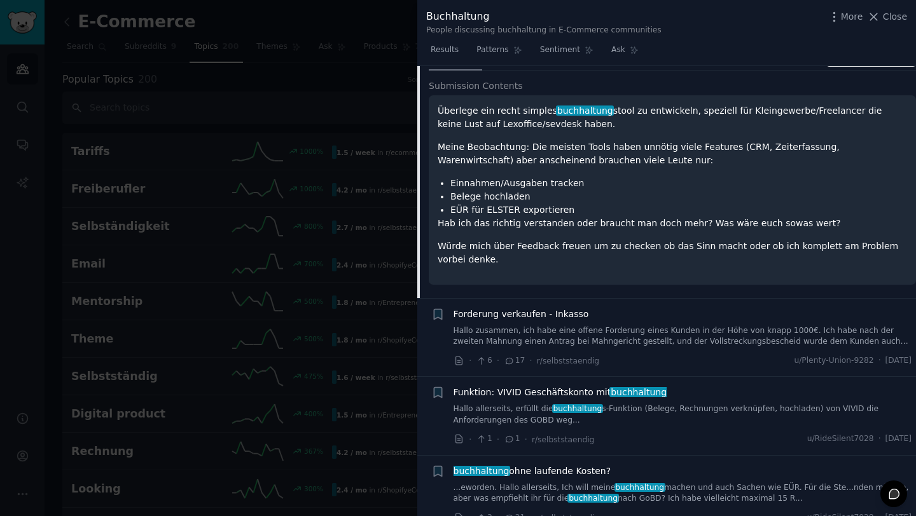
scroll to position [0, 0]
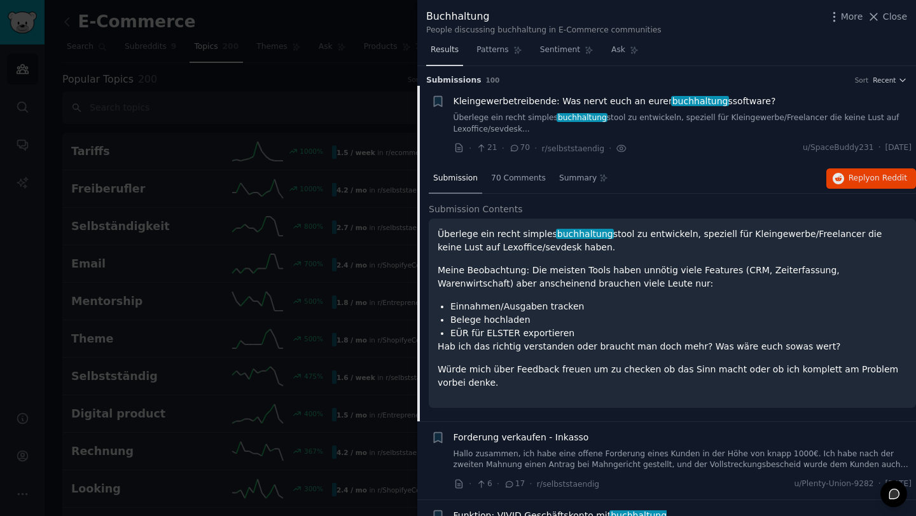
click at [438, 46] on span "Results" at bounding box center [445, 50] width 28 height 11
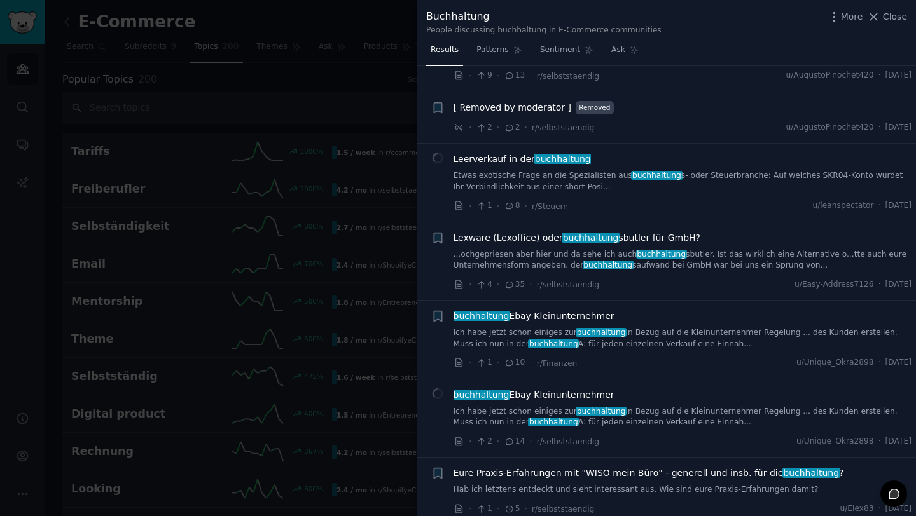
scroll to position [387, 0]
click at [692, 253] on link "...ochgepriesen aber hier und da sehe ich auch buchhaltung sbutler. Ist das wir…" at bounding box center [682, 260] width 458 height 22
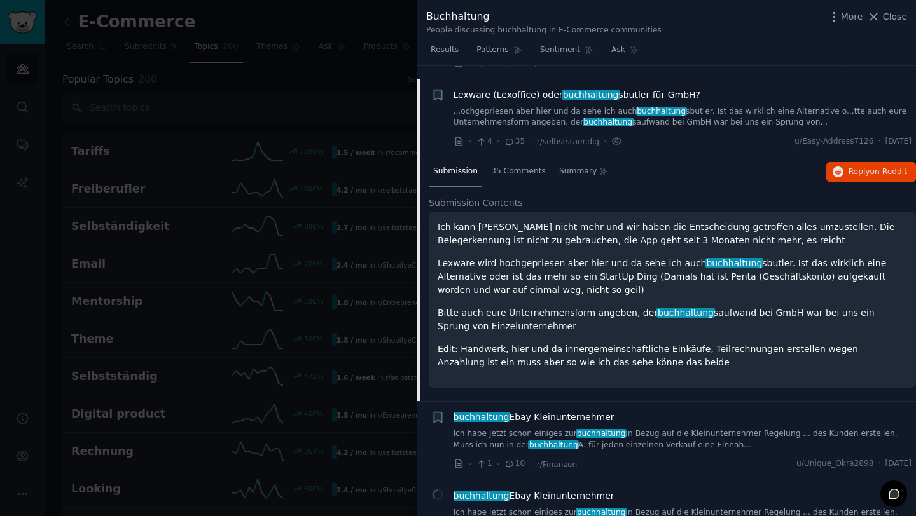
scroll to position [543, 0]
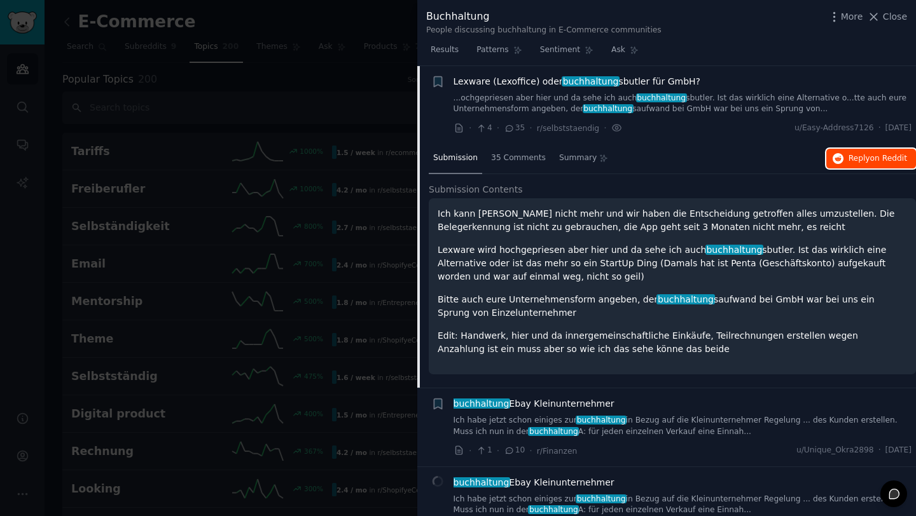
click at [878, 156] on span "on Reddit" at bounding box center [888, 158] width 37 height 9
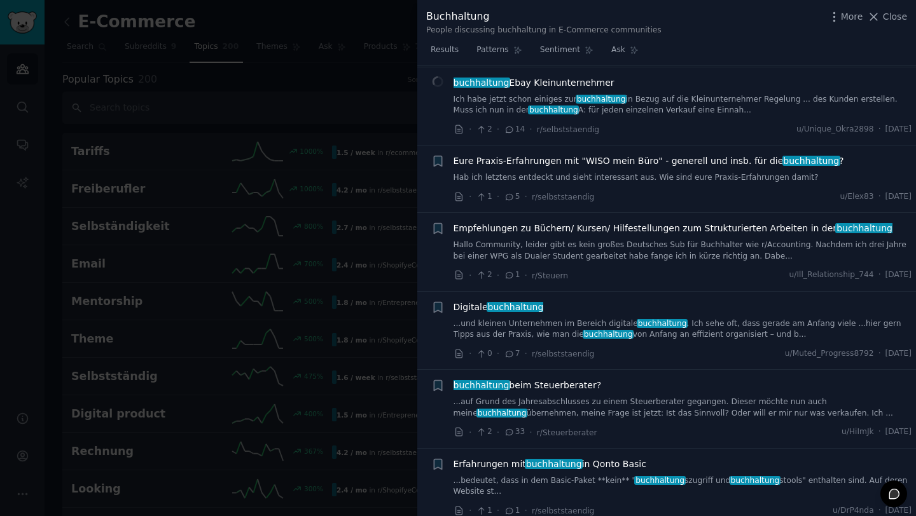
scroll to position [0, 0]
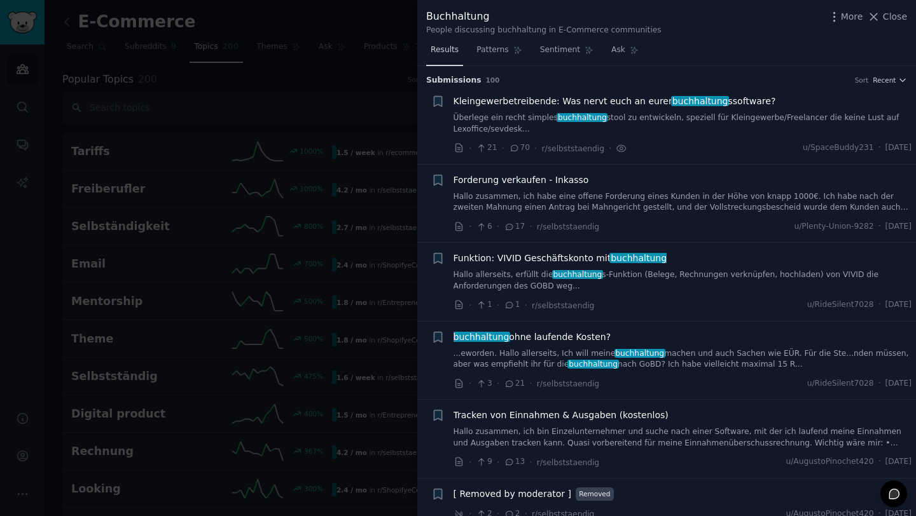
click at [451, 50] on span "Results" at bounding box center [445, 50] width 28 height 11
click at [319, 95] on div at bounding box center [458, 258] width 916 height 516
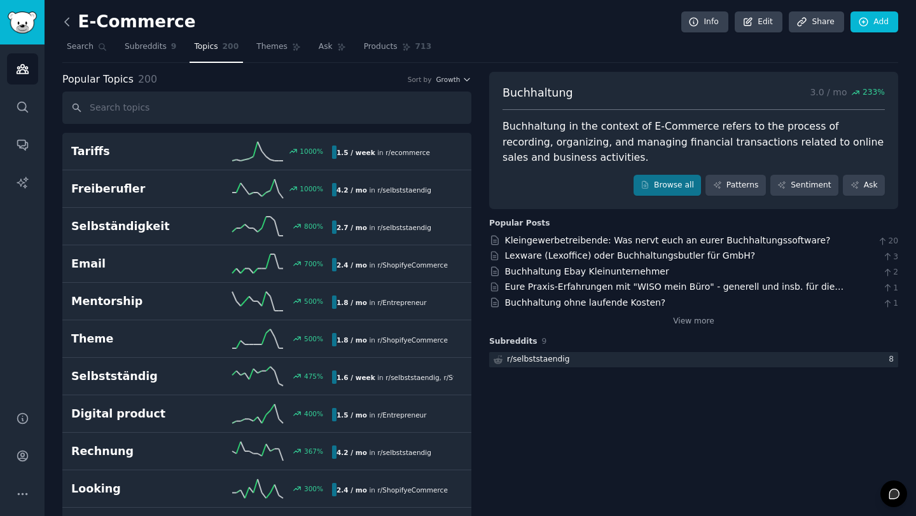
click at [69, 22] on icon at bounding box center [66, 21] width 13 height 13
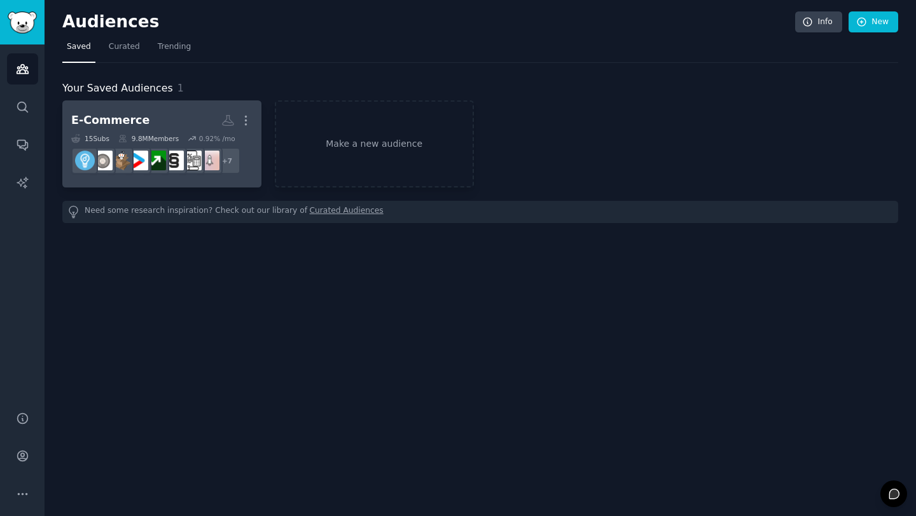
click at [153, 113] on h2 "E-Commerce More" at bounding box center [161, 120] width 181 height 22
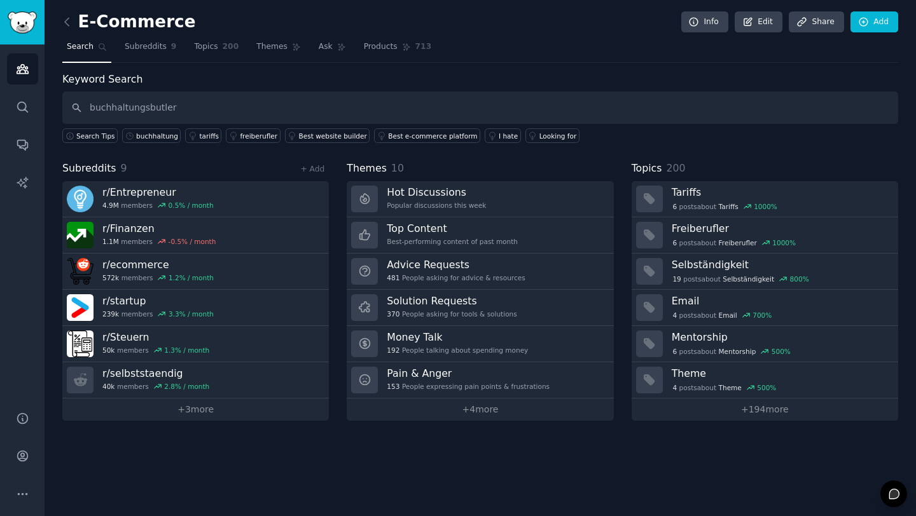
type input "buchhaltungsbutler"
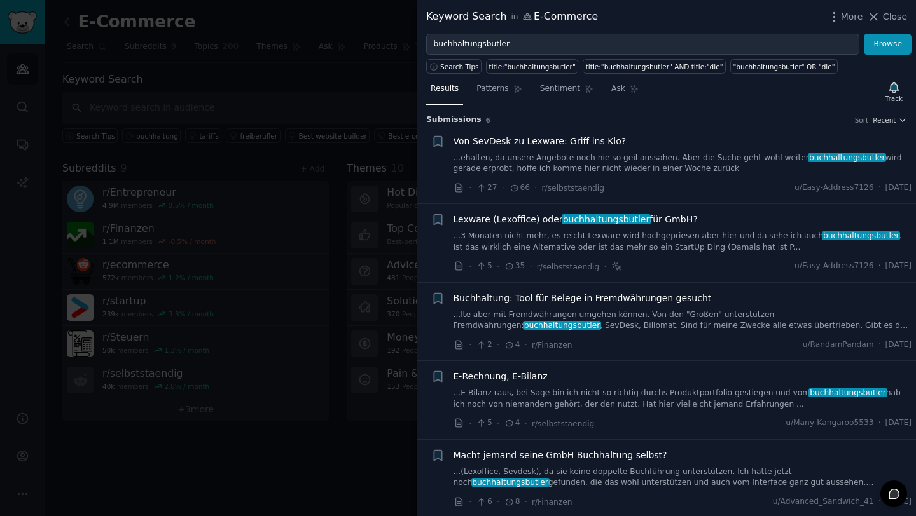
click at [263, 431] on div at bounding box center [458, 258] width 916 height 516
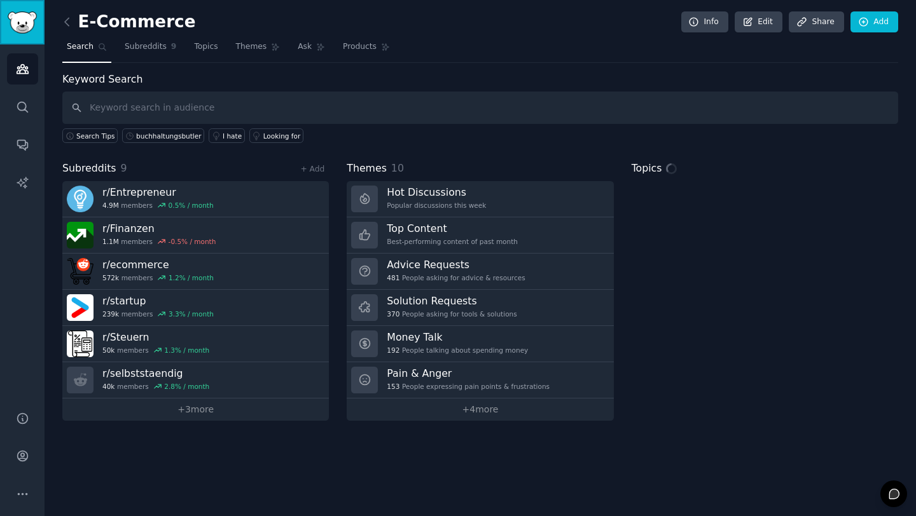
click at [31, 31] on img "Sidebar" at bounding box center [22, 22] width 29 height 22
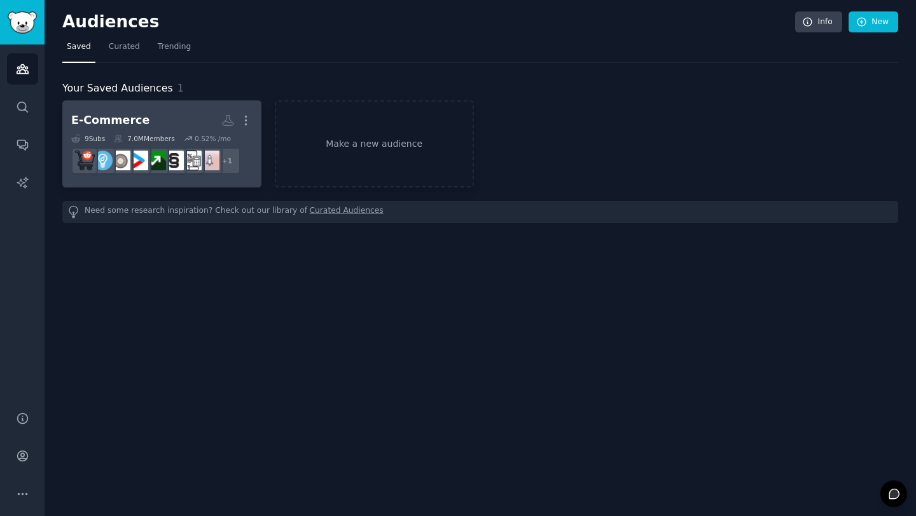
click at [152, 115] on h2 "E-Commerce More" at bounding box center [161, 120] width 181 height 22
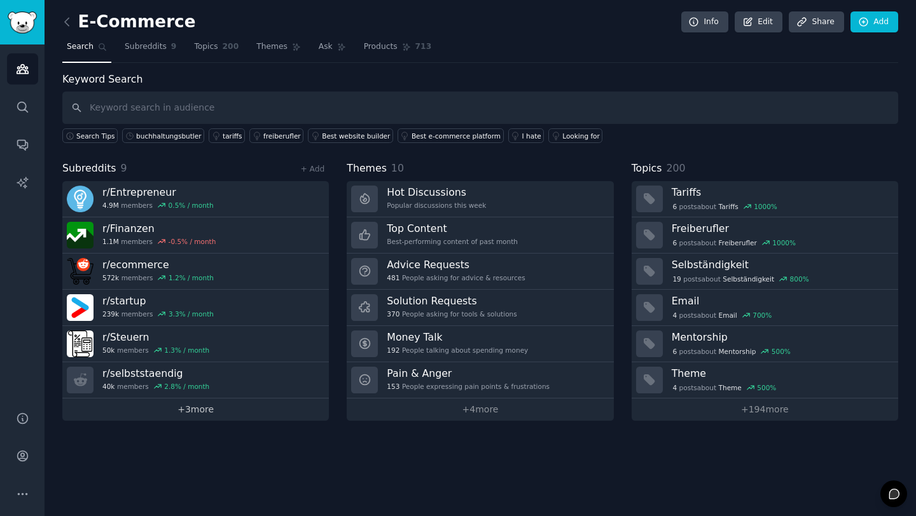
click at [185, 414] on link "+ 3 more" at bounding box center [195, 410] width 266 height 22
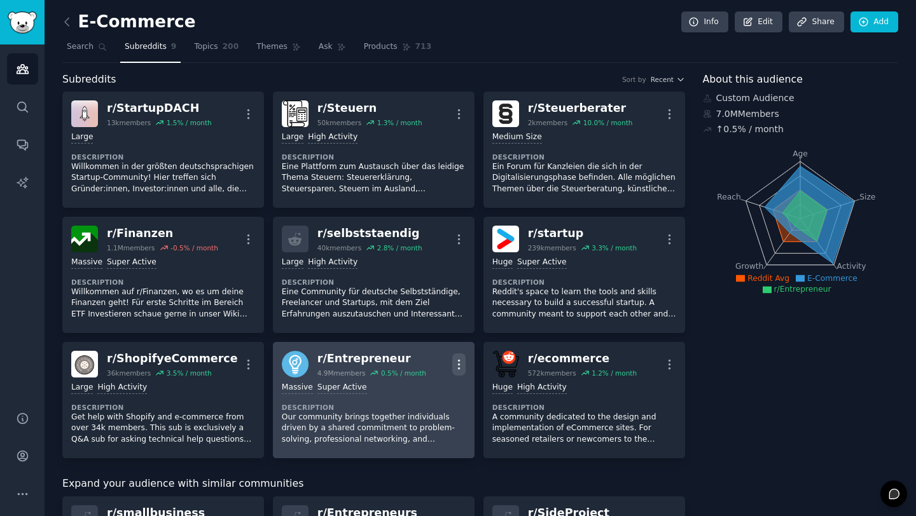
click at [455, 367] on icon "button" at bounding box center [458, 364] width 13 height 13
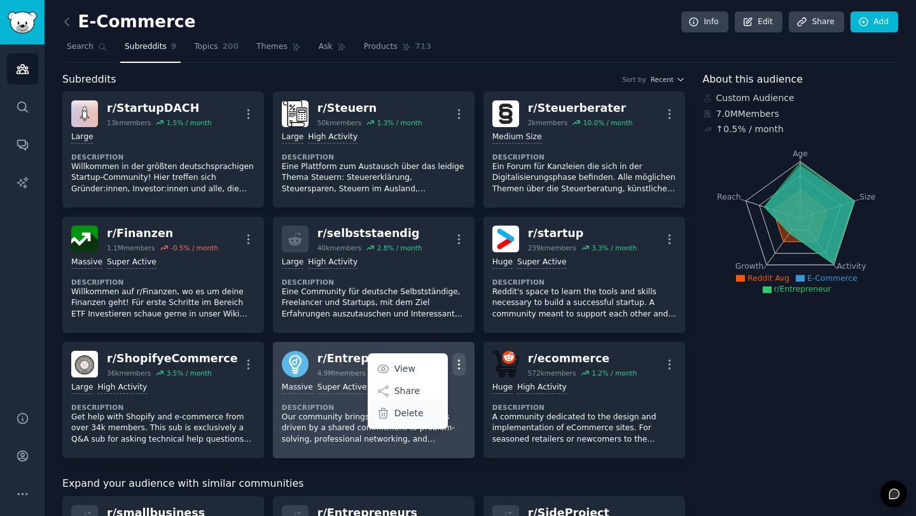
click at [412, 417] on p "Delete" at bounding box center [408, 413] width 29 height 13
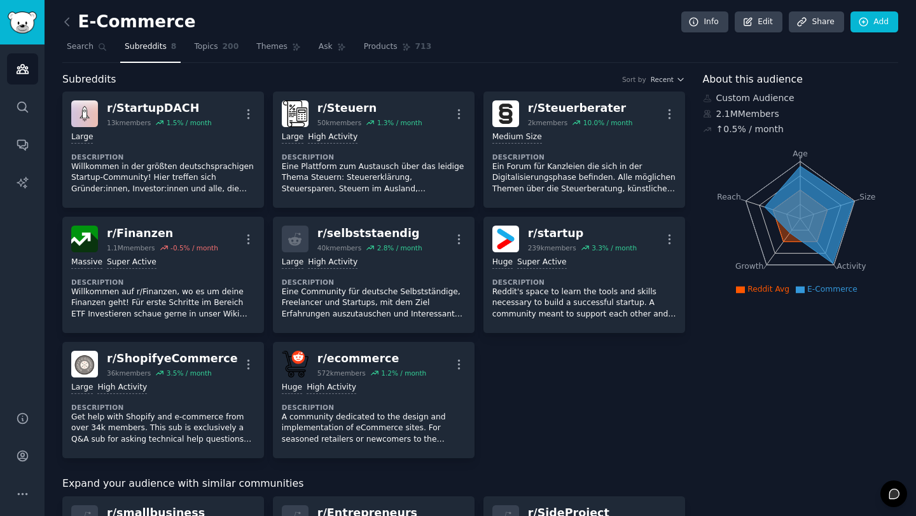
click at [599, 378] on div "r/ StartupDACH 13k members 1.5 % / month More Large Description Willkommen in d…" at bounding box center [373, 275] width 623 height 367
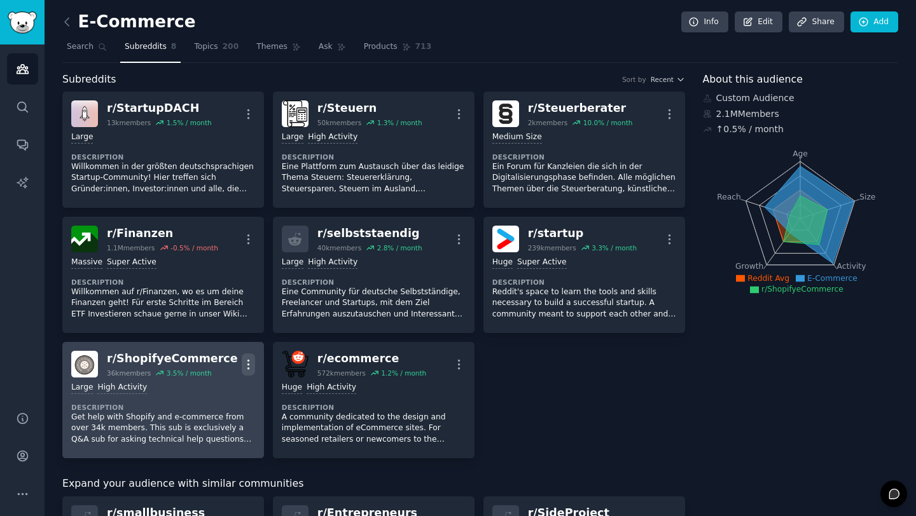
click at [245, 366] on icon "button" at bounding box center [248, 364] width 13 height 13
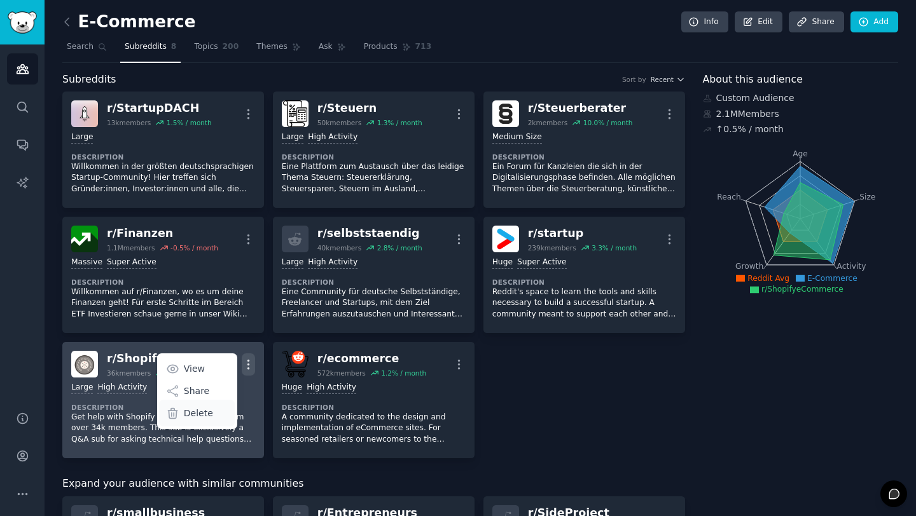
click at [190, 417] on p "Delete" at bounding box center [198, 413] width 29 height 13
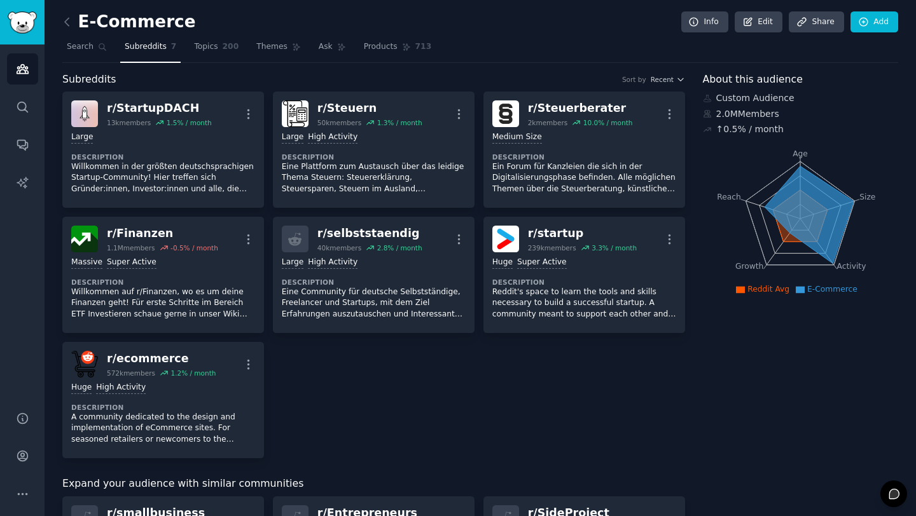
click at [581, 369] on div "r/ StartupDACH 13k members 1.5 % / month More Large Description Willkommen in d…" at bounding box center [373, 275] width 623 height 367
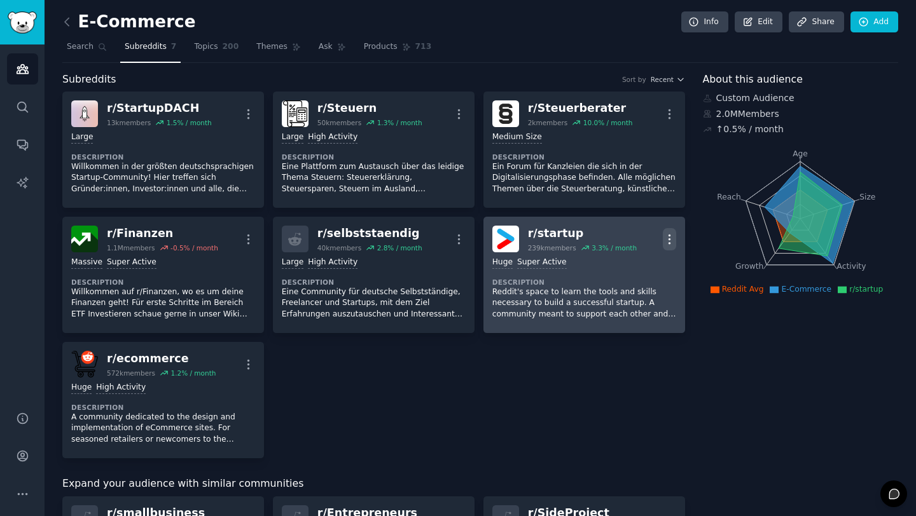
click at [669, 238] on icon "button" at bounding box center [669, 239] width 13 height 13
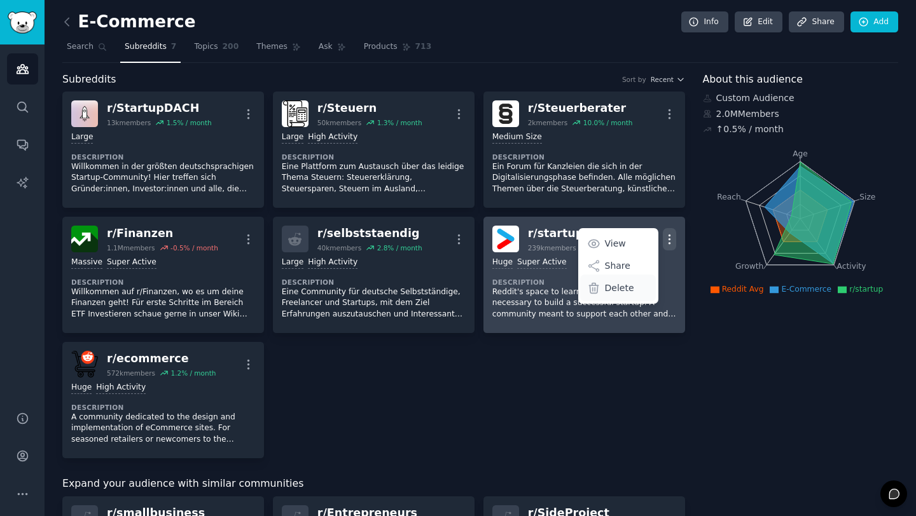
click at [609, 291] on p "Delete" at bounding box center [619, 288] width 29 height 13
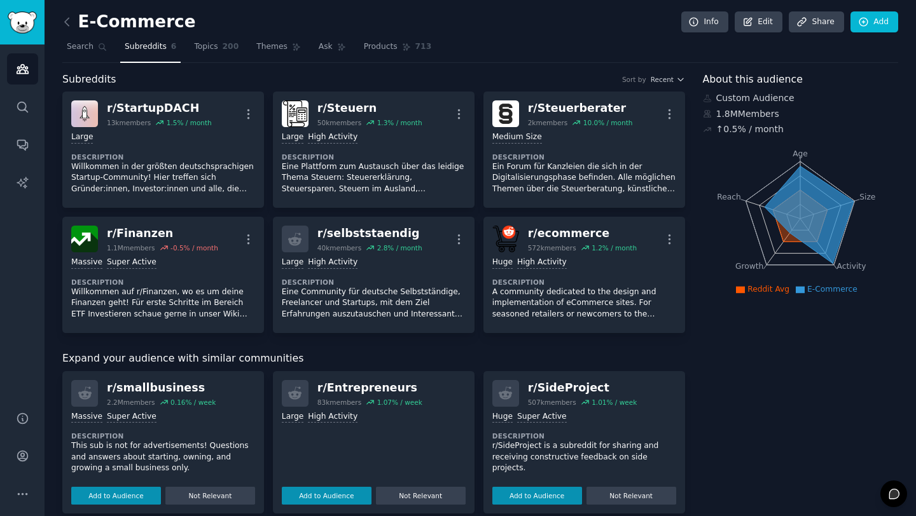
click at [722, 353] on div "About this audience Custom Audience 1.8M Members ↑ 0.5 % / month Age Size Activ…" at bounding box center [801, 520] width 196 height 896
